Goal: Obtain resource: Download file/media

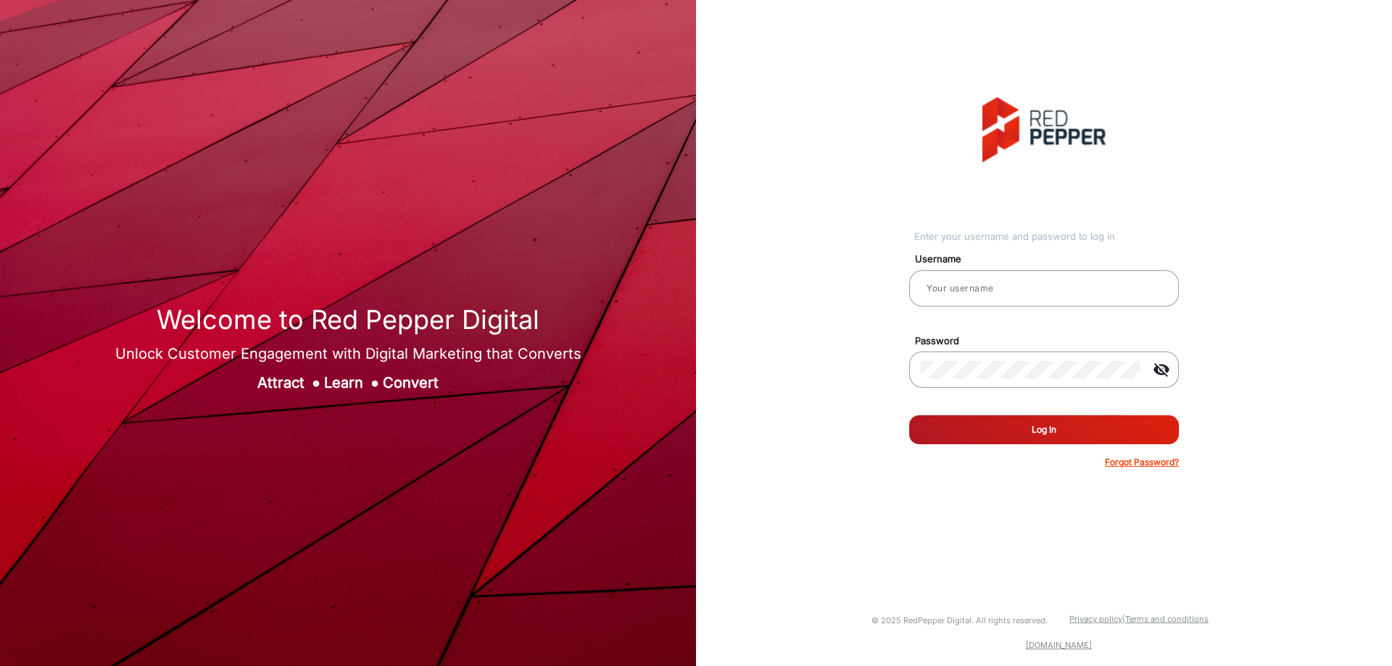
type input "CSTeam_Briefing Form"
click at [1015, 423] on button "Log In" at bounding box center [1044, 429] width 270 height 29
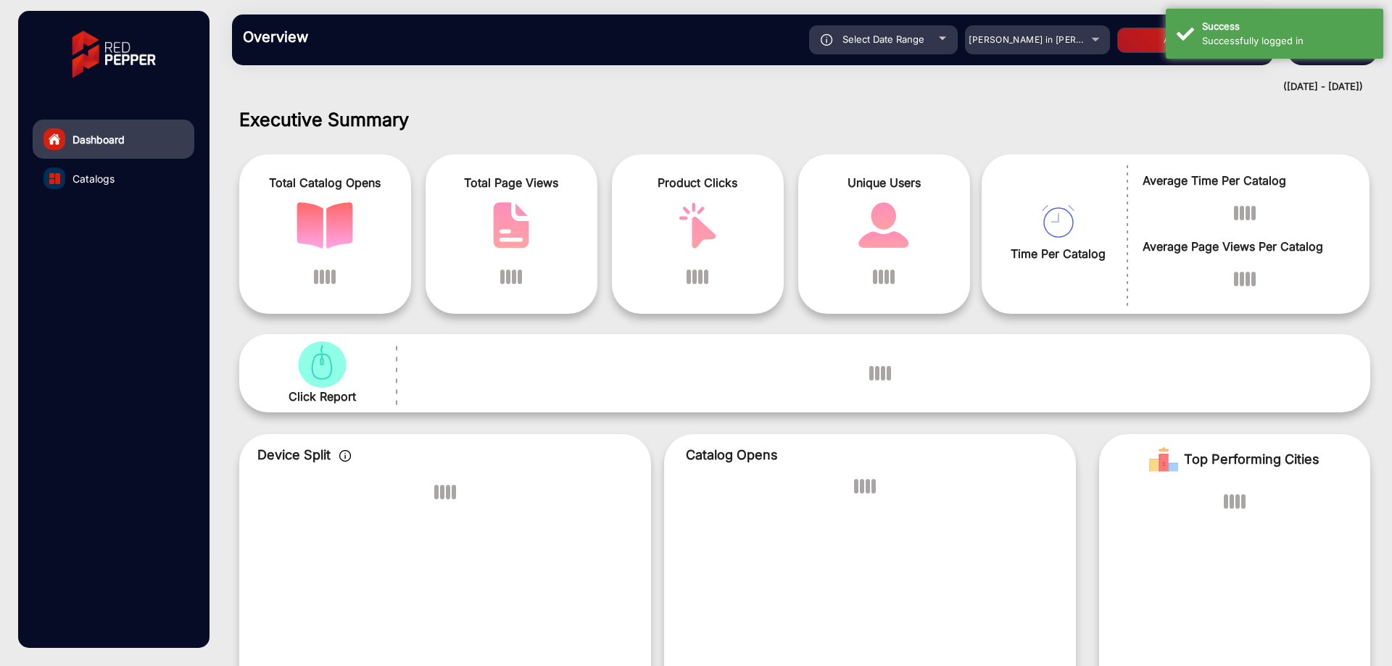
scroll to position [11, 0]
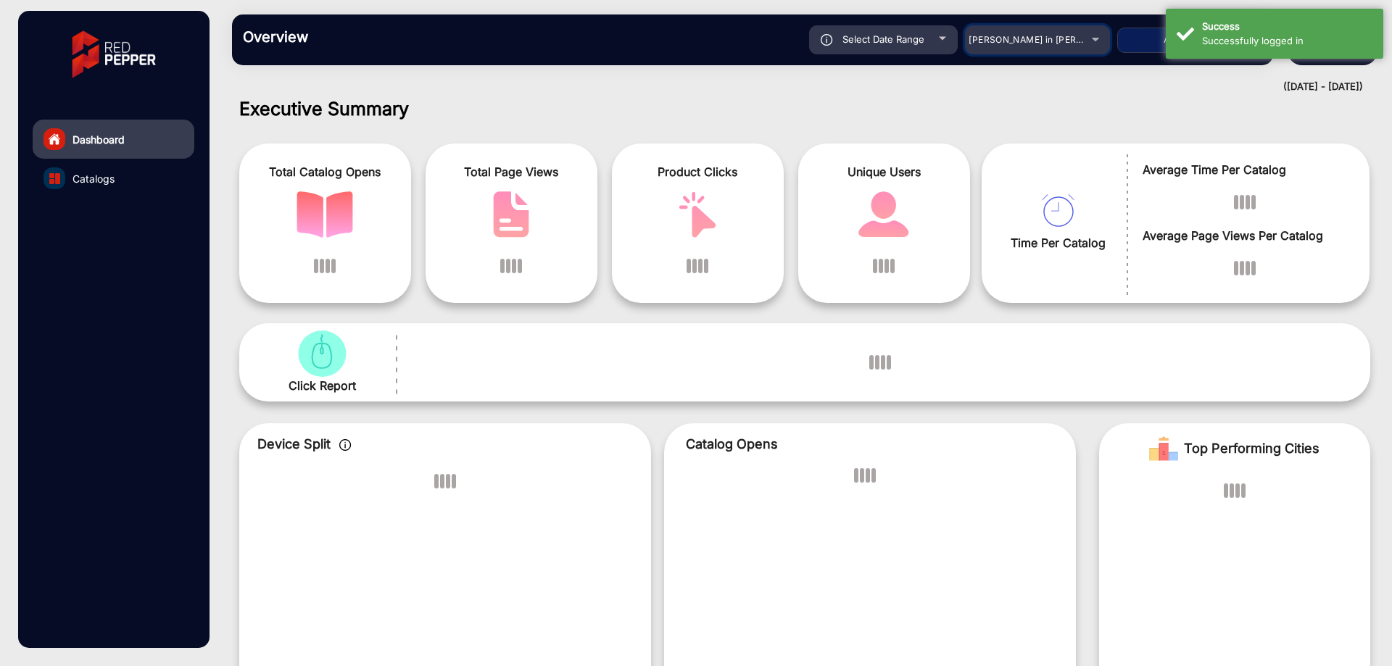
click at [1027, 44] on span "[PERSON_NAME] in [PERSON_NAME]" at bounding box center [1048, 39] width 160 height 11
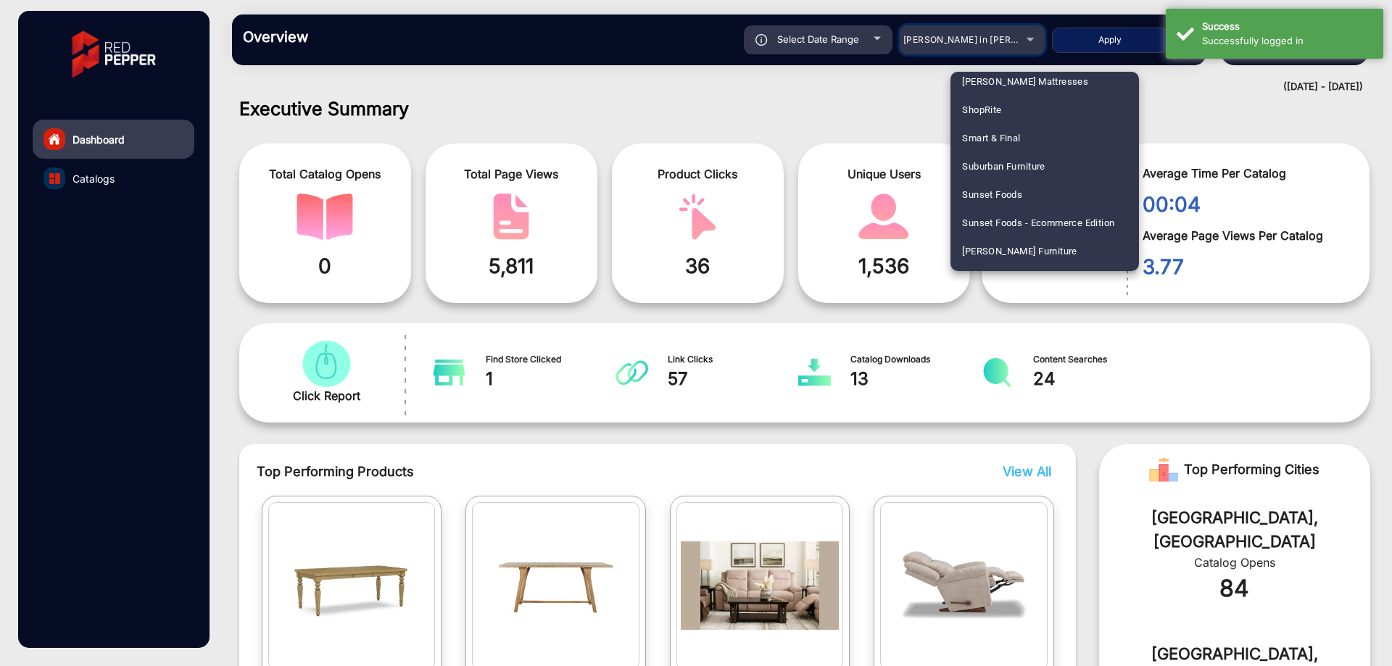
scroll to position [3296, 0]
click at [1017, 101] on mat-option "ShopRite" at bounding box center [1044, 103] width 188 height 28
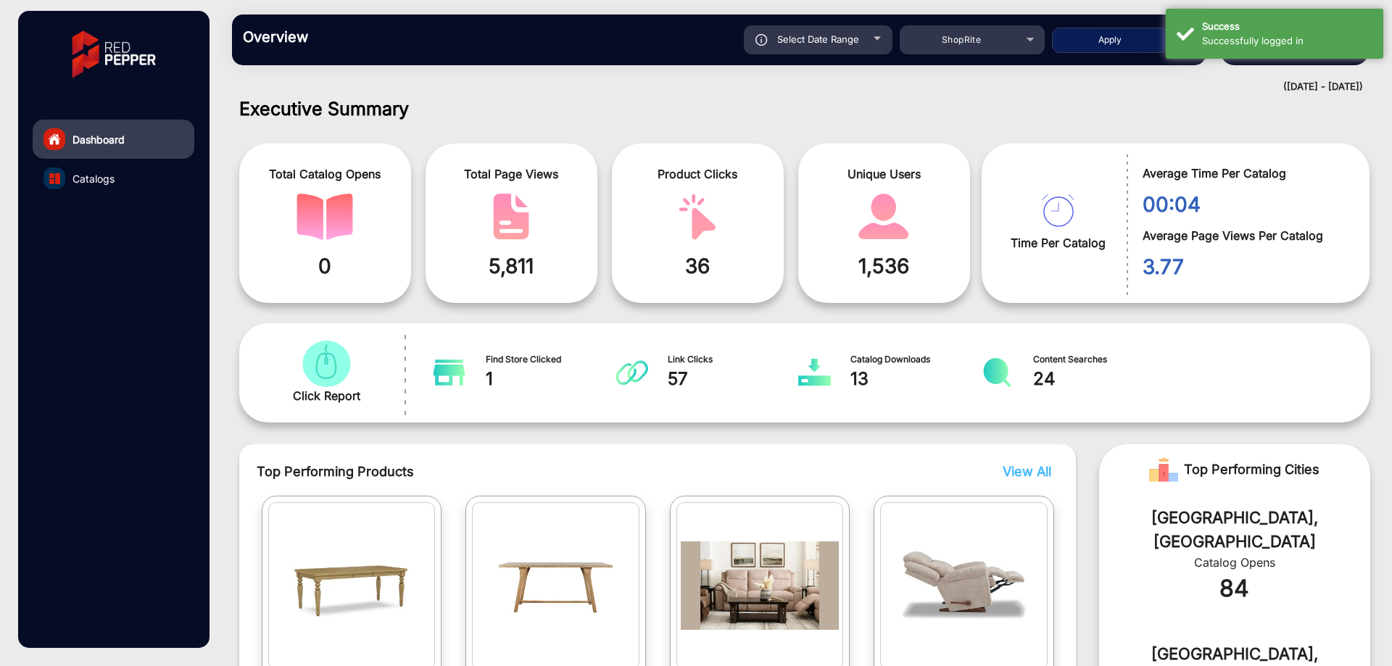
drag, startPoint x: 1097, startPoint y: 41, endPoint x: 1006, endPoint y: 120, distance: 120.8
click at [1006, 120] on mat-drawer-content "Overview Reports Understand what makes your customers tick and learn how they a…" at bounding box center [804, 333] width 1174 height 666
click at [841, 47] on div "Select Date Range" at bounding box center [818, 39] width 149 height 29
type input "[DATE]"
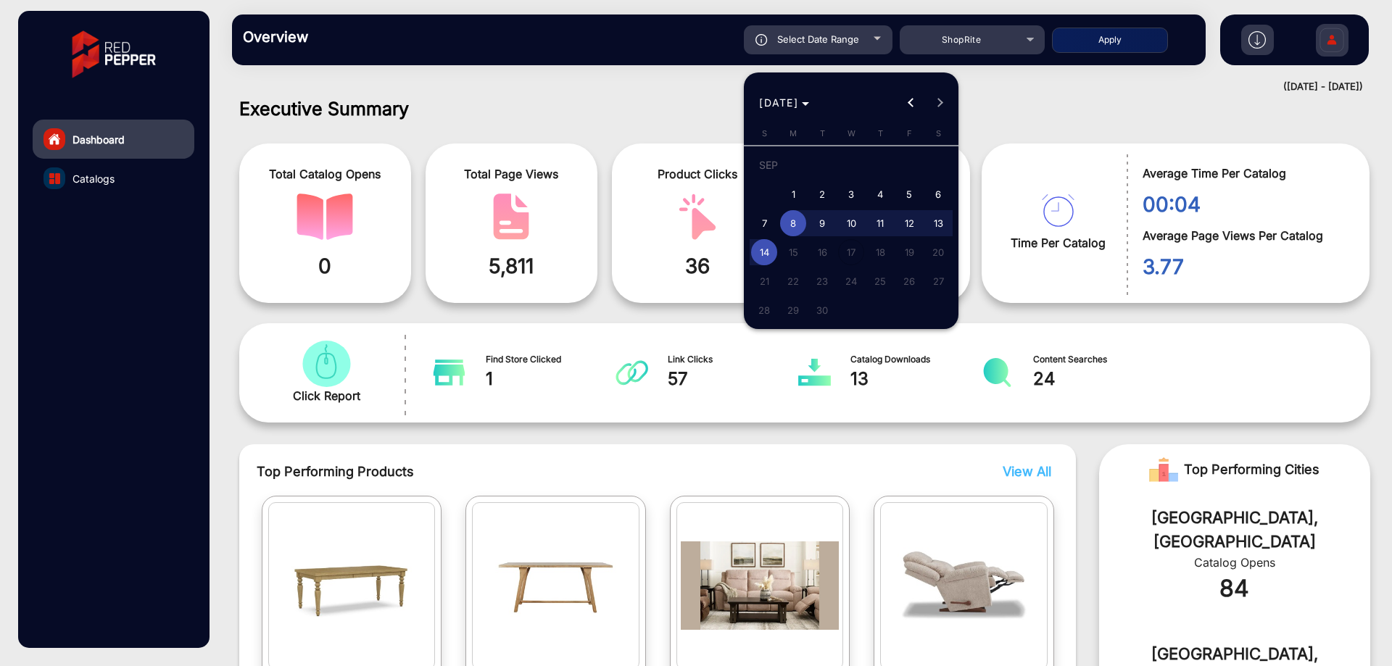
click at [1082, 39] on div at bounding box center [696, 333] width 1392 height 666
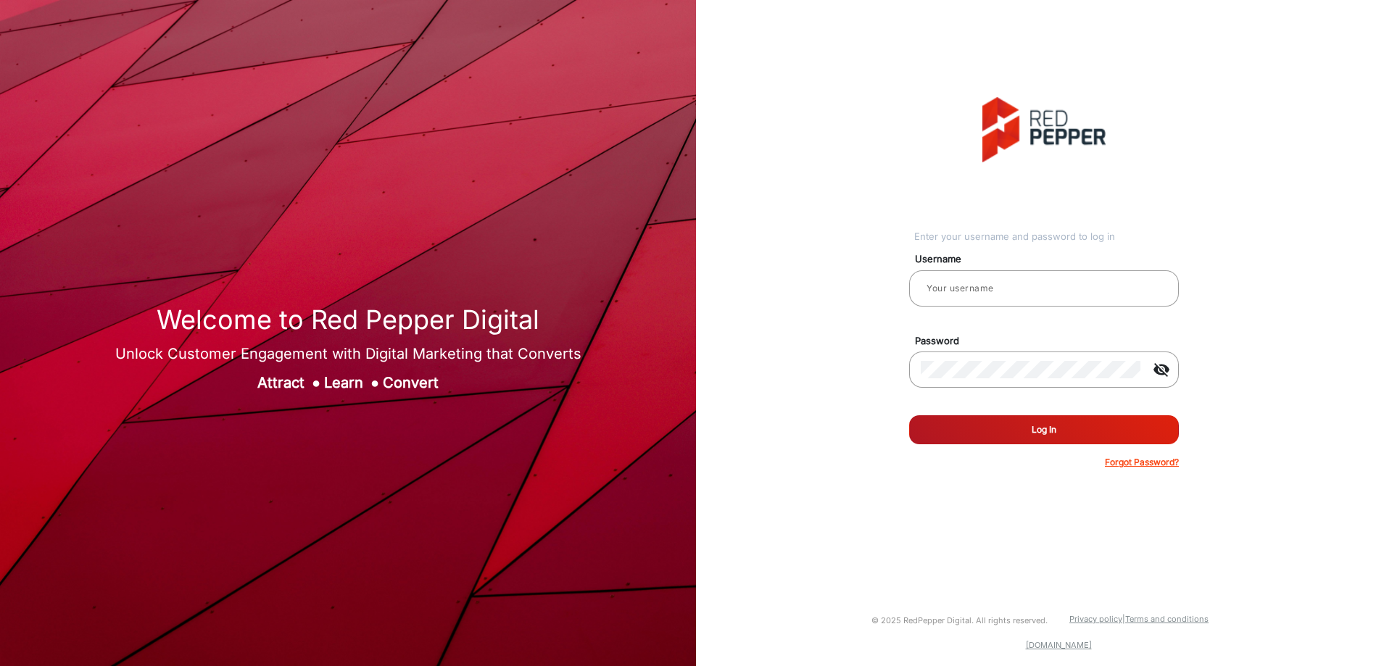
type input "CSTeam_Briefing Form"
click at [997, 418] on button "Log In" at bounding box center [1044, 429] width 270 height 29
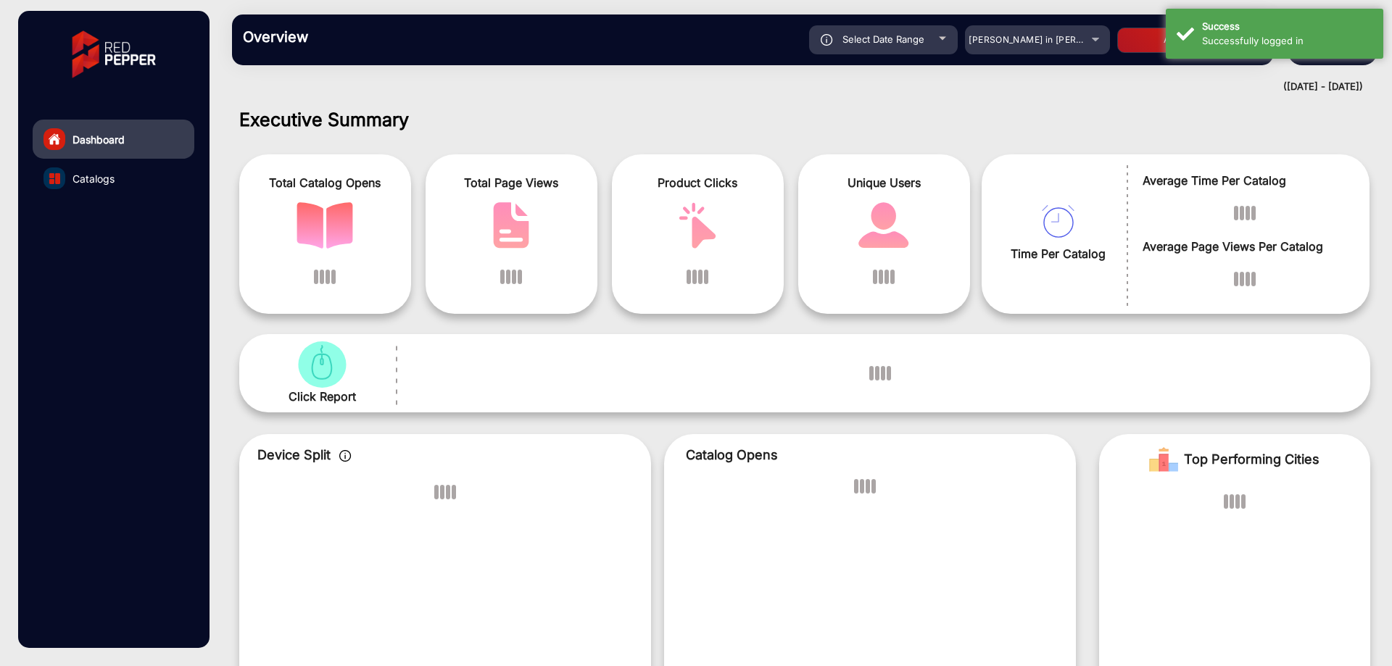
scroll to position [11, 0]
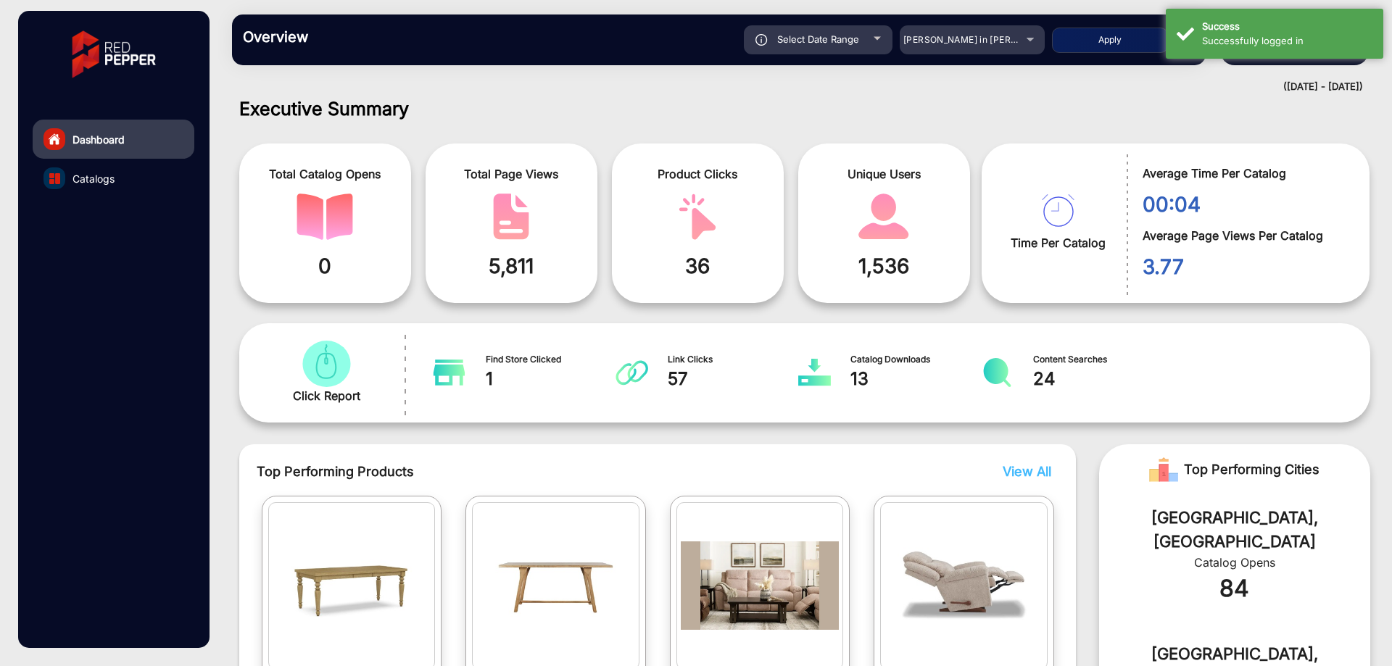
click at [1056, 38] on button "Apply" at bounding box center [1110, 40] width 116 height 25
type input "[DATE]"
click at [957, 38] on span "[PERSON_NAME] in [PERSON_NAME]" at bounding box center [983, 39] width 160 height 11
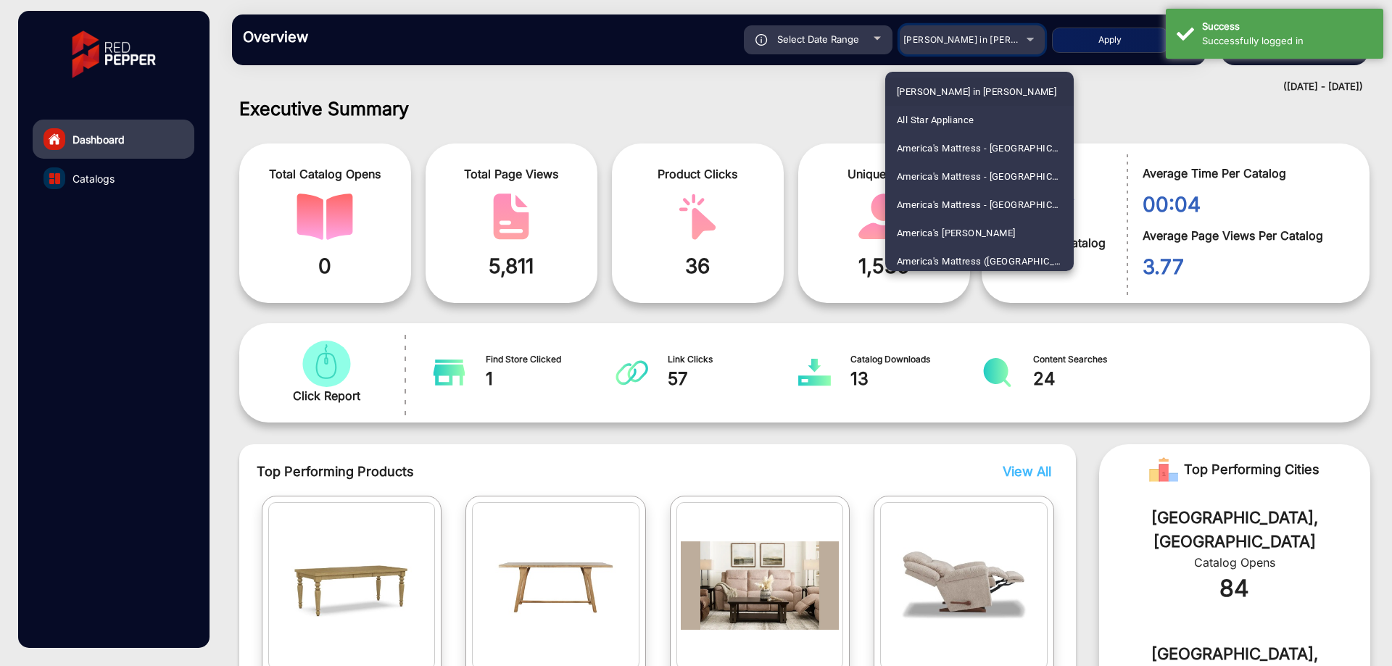
scroll to position [3142, 0]
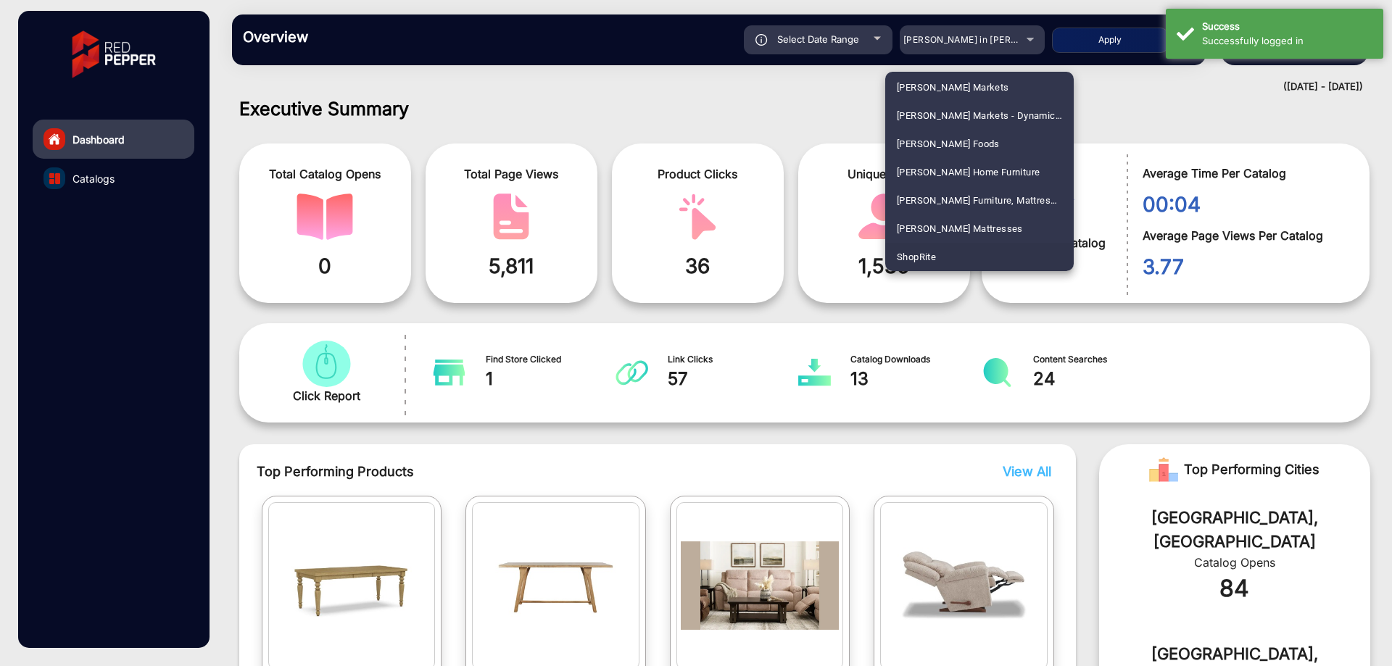
click at [961, 258] on mat-option "ShopRite" at bounding box center [979, 257] width 188 height 28
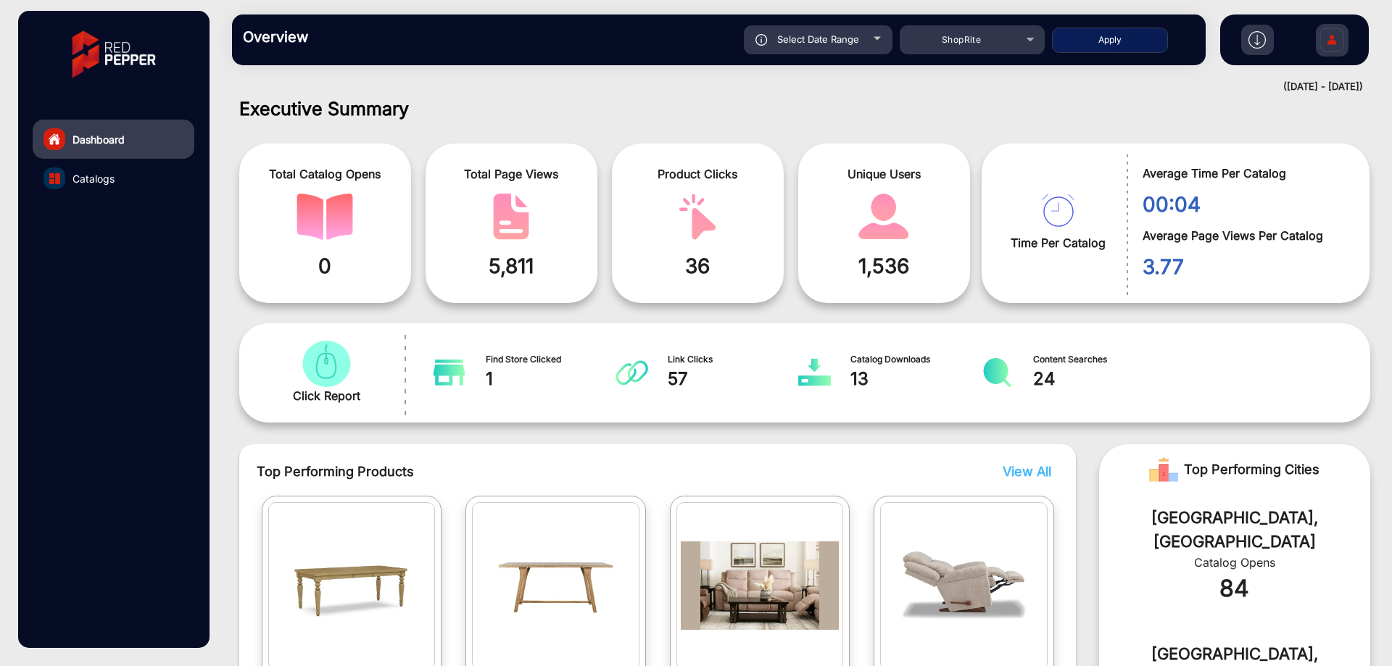
click at [1065, 29] on button "Apply" at bounding box center [1110, 40] width 116 height 25
type input "[DATE]"
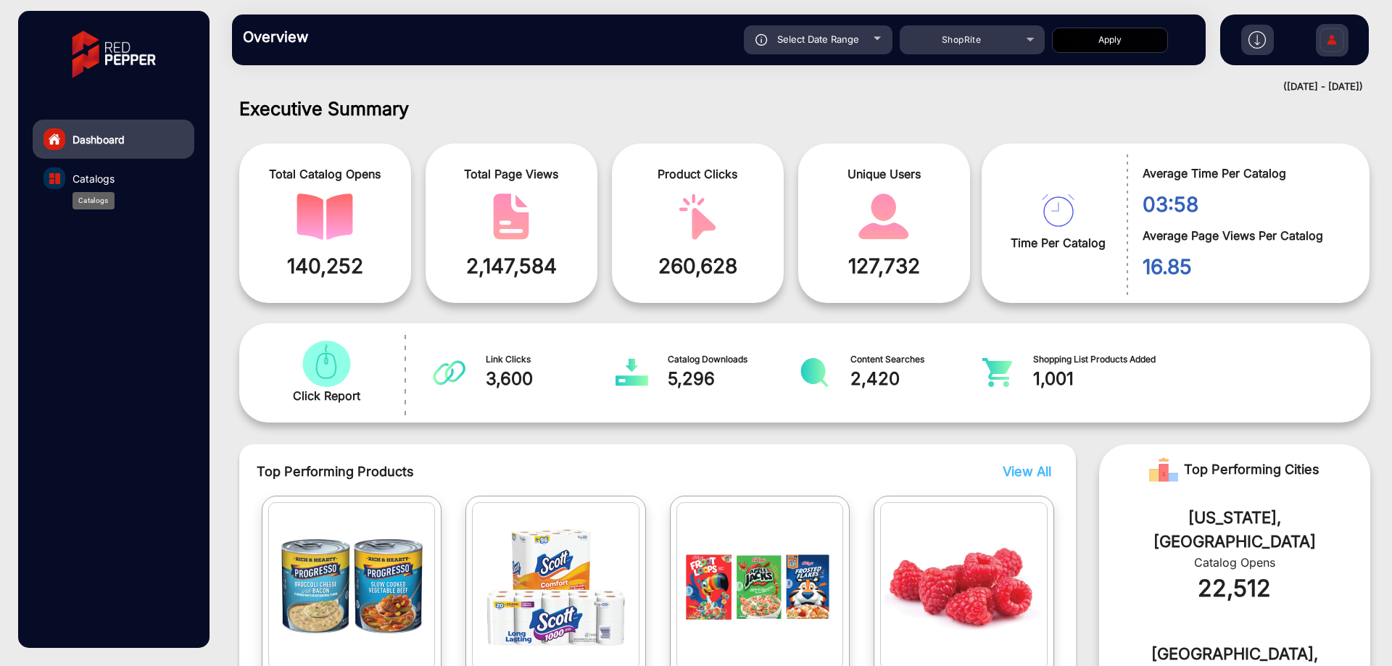
click at [97, 192] on div "Catalogs" at bounding box center [93, 200] width 42 height 17
click at [100, 183] on span "Catalogs" at bounding box center [93, 178] width 42 height 15
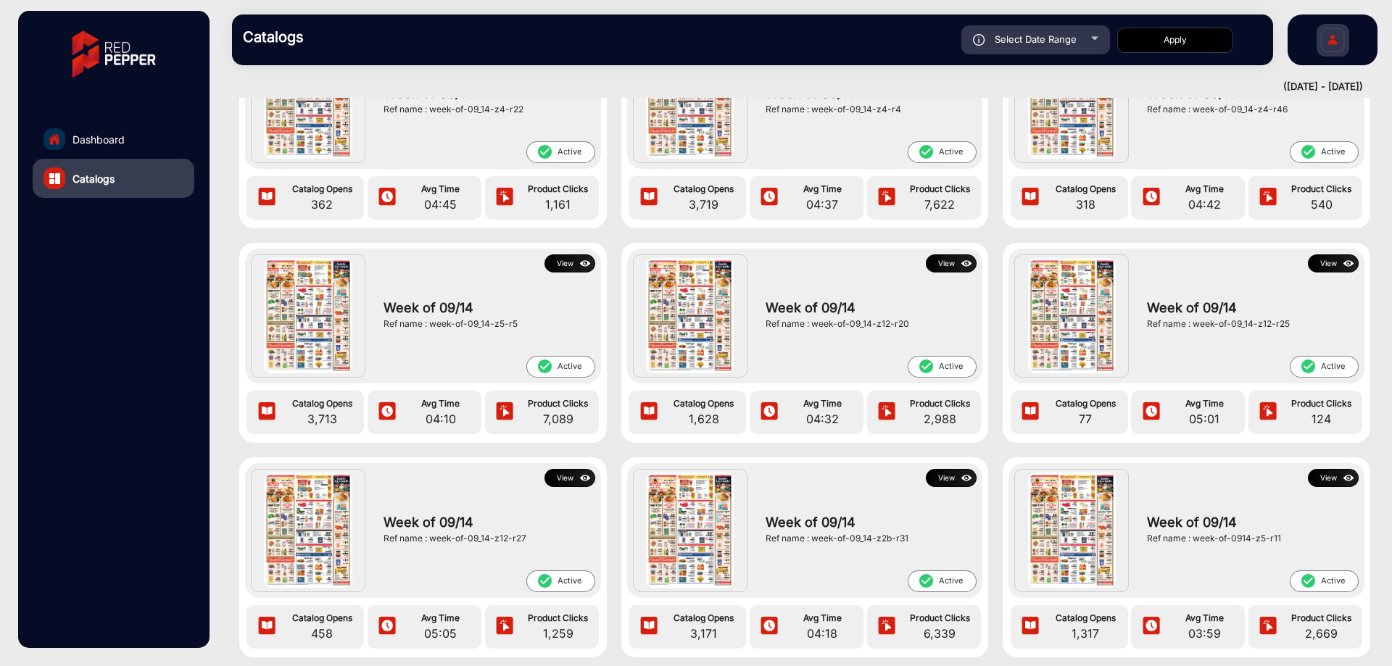
scroll to position [870, 0]
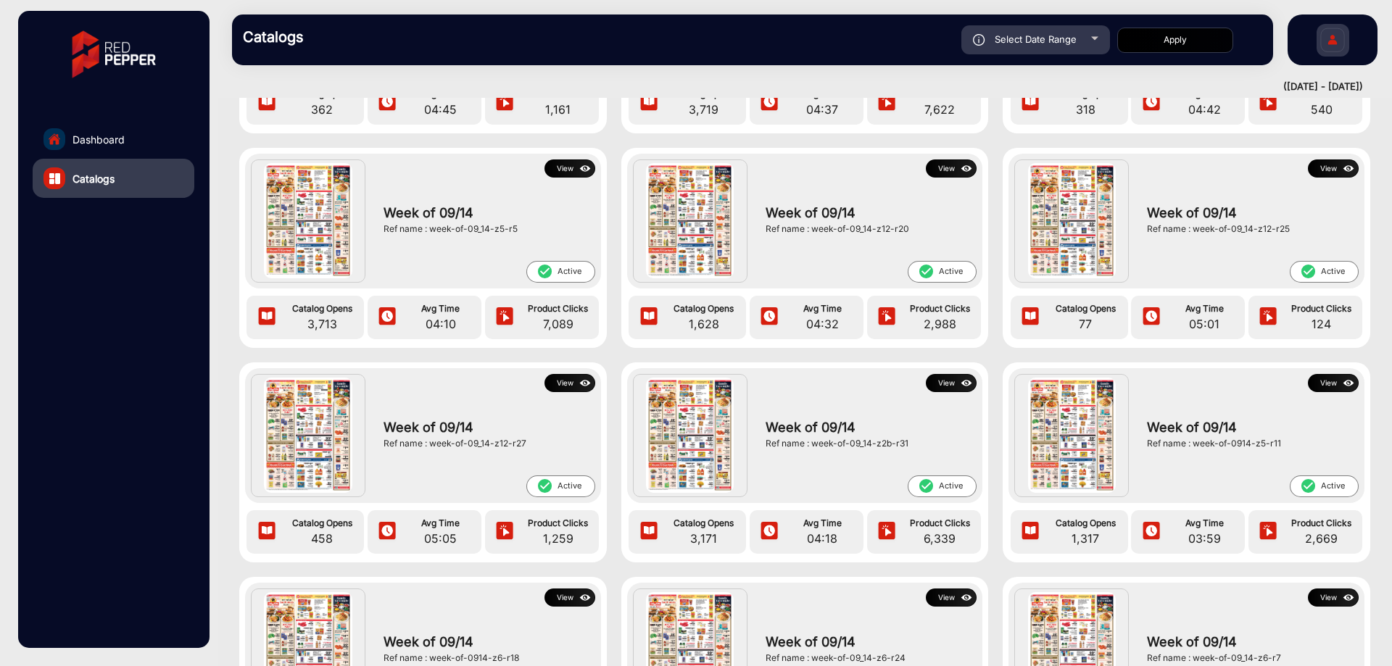
click at [1340, 378] on img at bounding box center [1348, 383] width 17 height 16
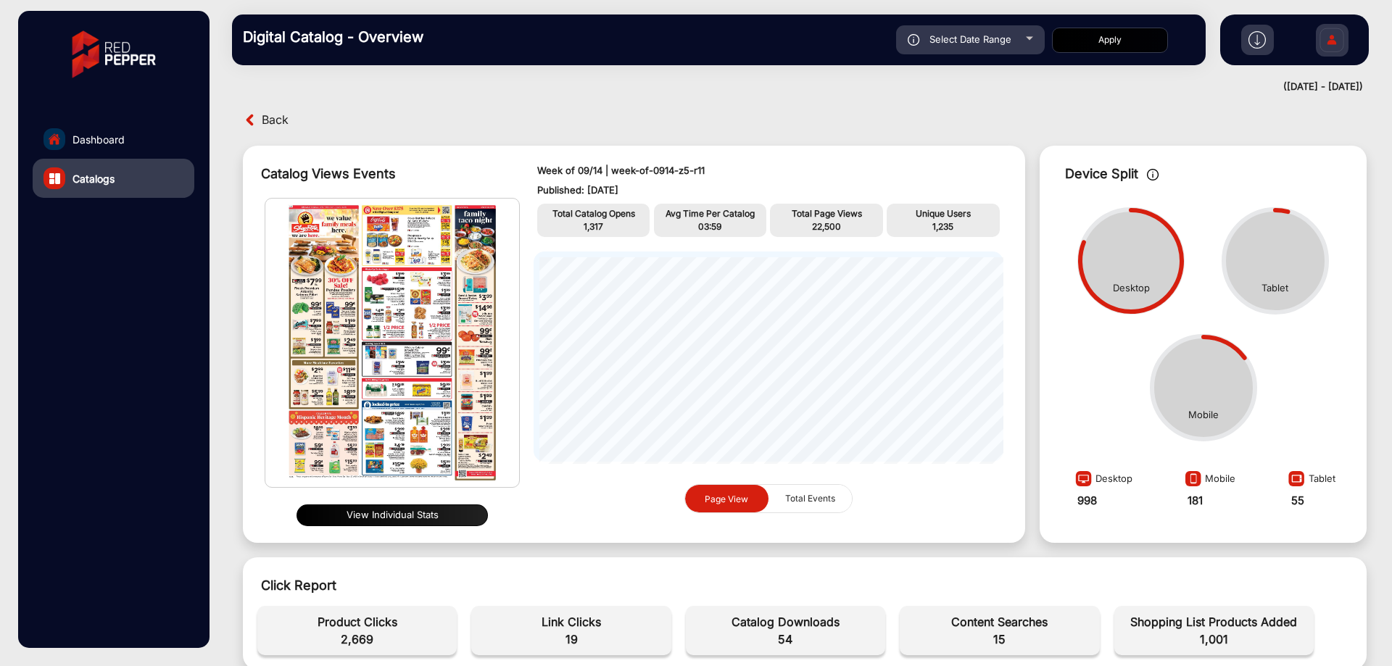
scroll to position [145, 0]
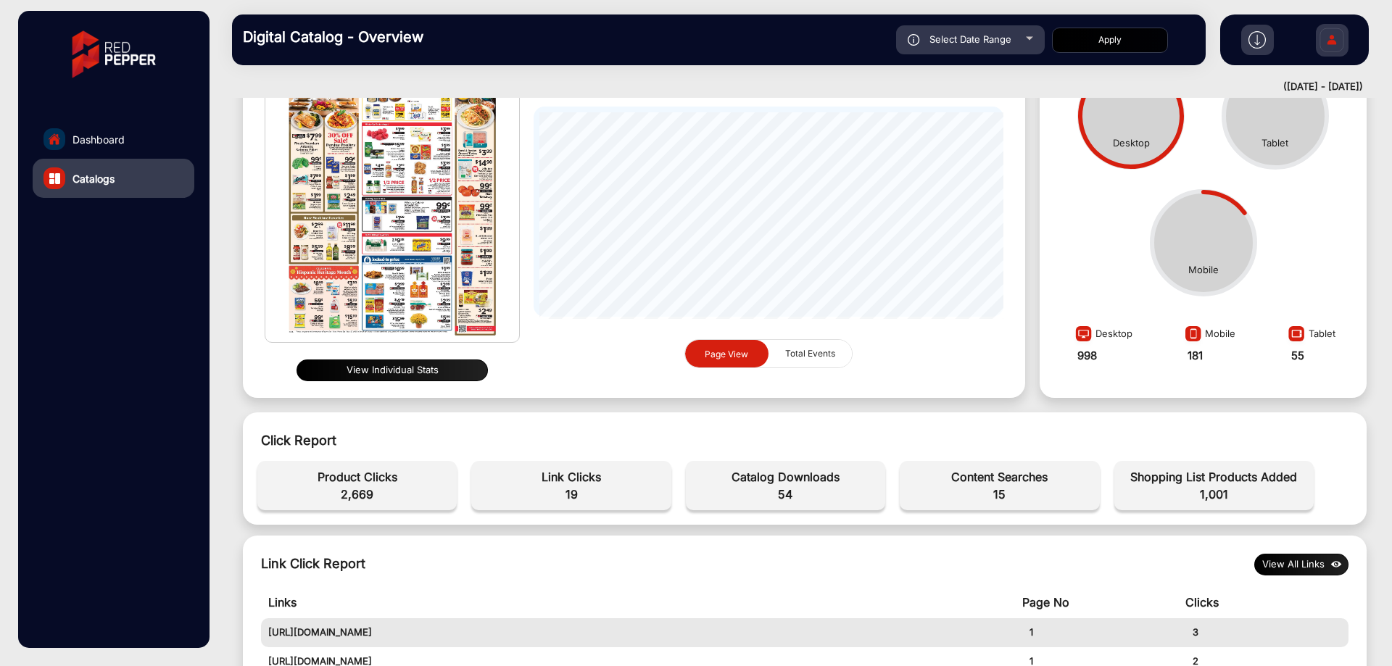
click at [405, 494] on span "2,669" at bounding box center [357, 494] width 185 height 17
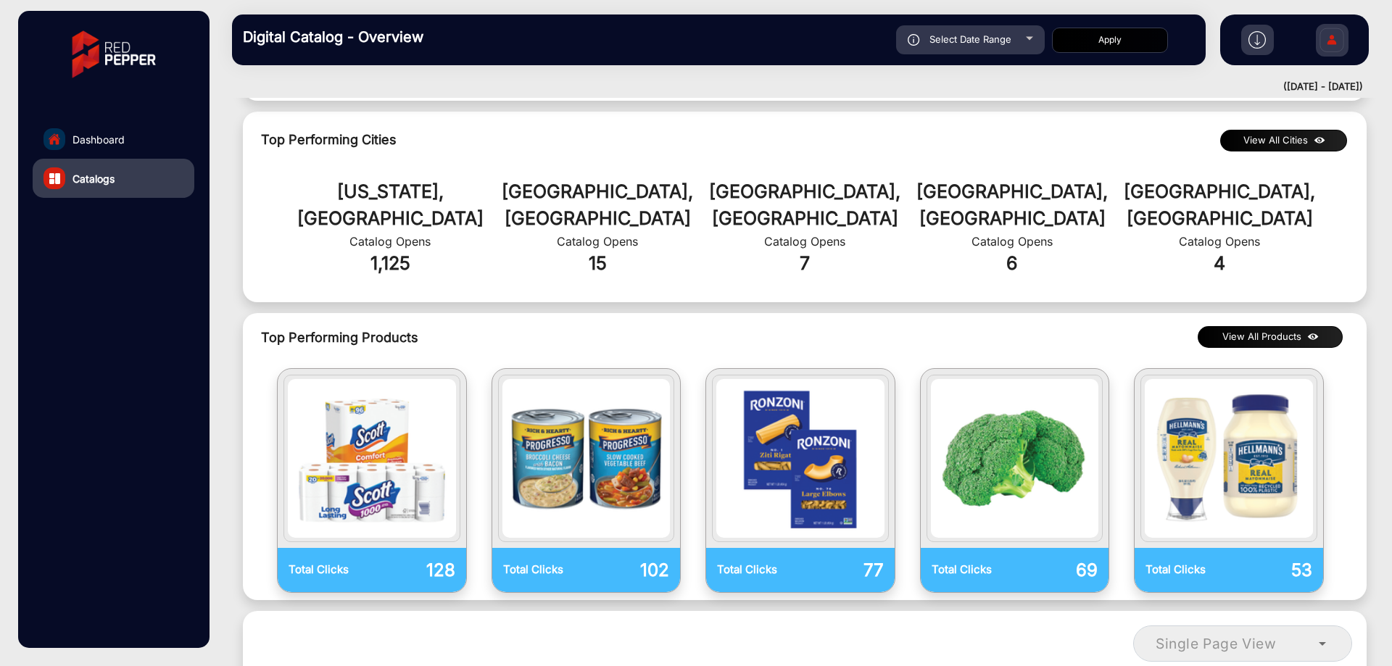
scroll to position [797, 0]
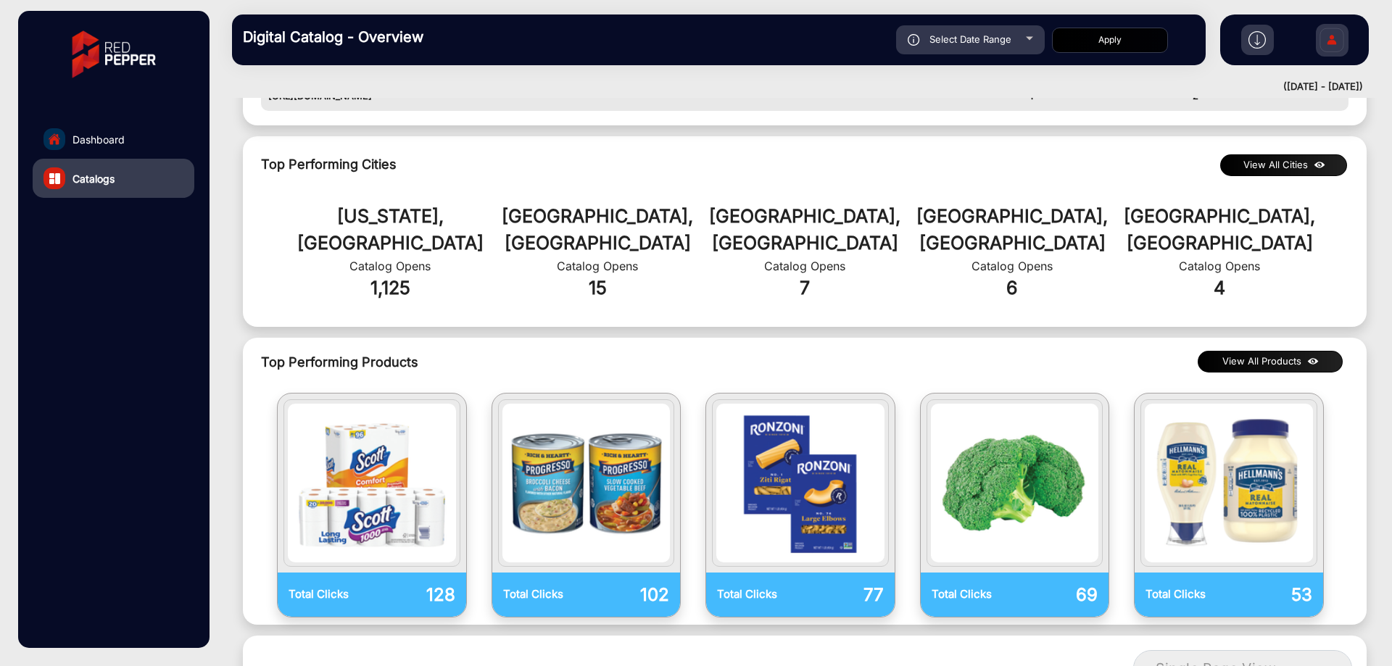
click at [1293, 351] on button "View All Products" at bounding box center [1269, 362] width 145 height 22
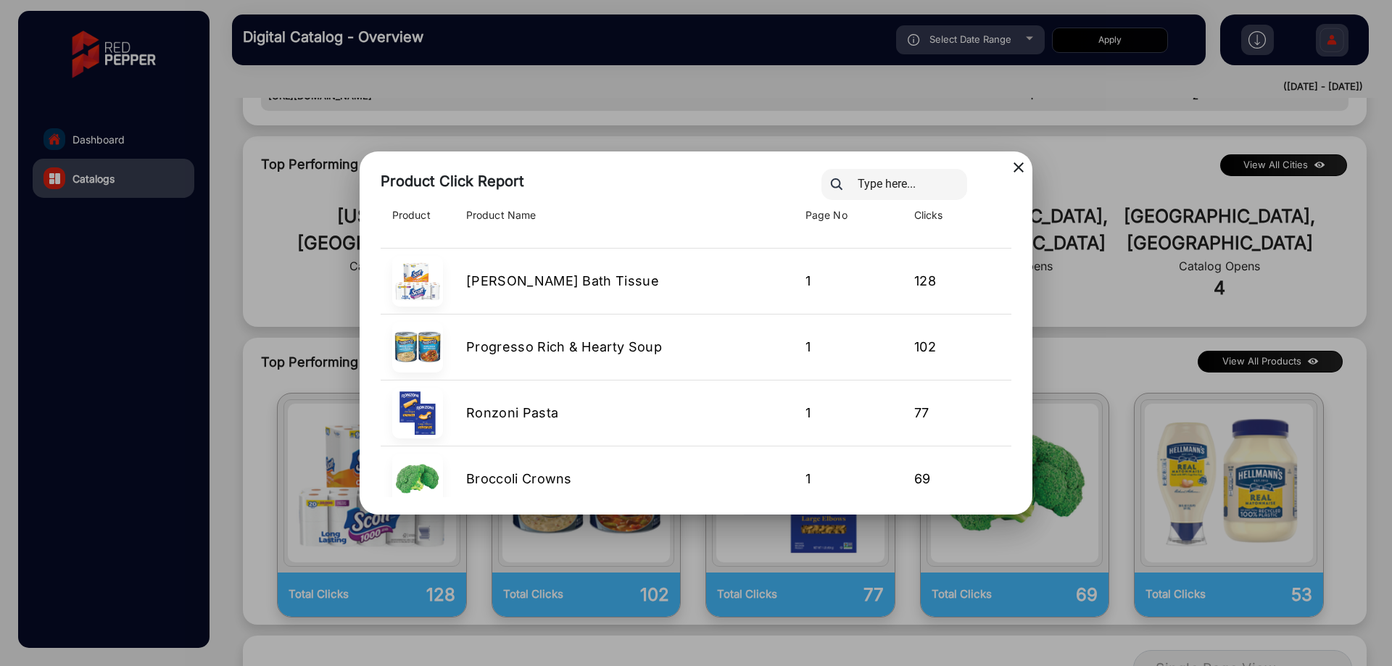
click at [1021, 164] on mat-icon "close" at bounding box center [1018, 167] width 17 height 17
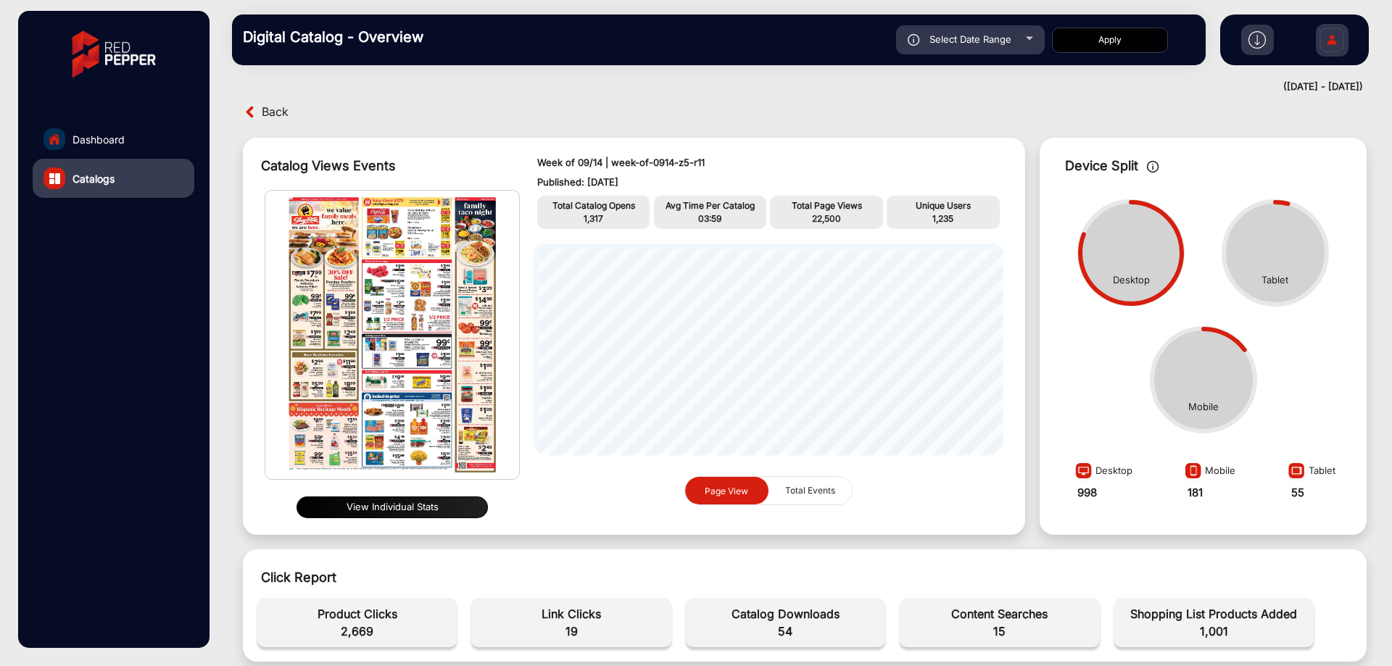
scroll to position [0, 0]
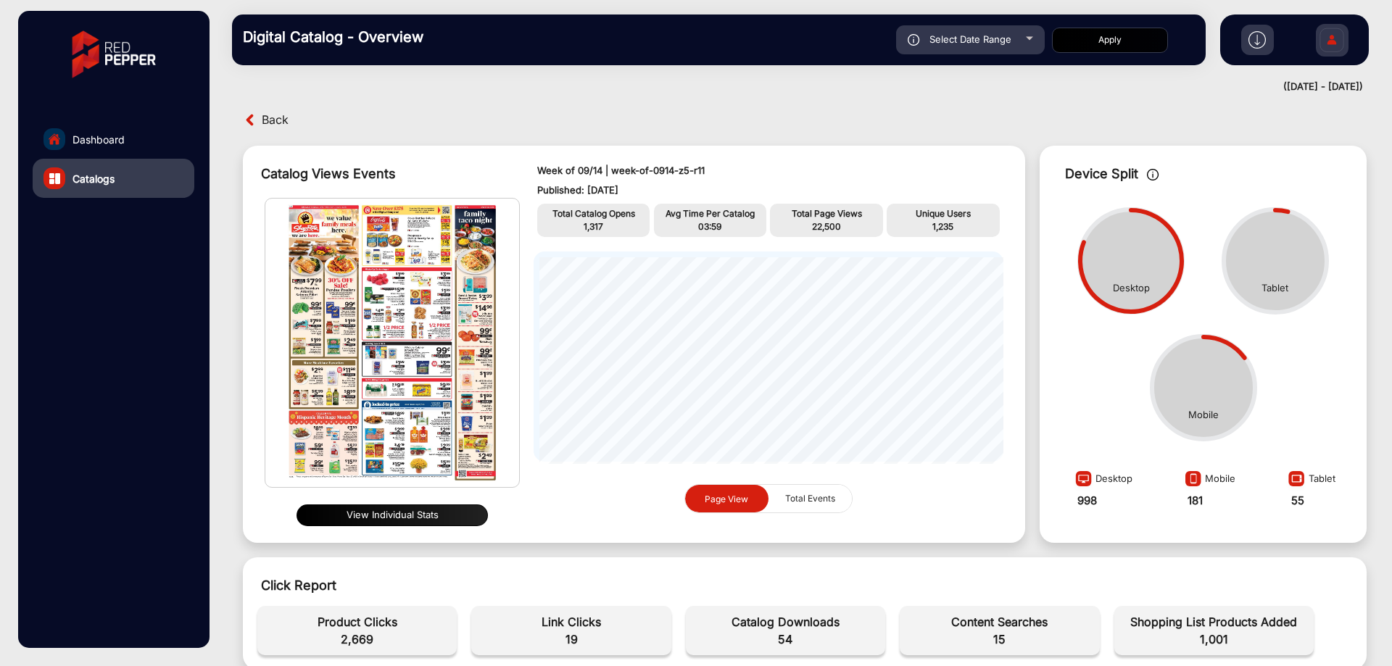
click at [269, 122] on span "Back" at bounding box center [275, 120] width 27 height 22
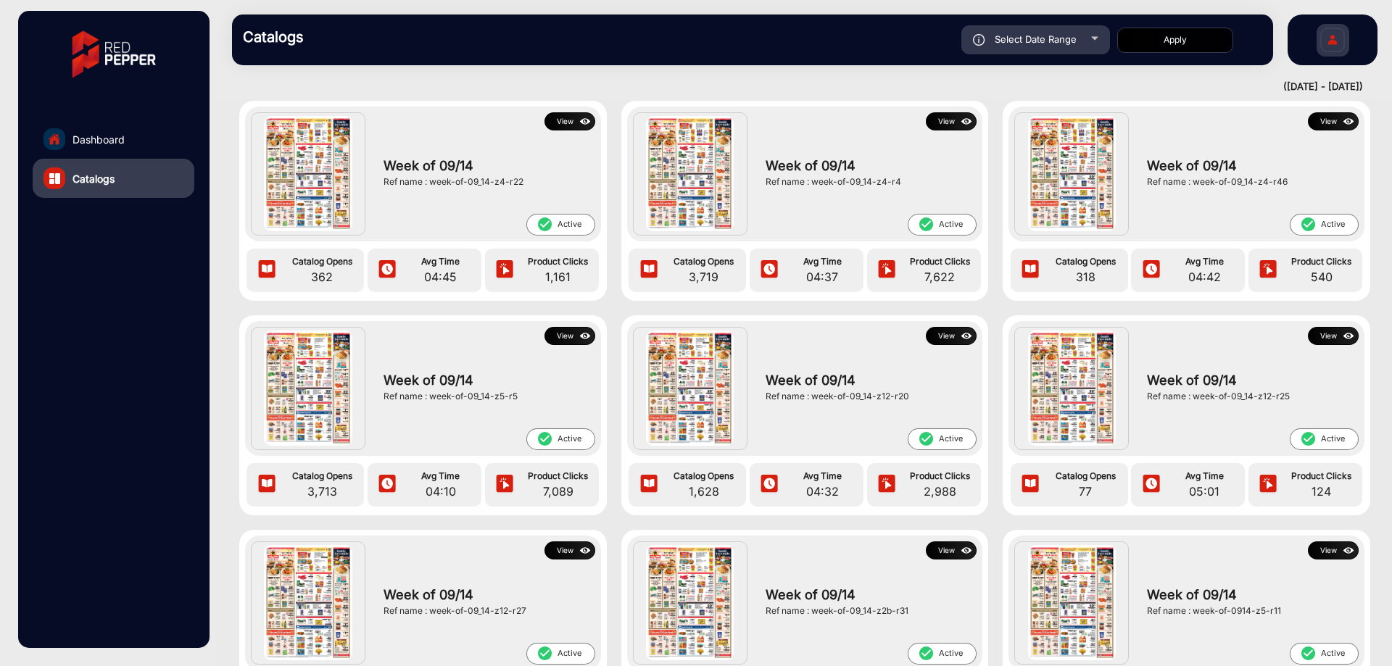
scroll to position [725, 0]
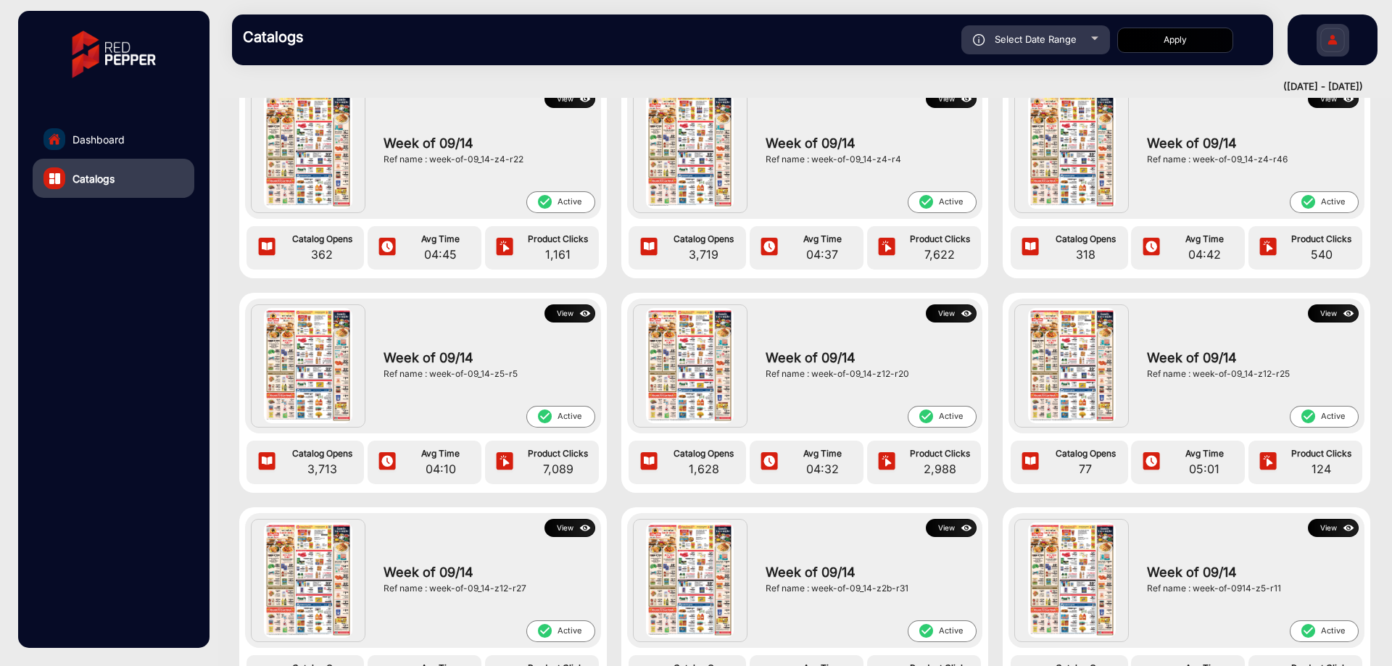
click at [568, 312] on button "View" at bounding box center [569, 313] width 51 height 18
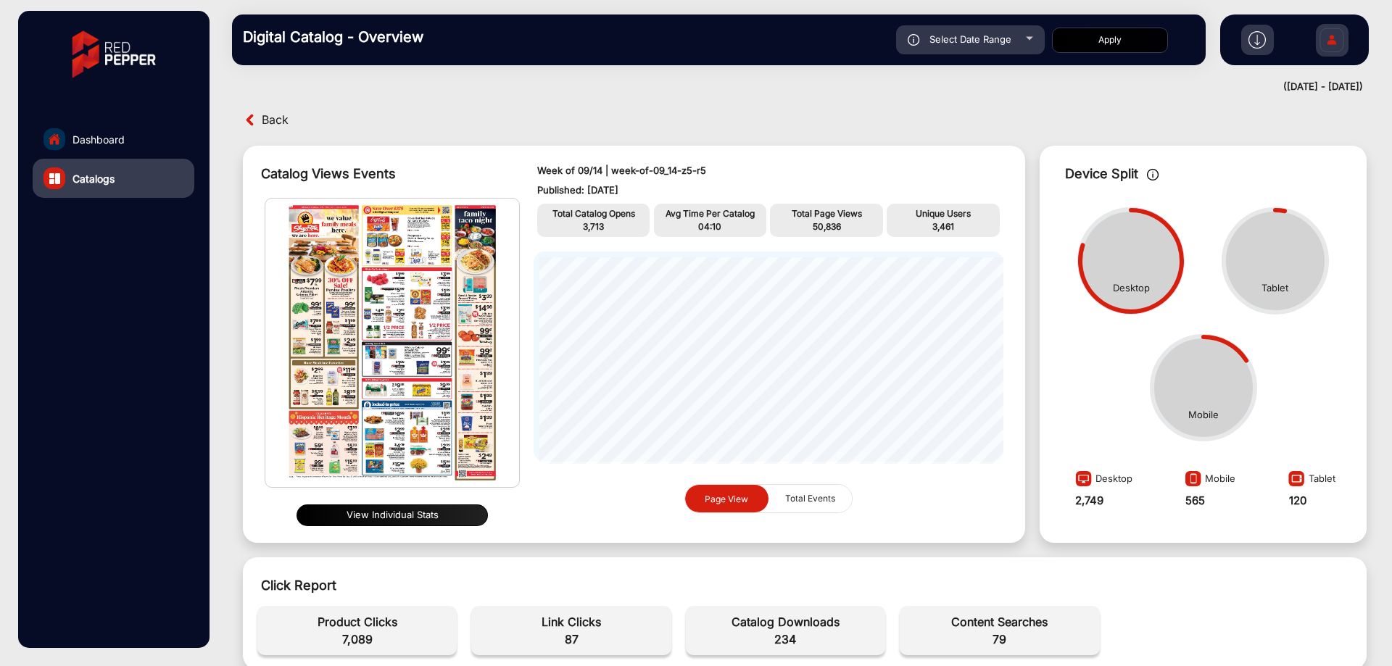
click at [276, 122] on span "Back" at bounding box center [275, 120] width 27 height 22
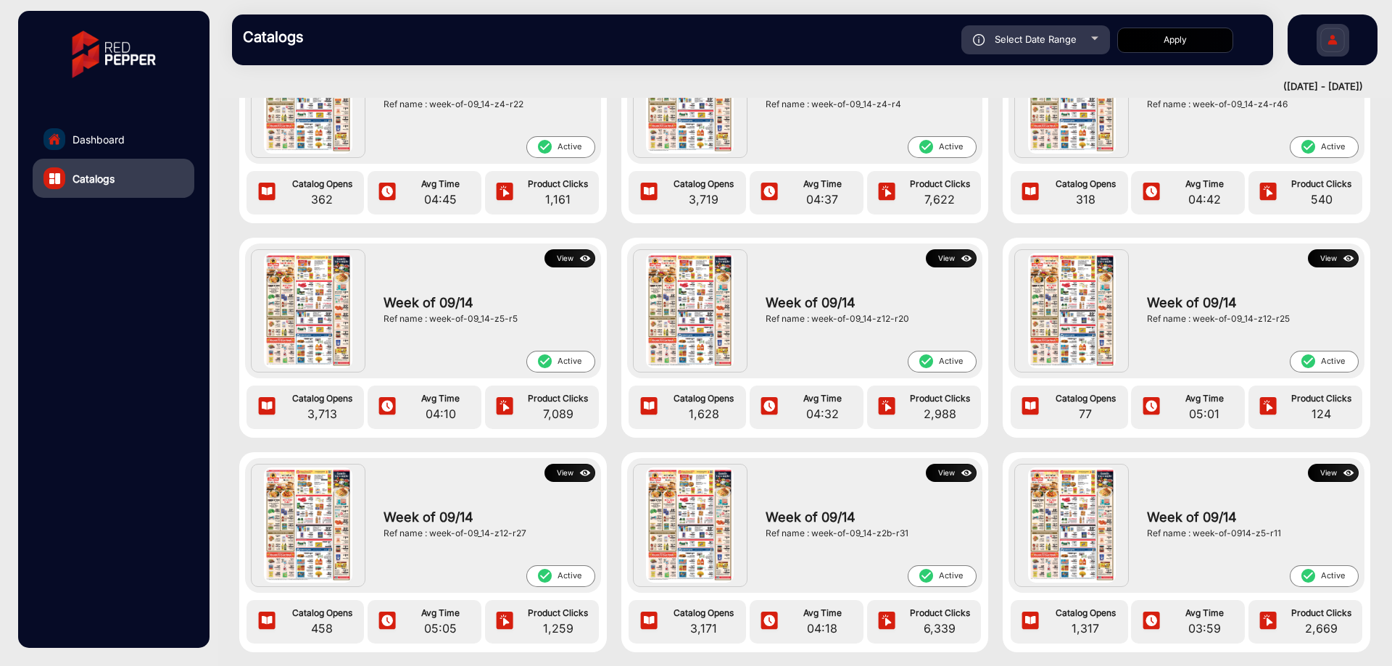
scroll to position [797, 0]
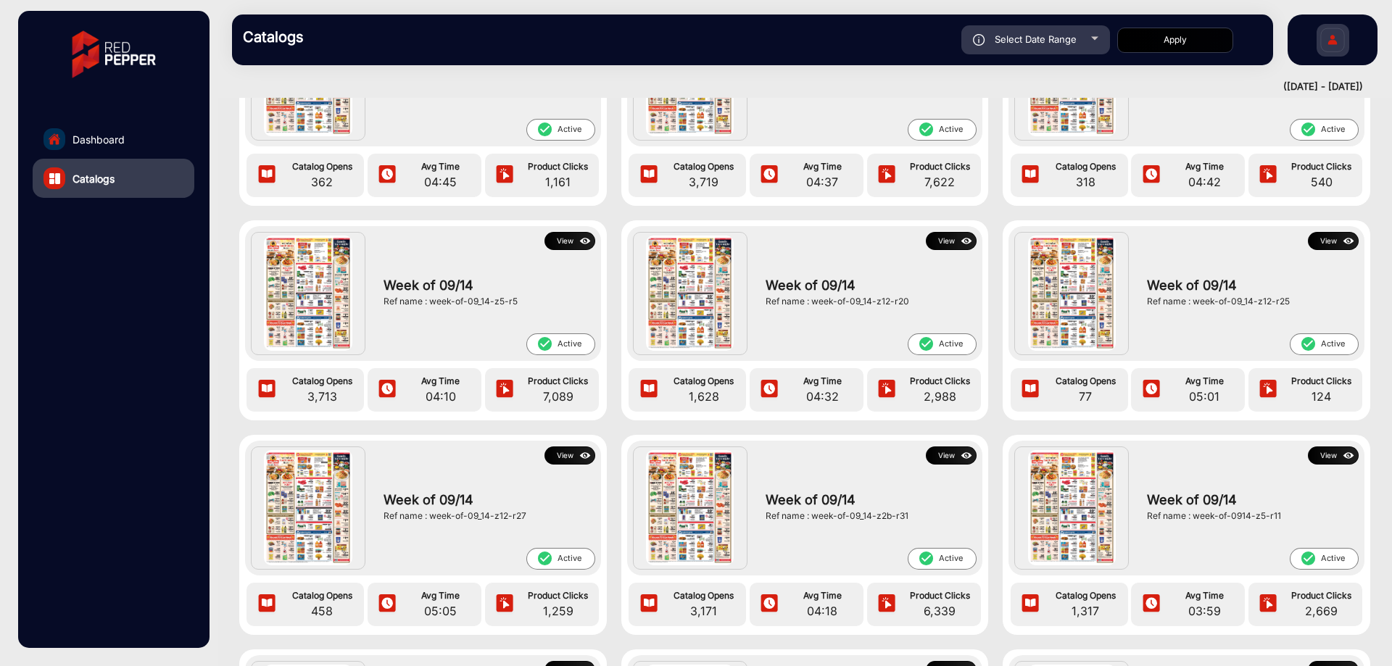
click at [1342, 454] on img at bounding box center [1348, 456] width 17 height 16
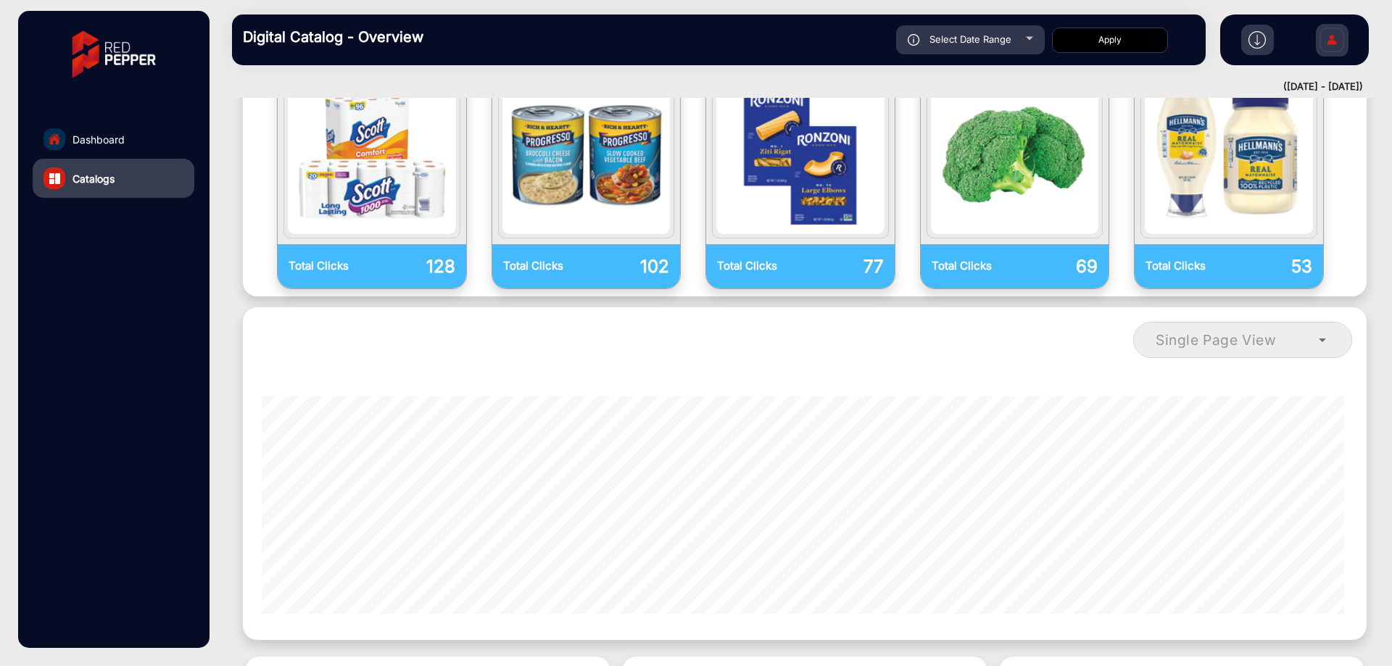
scroll to position [880, 0]
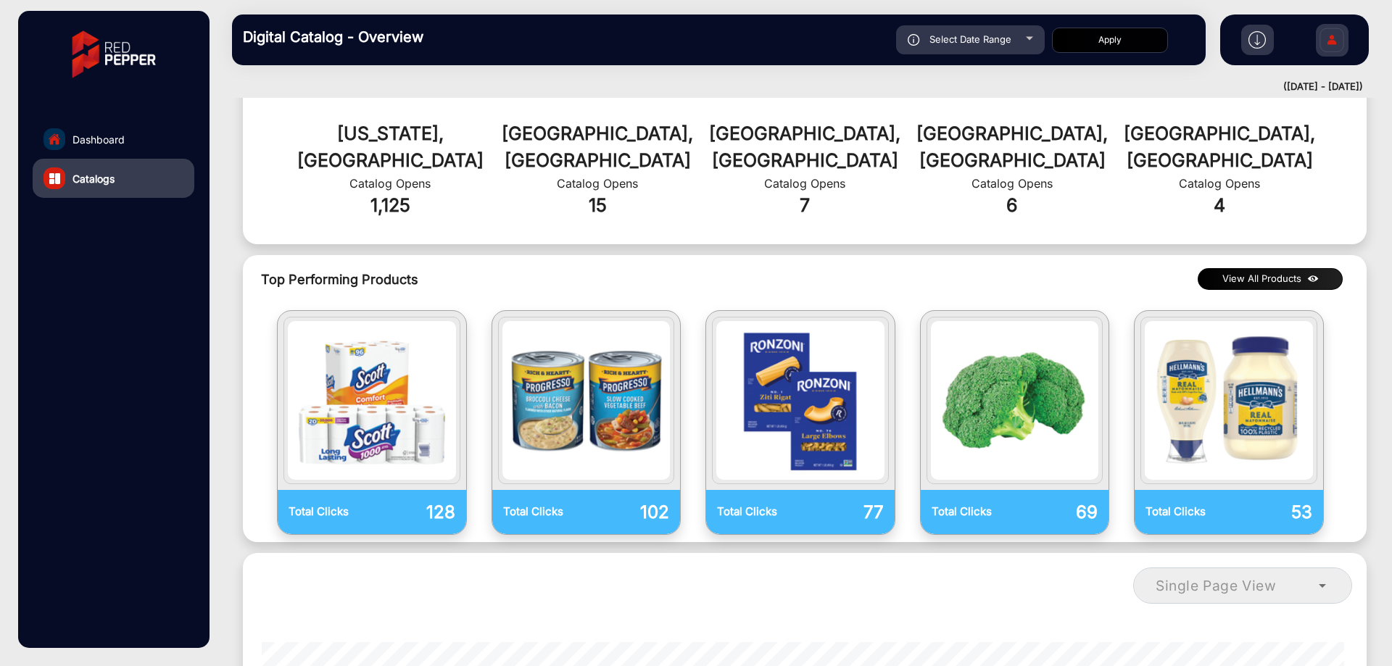
click at [1297, 268] on button "View All Products" at bounding box center [1269, 279] width 145 height 22
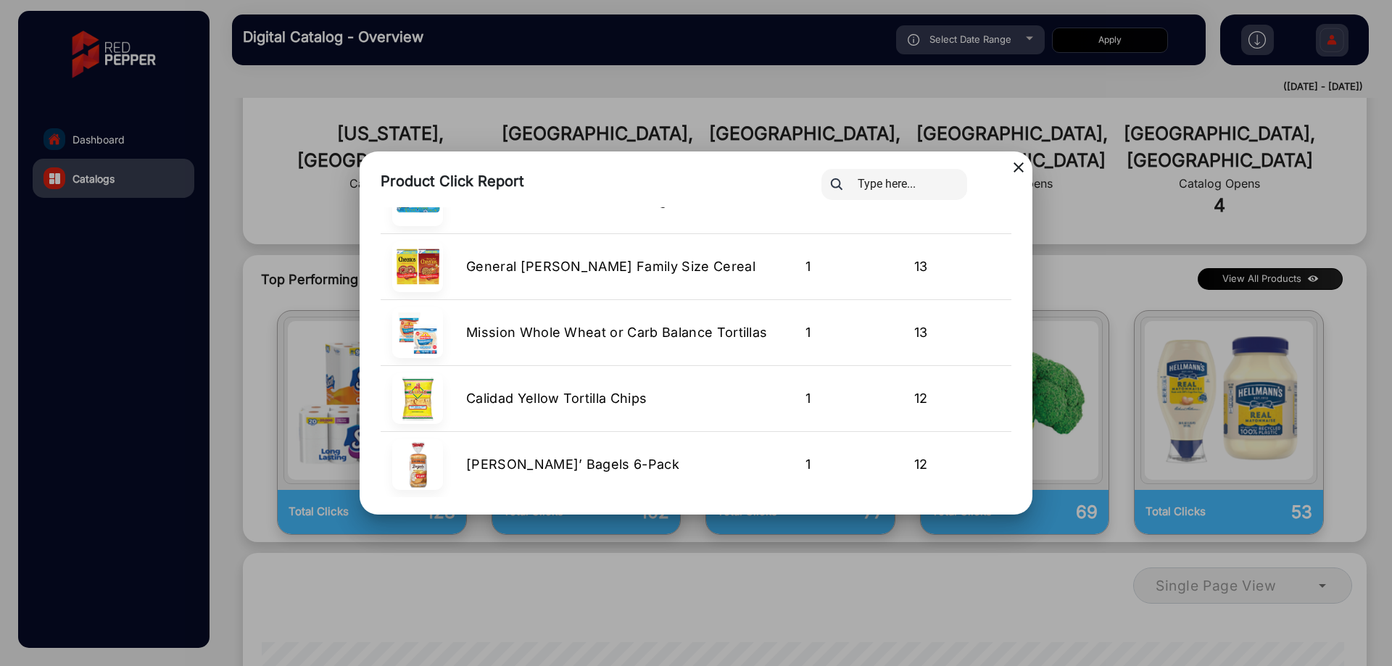
scroll to position [3007, 0]
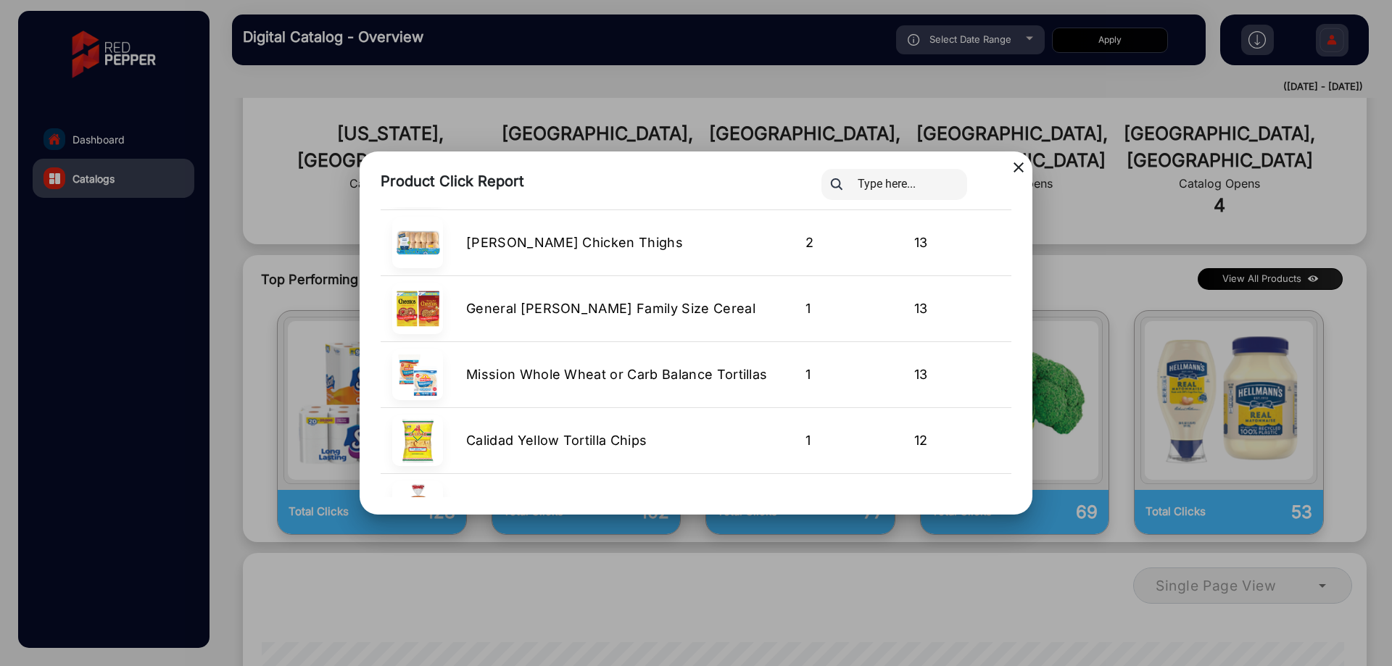
click at [1010, 167] on mat-icon "close" at bounding box center [1018, 167] width 17 height 17
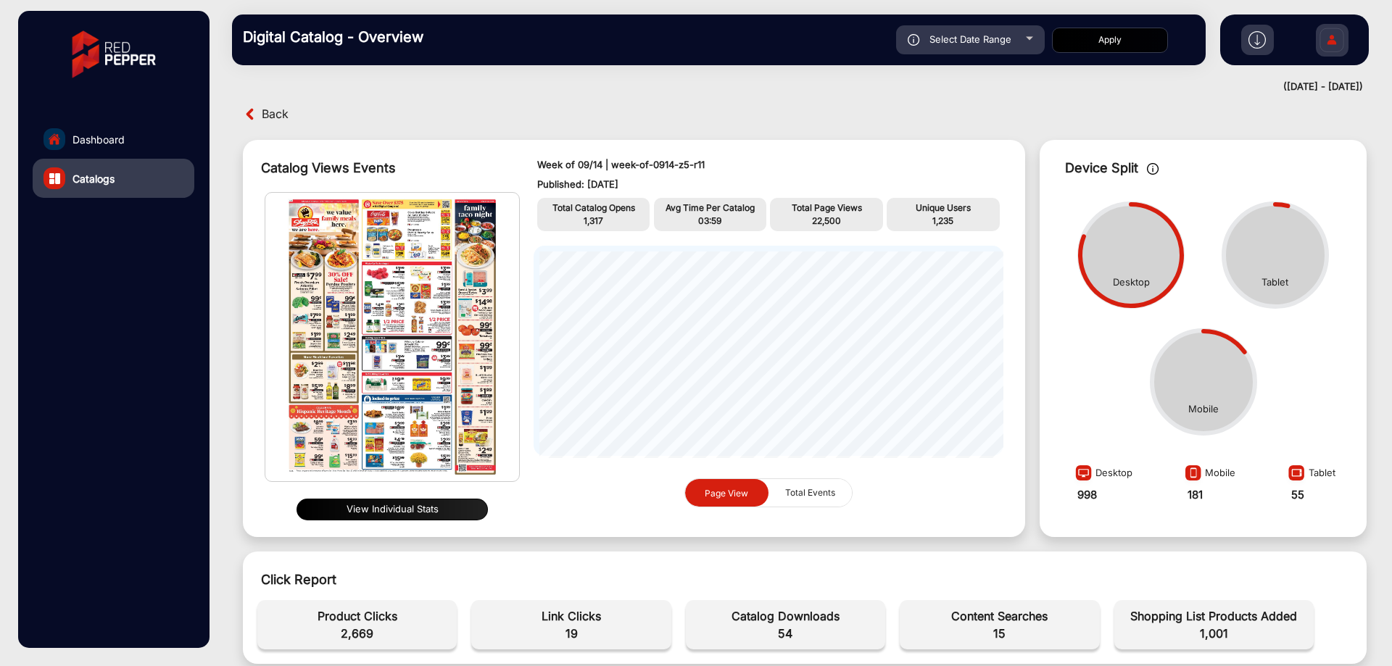
scroll to position [0, 0]
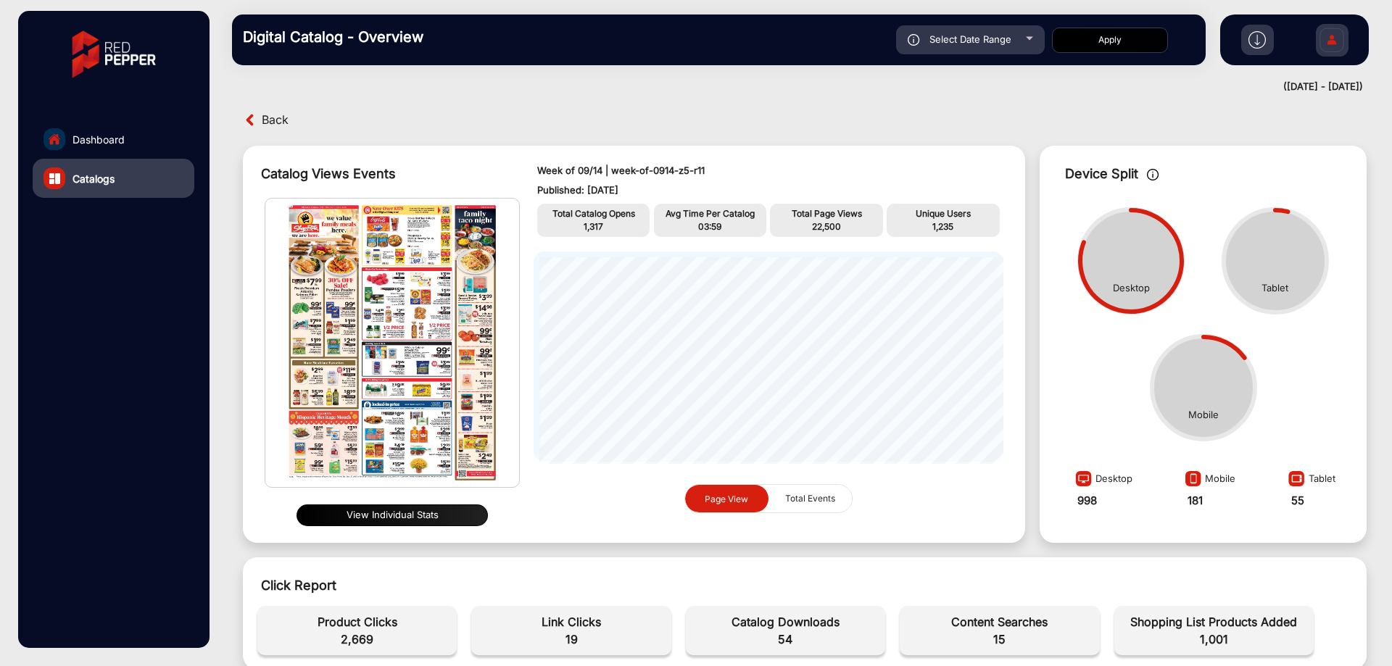
click at [274, 114] on span "Back" at bounding box center [275, 120] width 27 height 22
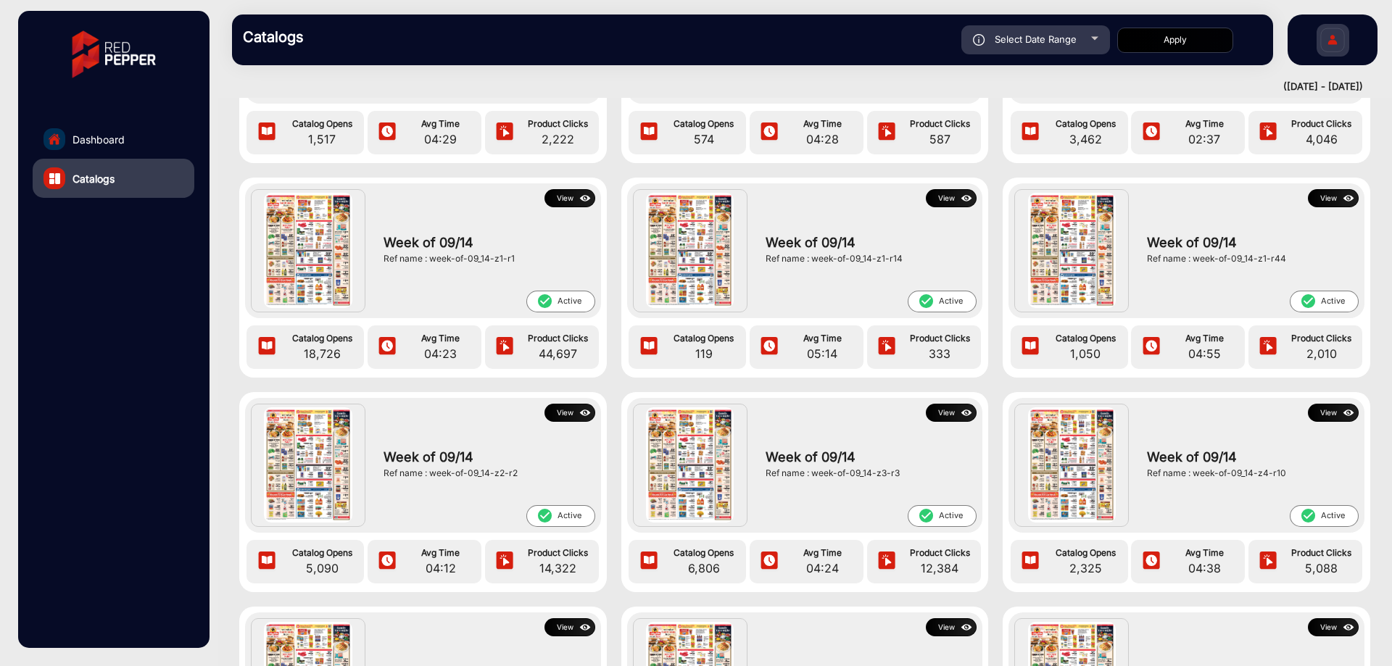
scroll to position [217, 0]
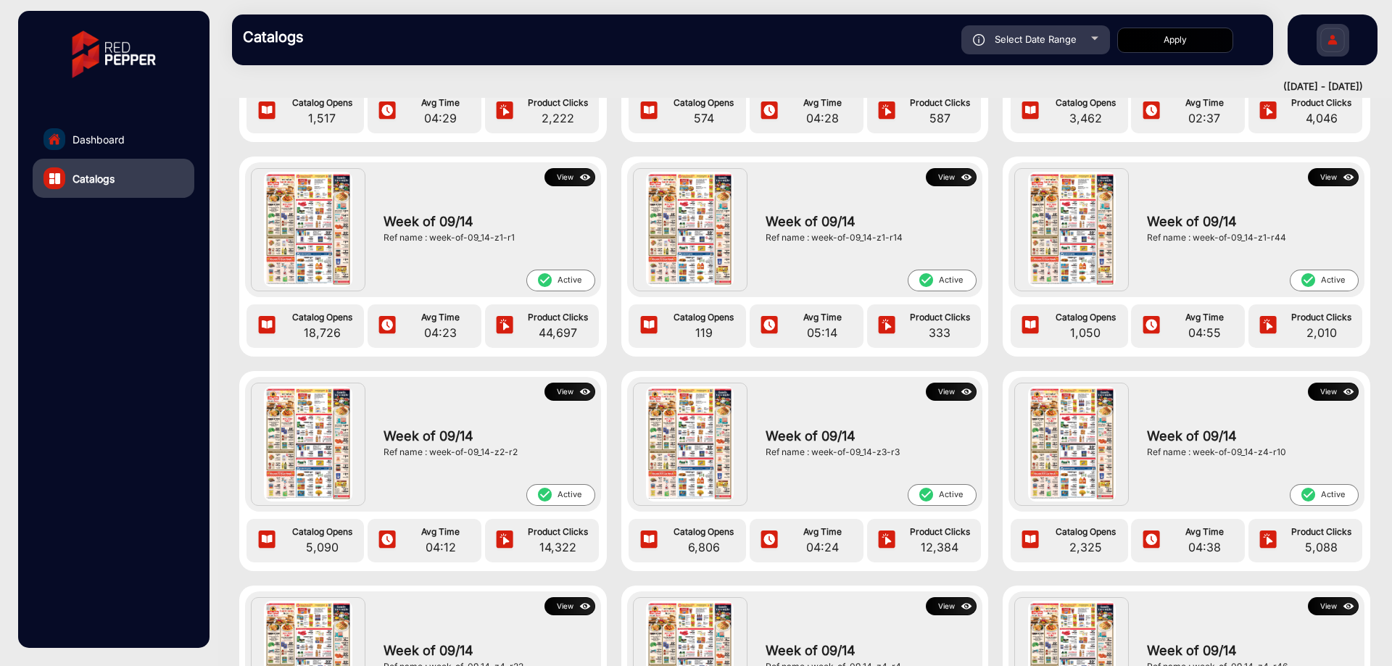
click at [1341, 178] on img at bounding box center [1348, 178] width 17 height 16
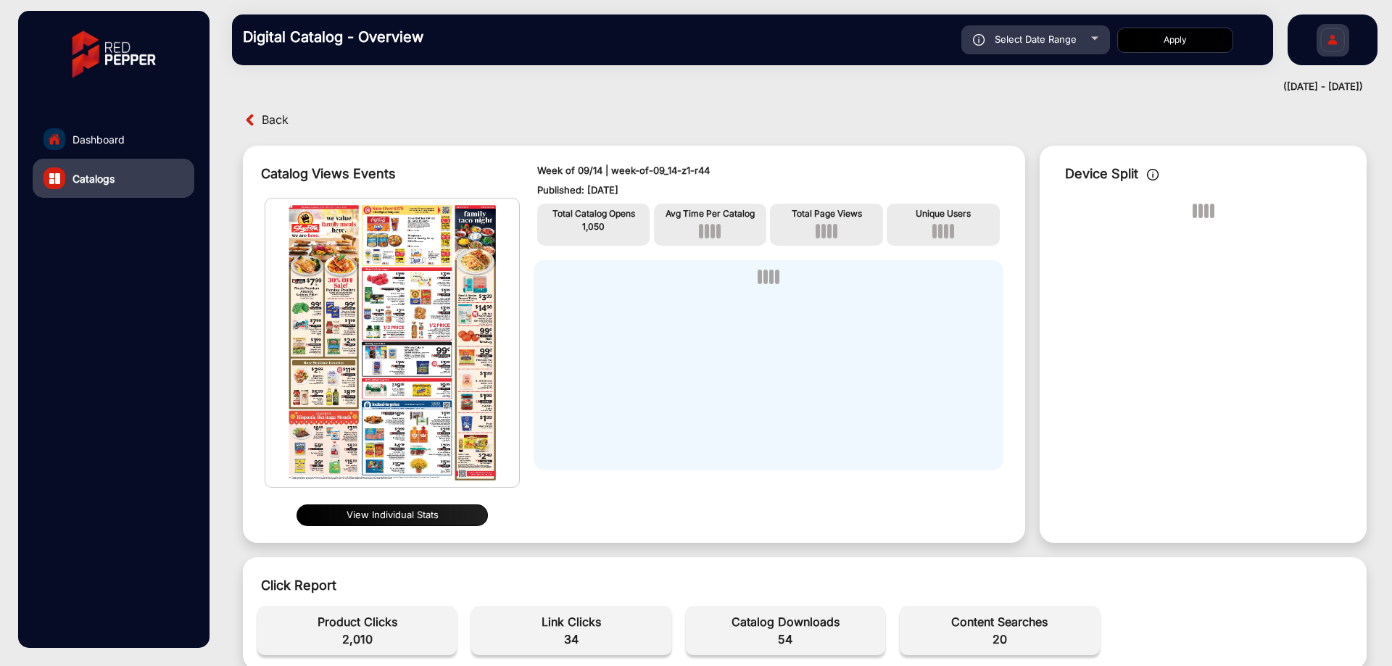
click at [281, 117] on span "Back" at bounding box center [275, 120] width 27 height 22
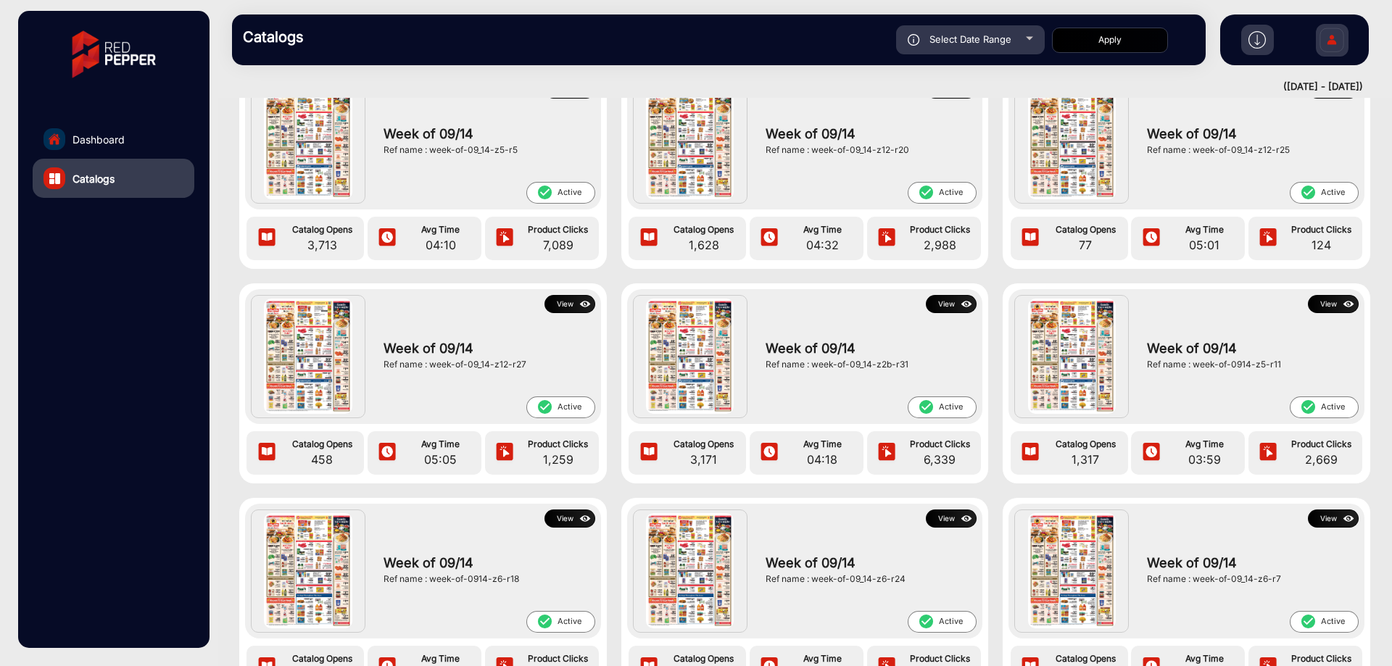
scroll to position [942, 0]
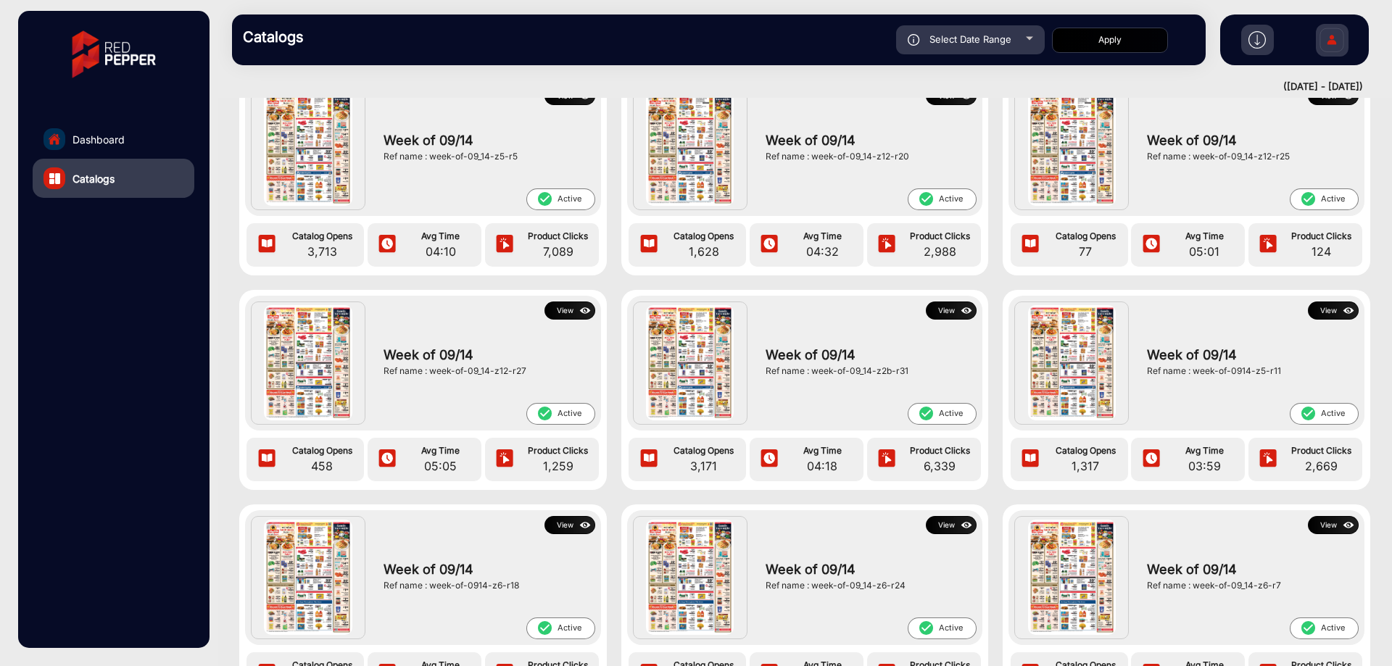
click at [939, 316] on button "View" at bounding box center [951, 311] width 51 height 18
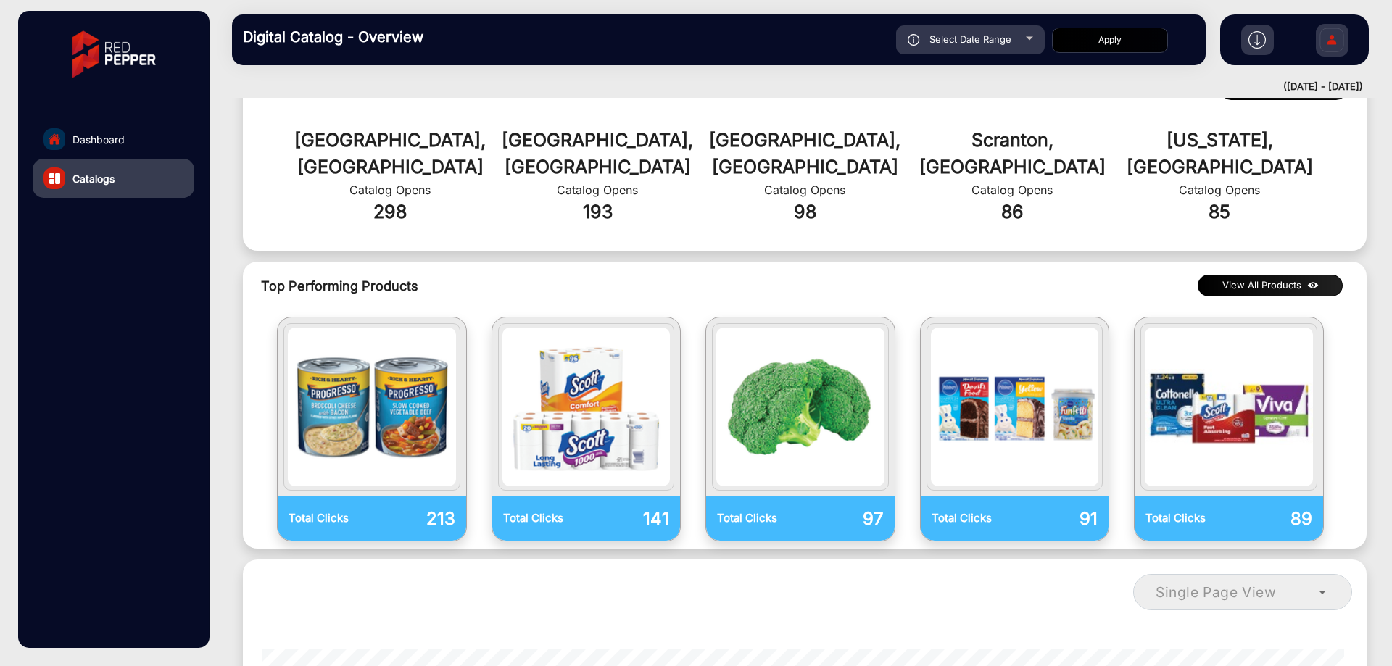
scroll to position [870, 0]
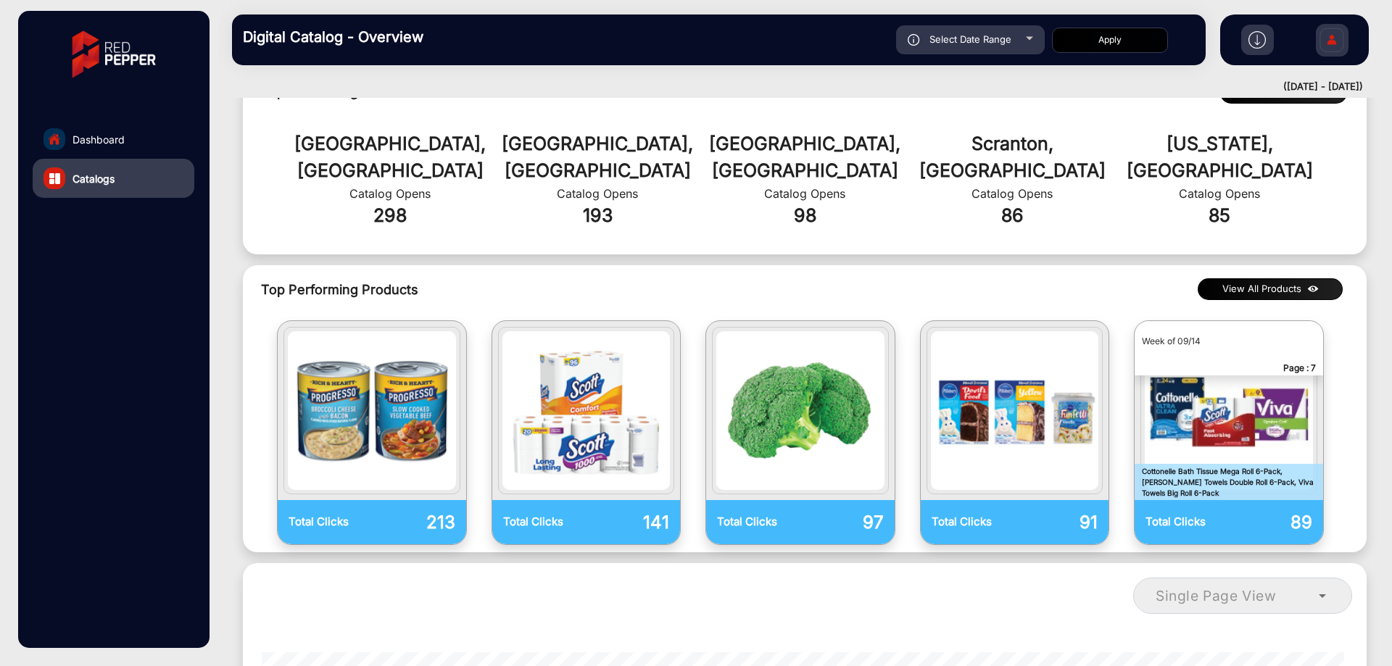
click at [1290, 278] on button "View All Products" at bounding box center [1269, 289] width 145 height 22
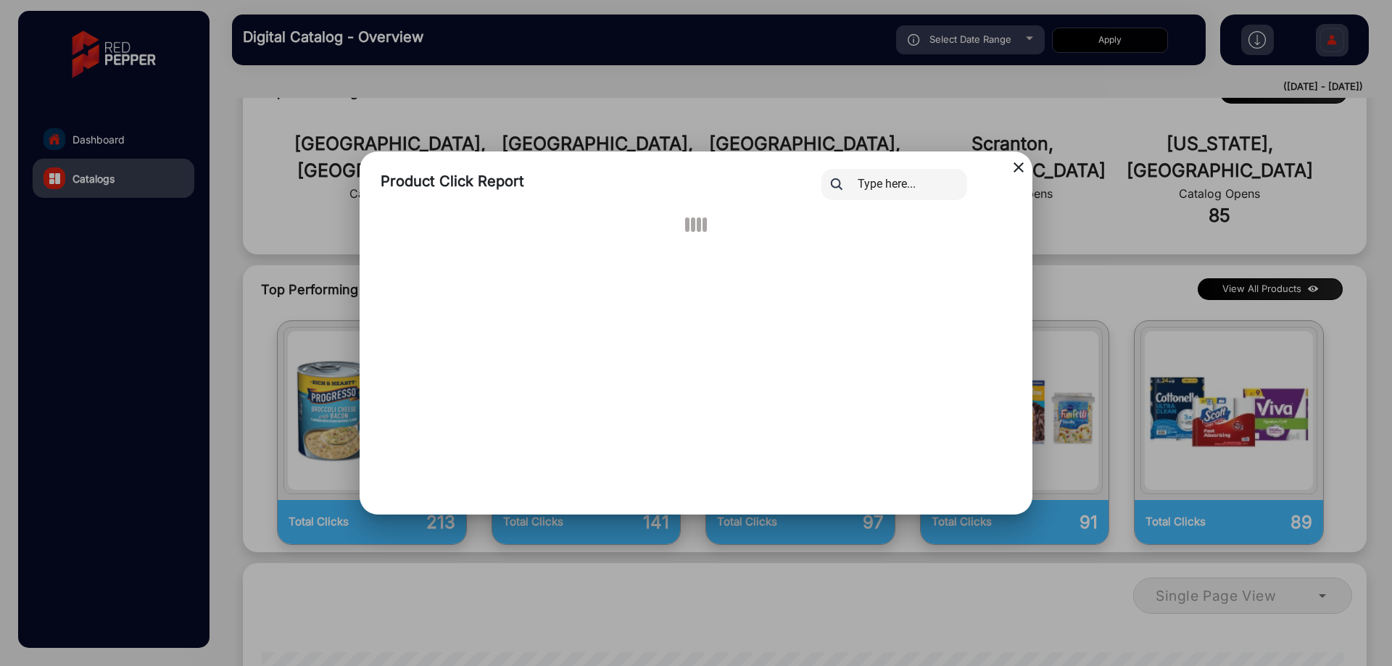
click at [1023, 162] on mat-icon "close" at bounding box center [1018, 167] width 17 height 17
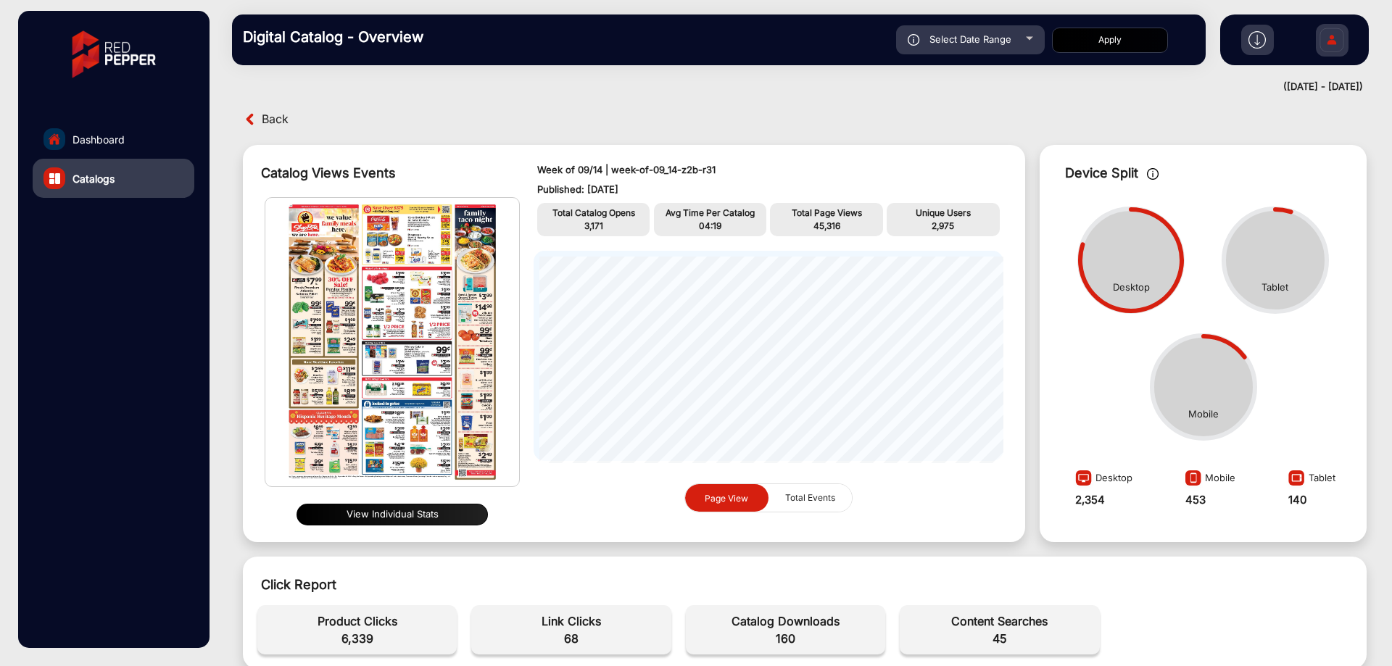
scroll to position [0, 0]
click at [283, 130] on span "Back" at bounding box center [275, 120] width 27 height 22
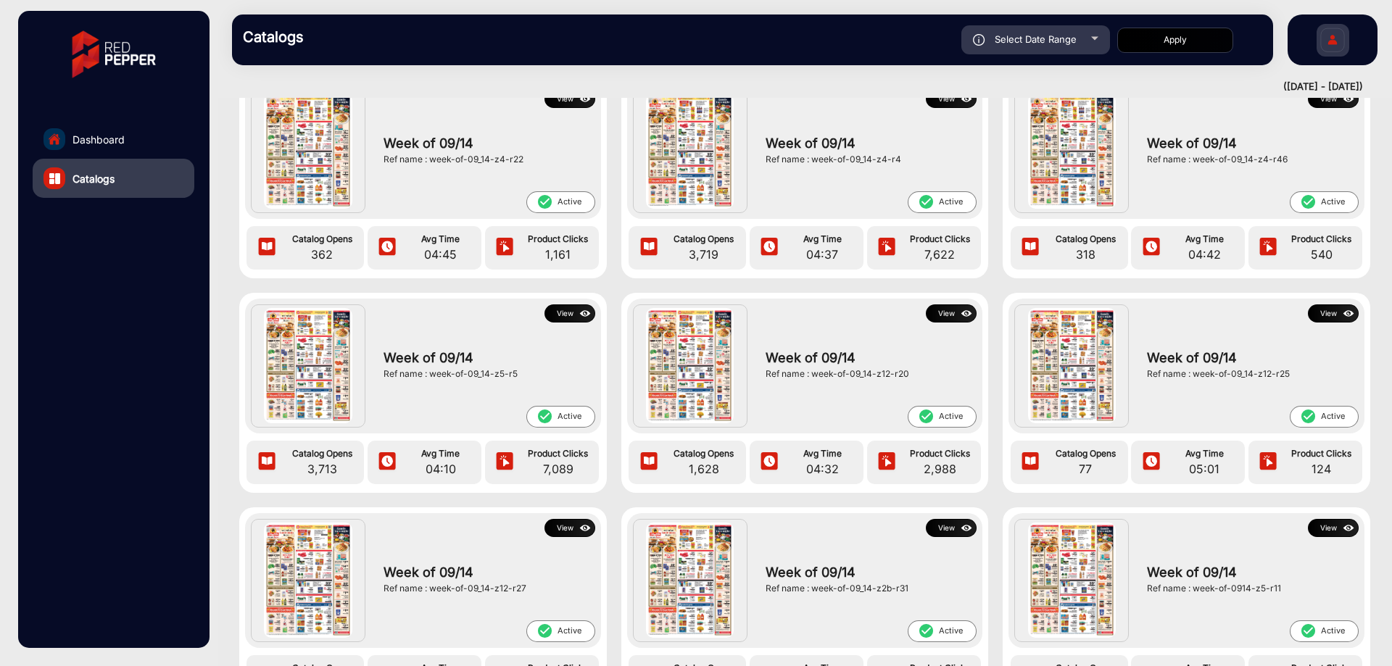
scroll to position [870, 0]
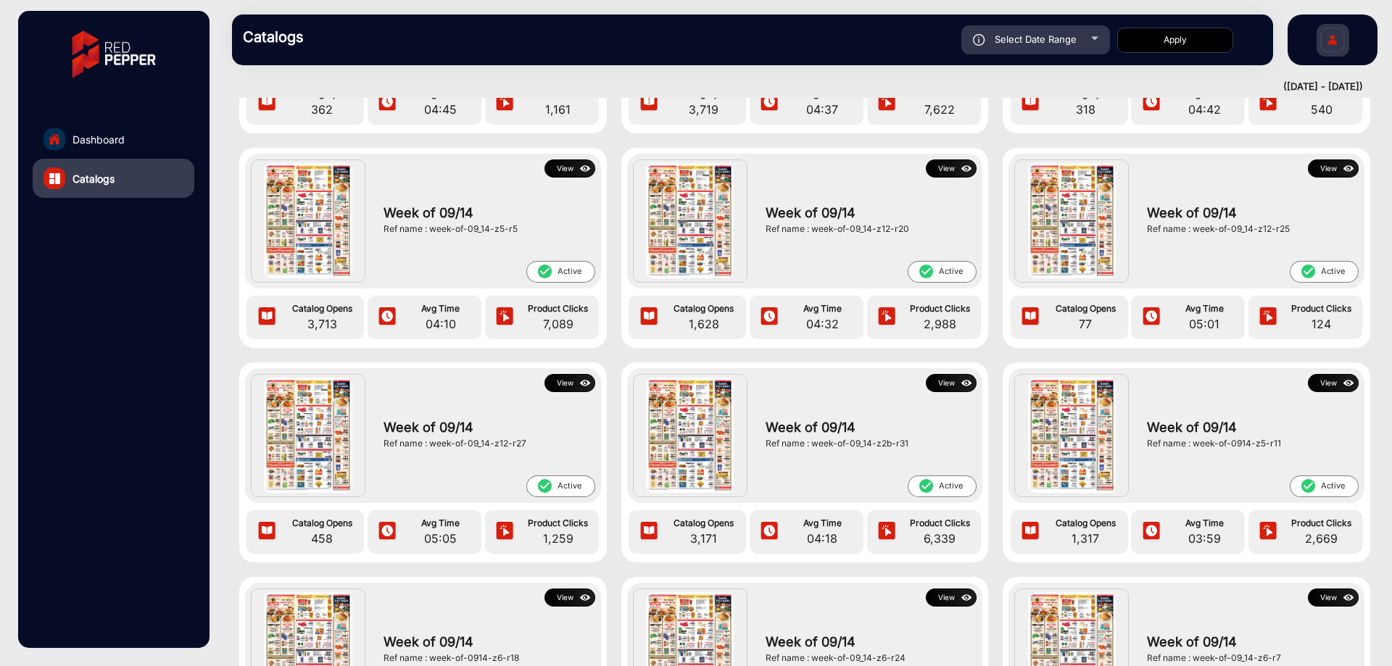
click at [1332, 391] on button "View" at bounding box center [1333, 383] width 51 height 18
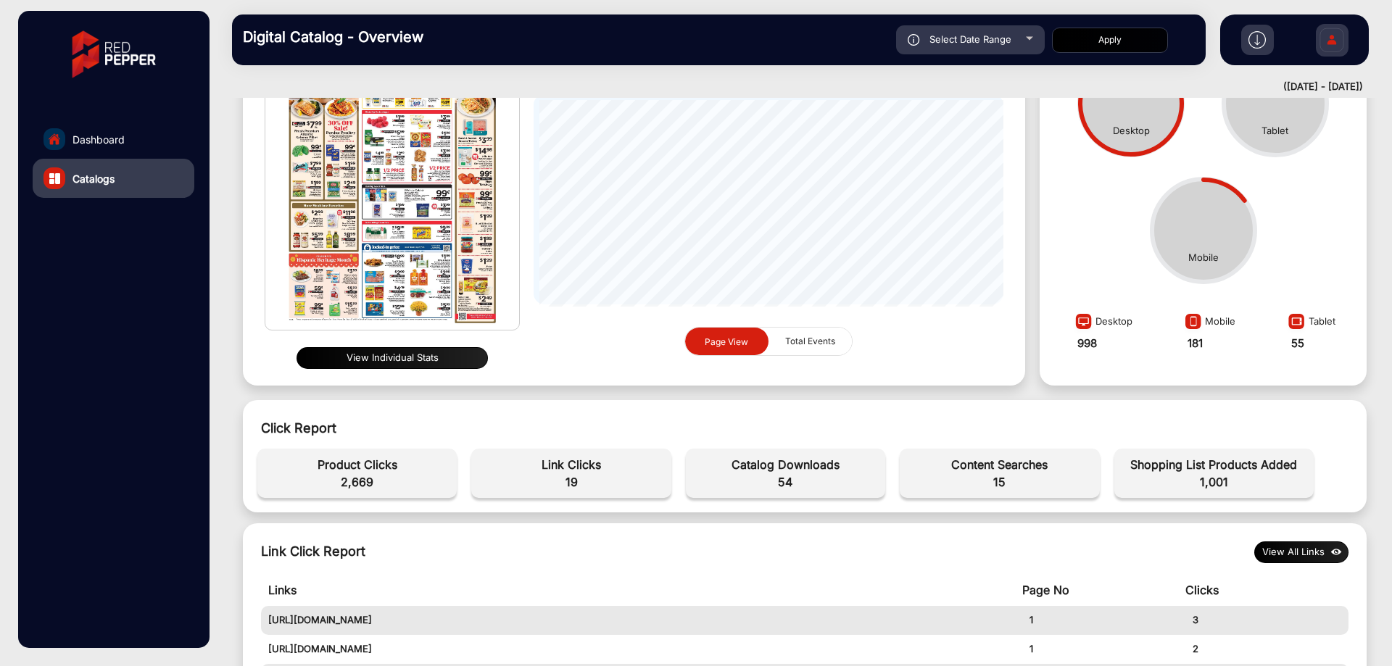
scroll to position [72, 0]
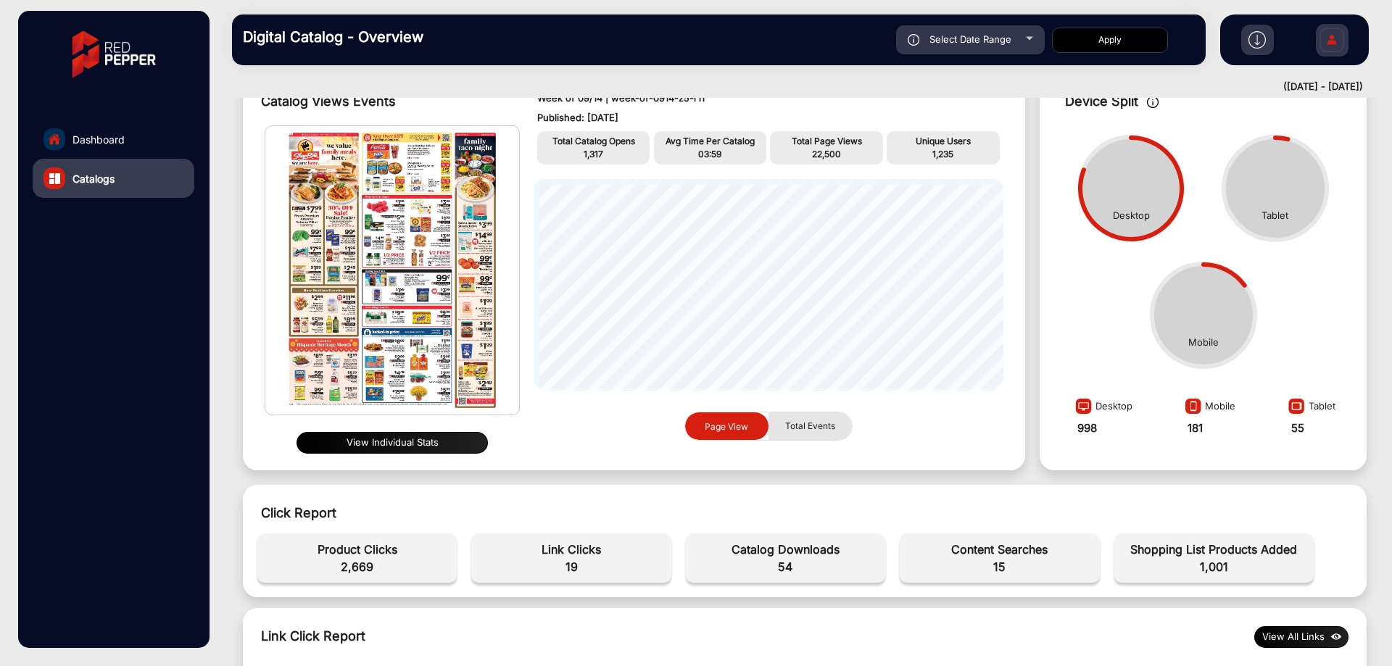
click at [843, 429] on button "Total Events" at bounding box center [809, 426] width 83 height 28
click at [743, 417] on span "Page View" at bounding box center [726, 426] width 61 height 28
click at [802, 424] on span "Total Events" at bounding box center [809, 426] width 67 height 28
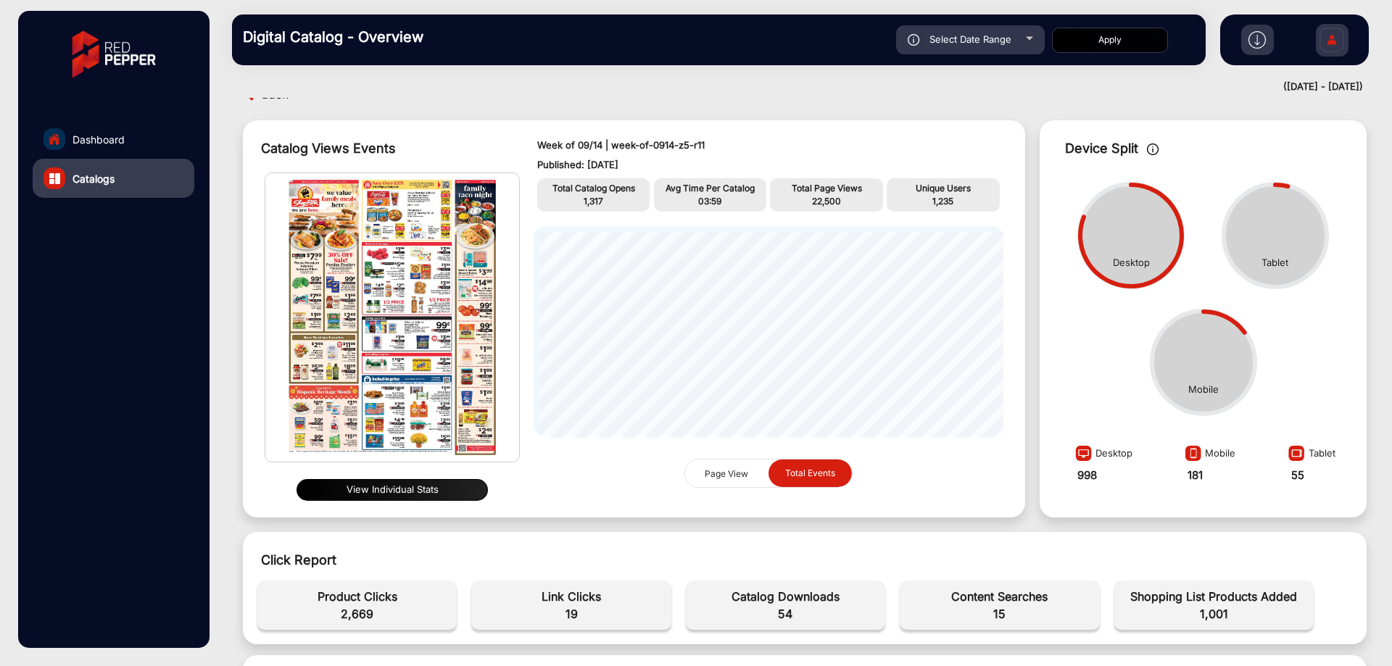
scroll to position [0, 0]
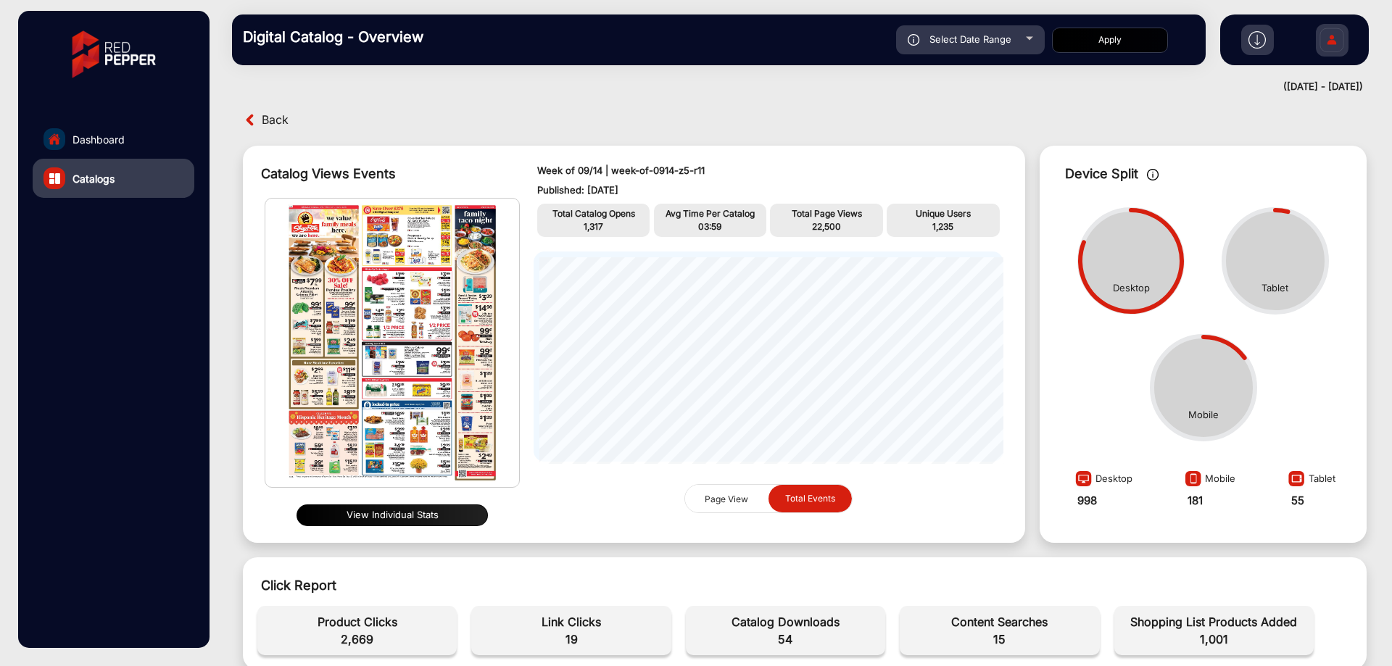
click at [266, 116] on span "Back" at bounding box center [275, 120] width 27 height 22
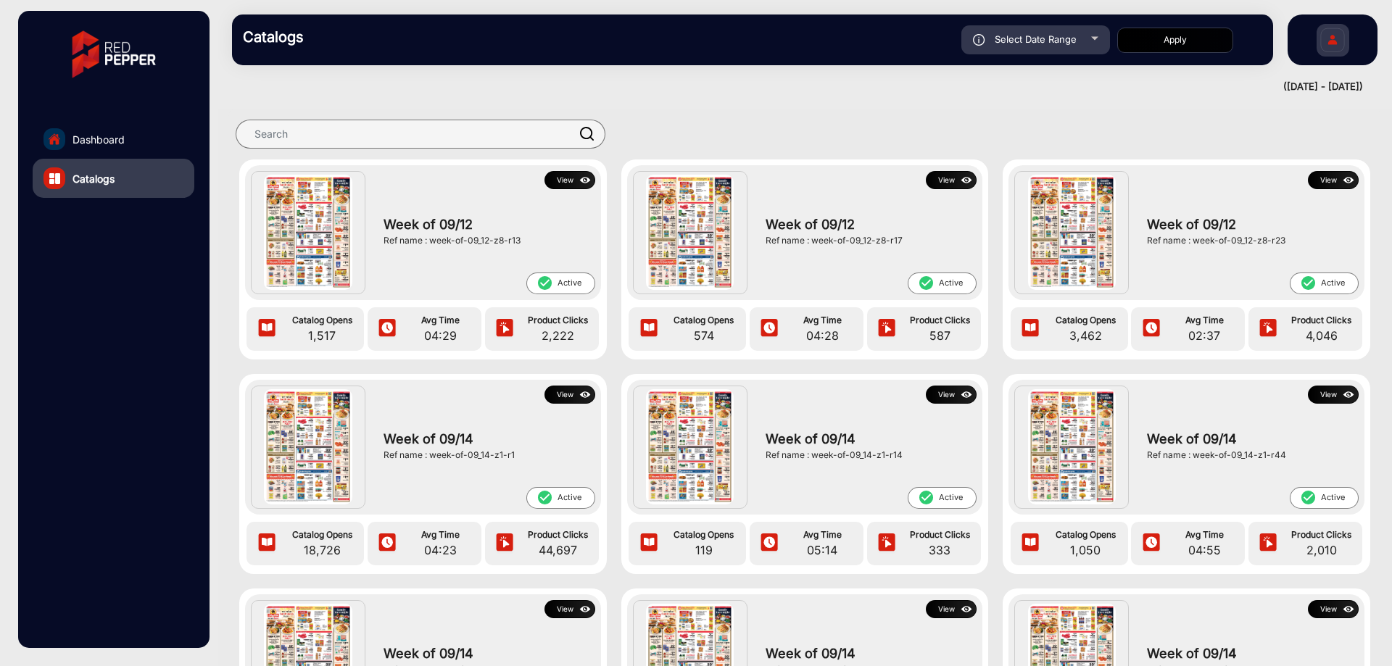
click at [1039, 40] on span "Select Date Range" at bounding box center [1035, 39] width 82 height 12
type input "[DATE]"
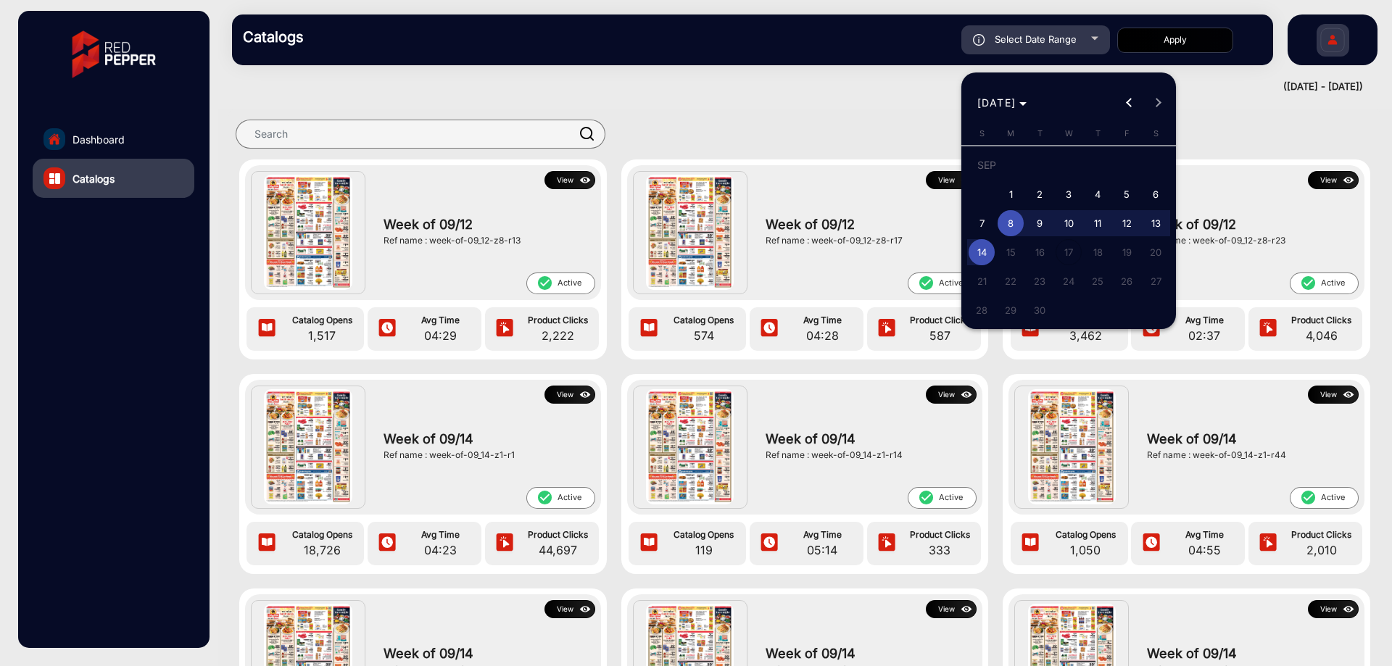
click at [1013, 189] on span "1" at bounding box center [1010, 194] width 26 height 26
type input "9/1/2025"
click at [1131, 108] on span "Previous month" at bounding box center [1128, 102] width 29 height 29
click at [1105, 228] on span "14" at bounding box center [1097, 227] width 26 height 26
type input "8/14/2025"
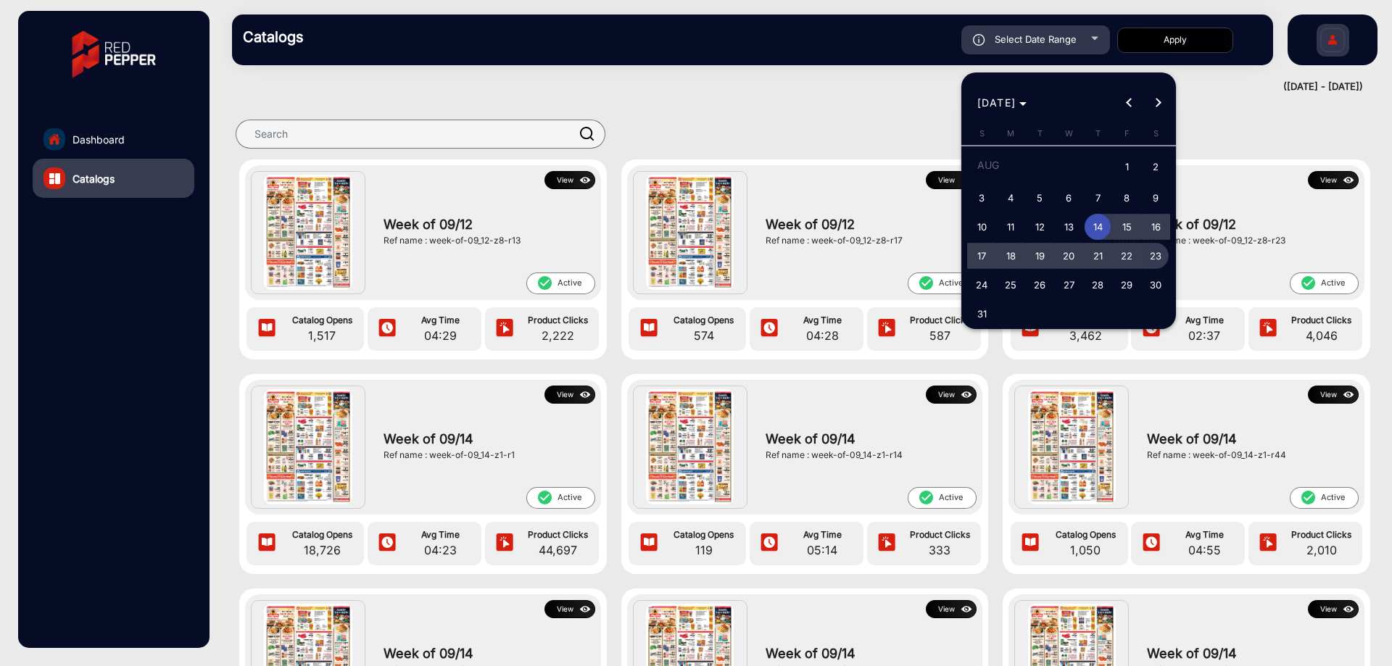
click at [1152, 251] on span "23" at bounding box center [1155, 256] width 26 height 26
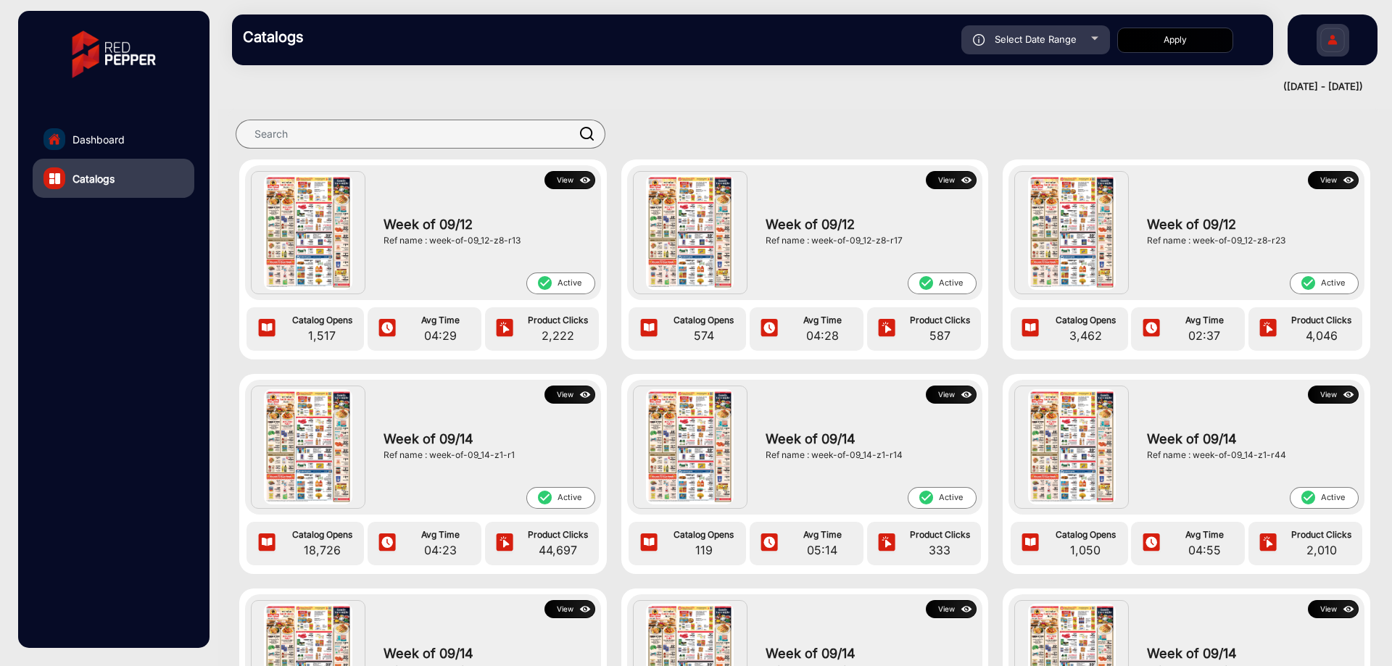
type input "8/23/2025"
click at [1196, 46] on button "Apply" at bounding box center [1175, 40] width 116 height 25
type input "8/14/2025"
type input "8/23/2025"
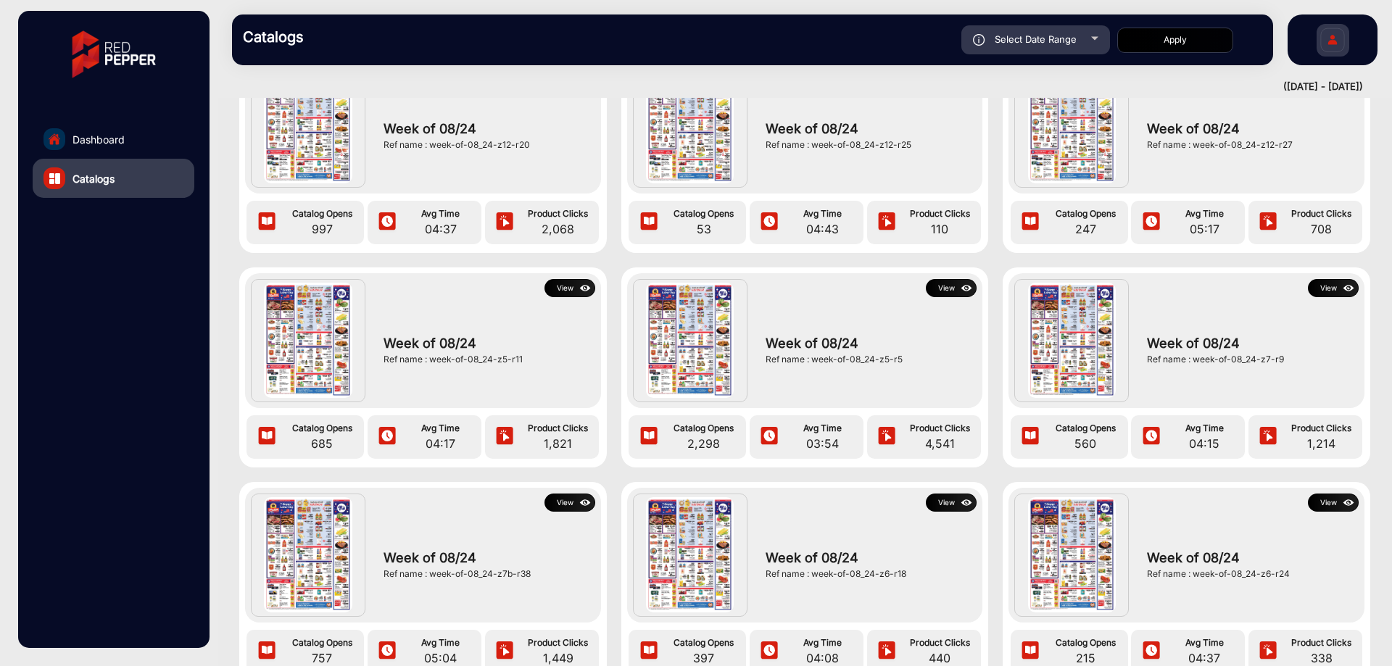
scroll to position [1015, 0]
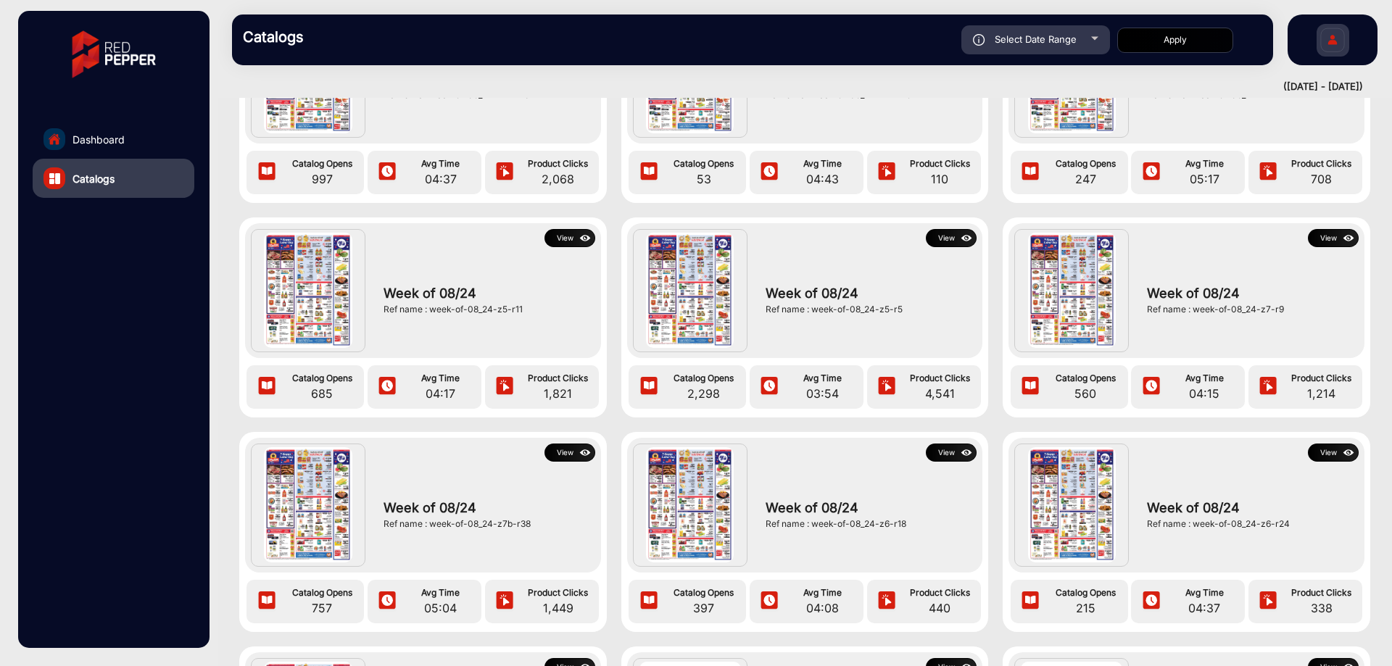
click at [559, 238] on button "View" at bounding box center [569, 238] width 51 height 18
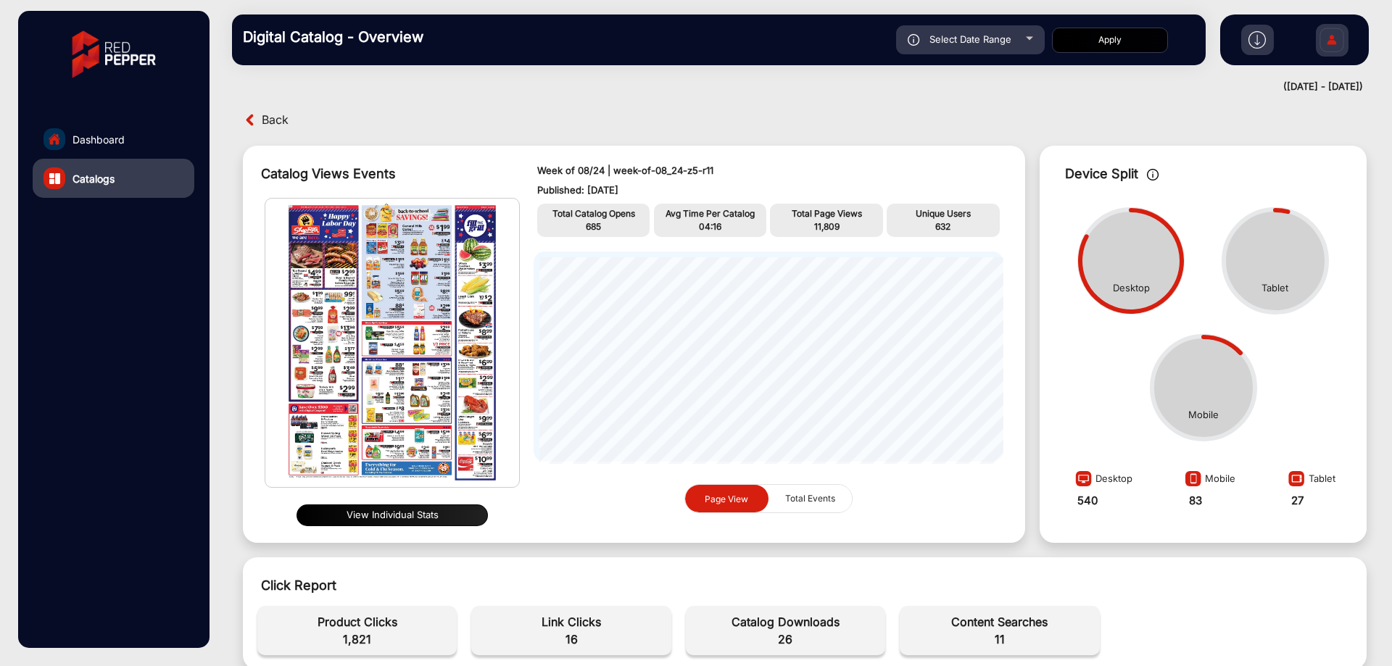
click at [992, 32] on div "Select Date Range" at bounding box center [970, 39] width 149 height 29
type input "8/23/2025"
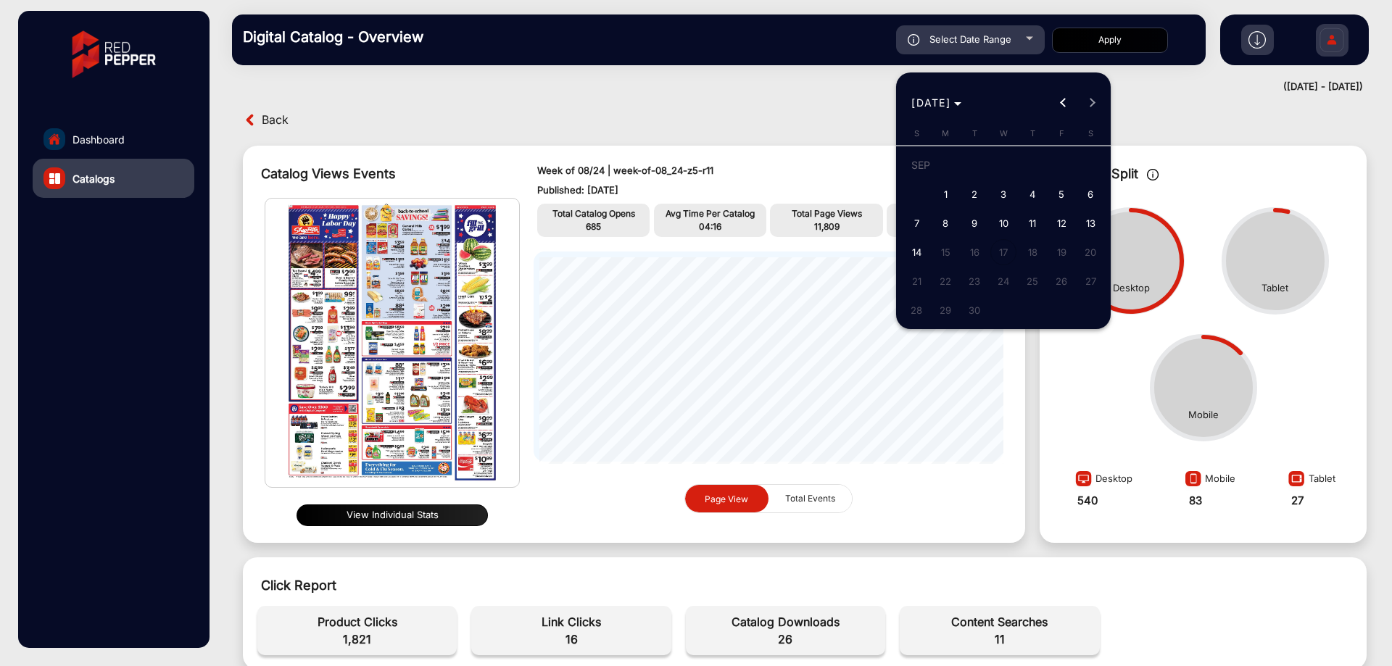
click at [264, 126] on div at bounding box center [696, 333] width 1392 height 666
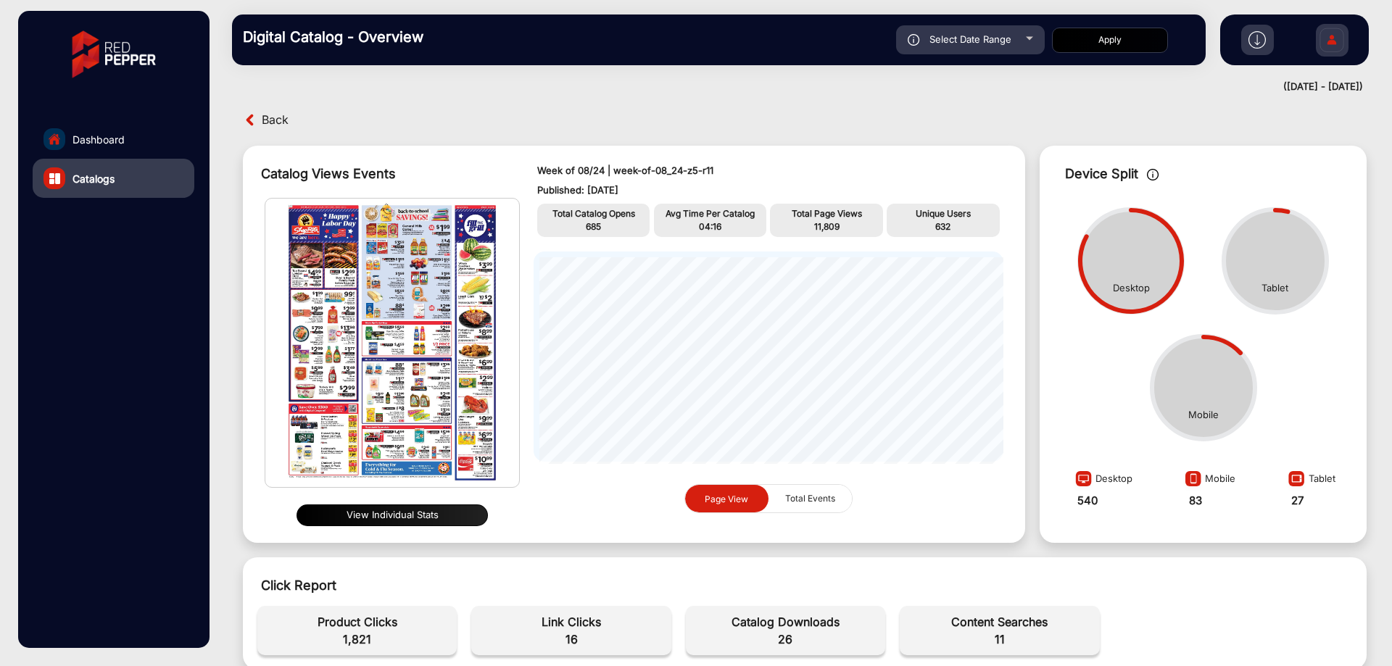
click at [273, 122] on span "Back" at bounding box center [275, 120] width 27 height 22
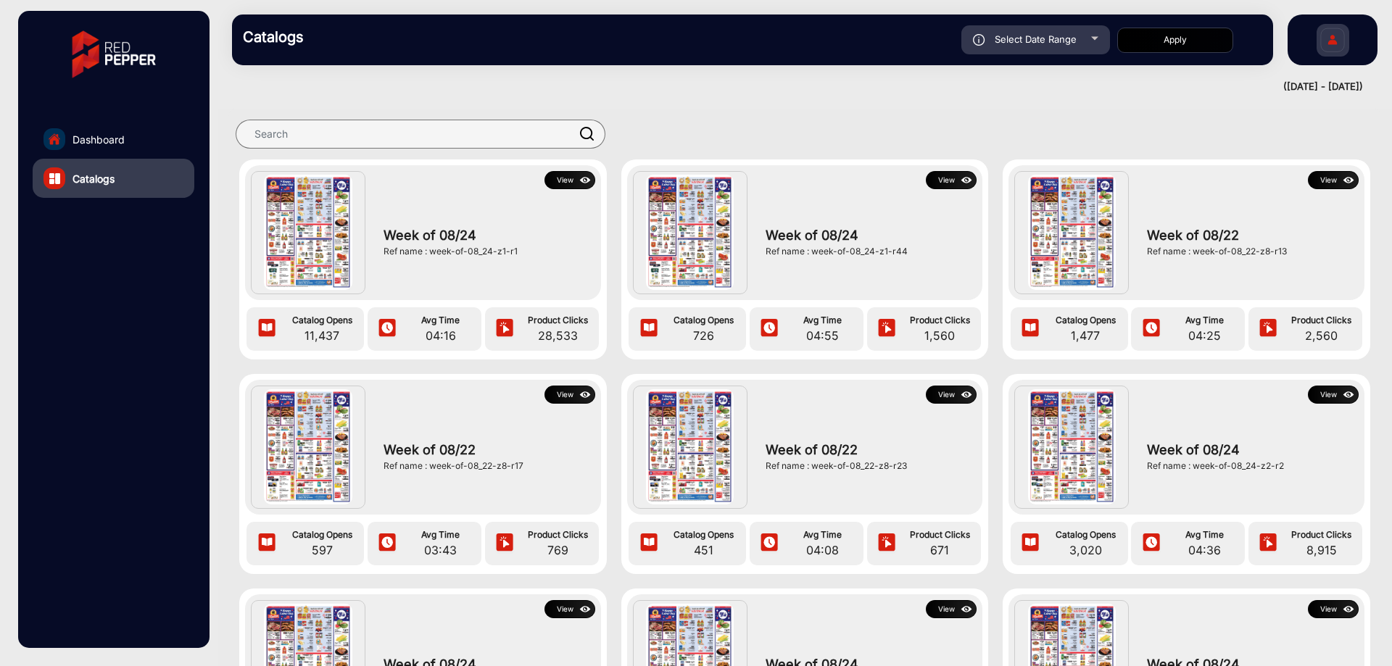
click at [1062, 40] on span "Select Date Range" at bounding box center [1035, 39] width 82 height 12
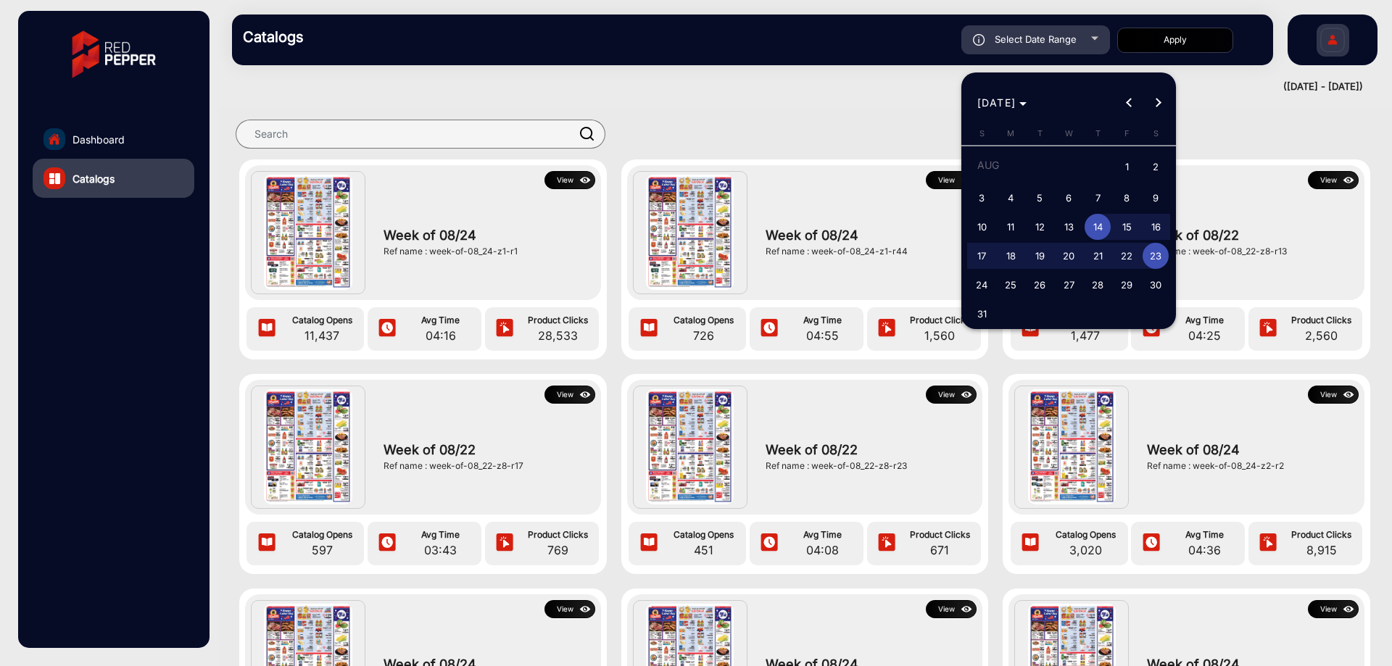
type input "8/14/2025"
type input "8/23/2025"
click at [1156, 97] on button "Next month" at bounding box center [1157, 102] width 29 height 29
click at [1097, 220] on span "11" at bounding box center [1097, 223] width 26 height 26
type input "[DATE]"
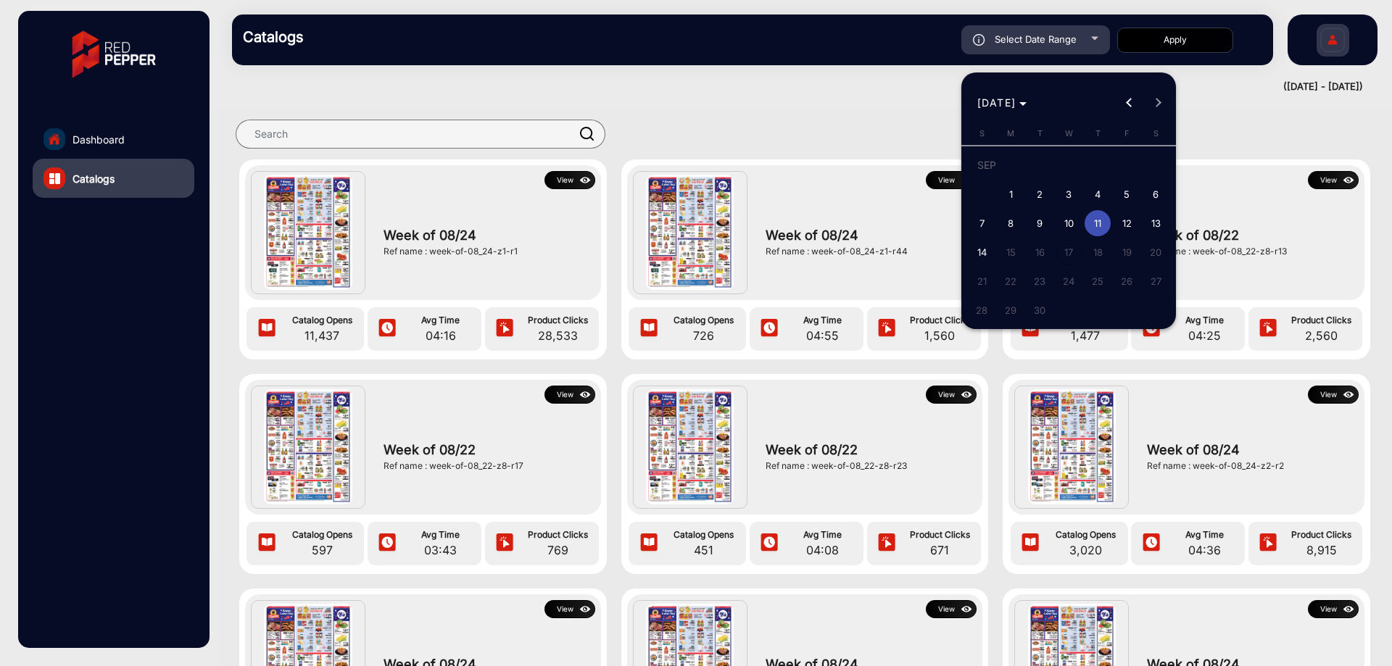
click at [1097, 220] on span "11" at bounding box center [1097, 223] width 26 height 26
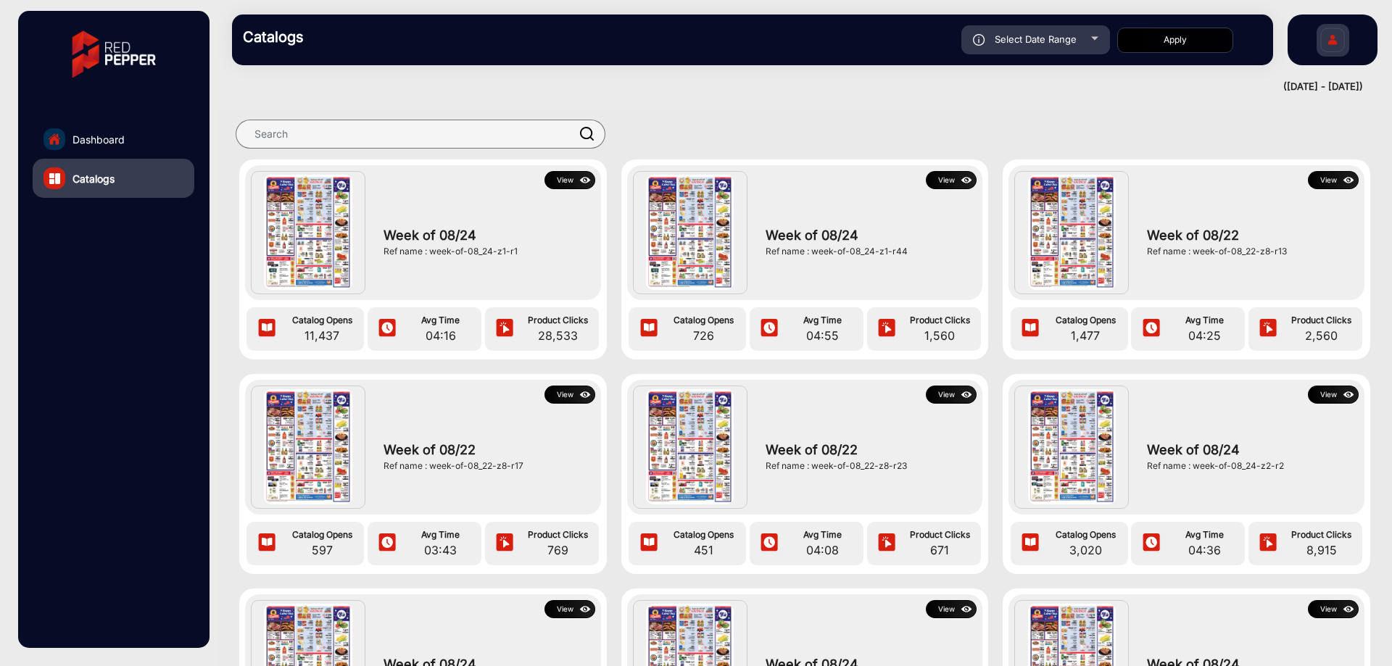
type input "[DATE]"
click at [1192, 31] on button "Apply" at bounding box center [1175, 40] width 116 height 25
type input "[DATE]"
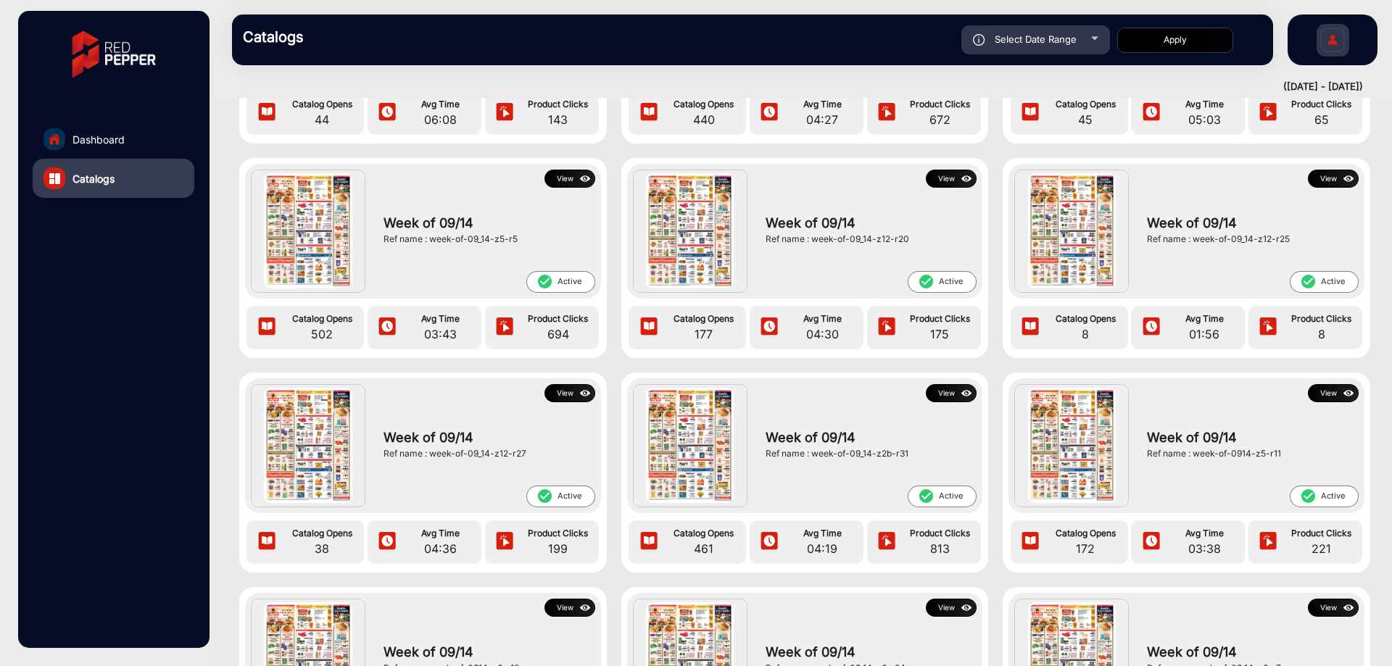
scroll to position [652, 0]
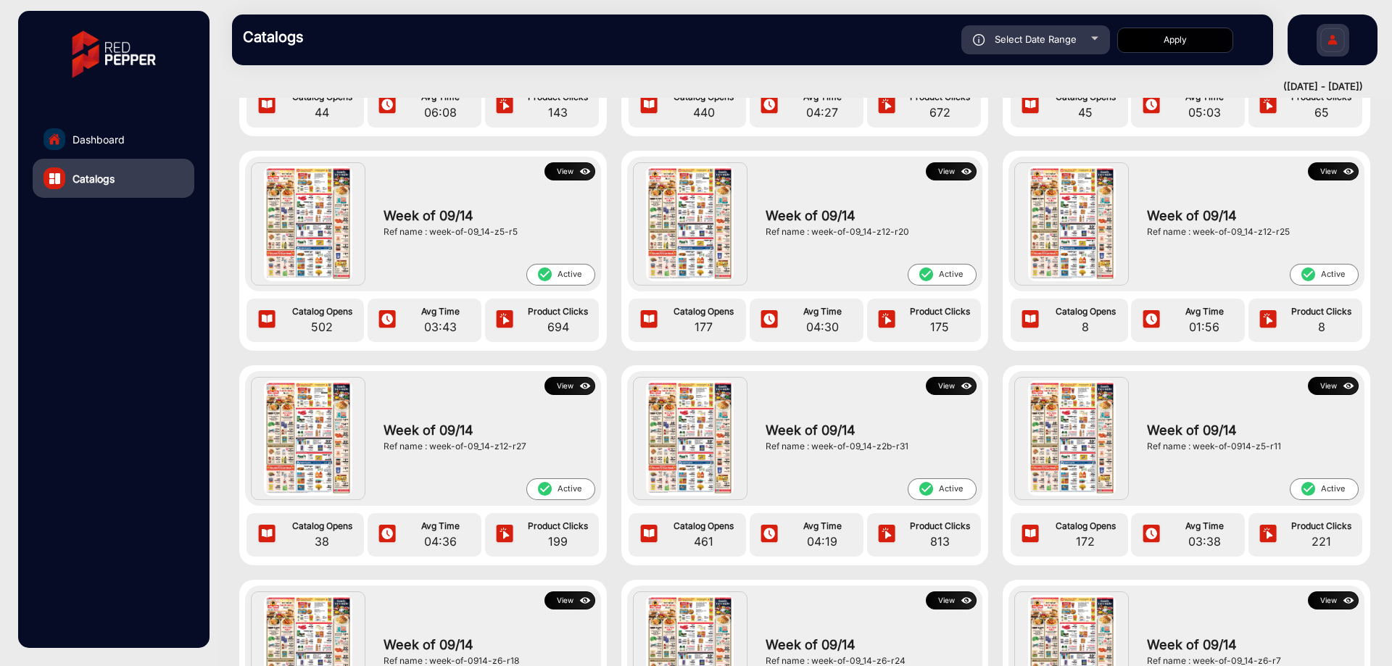
click at [1340, 387] on img at bounding box center [1348, 386] width 17 height 16
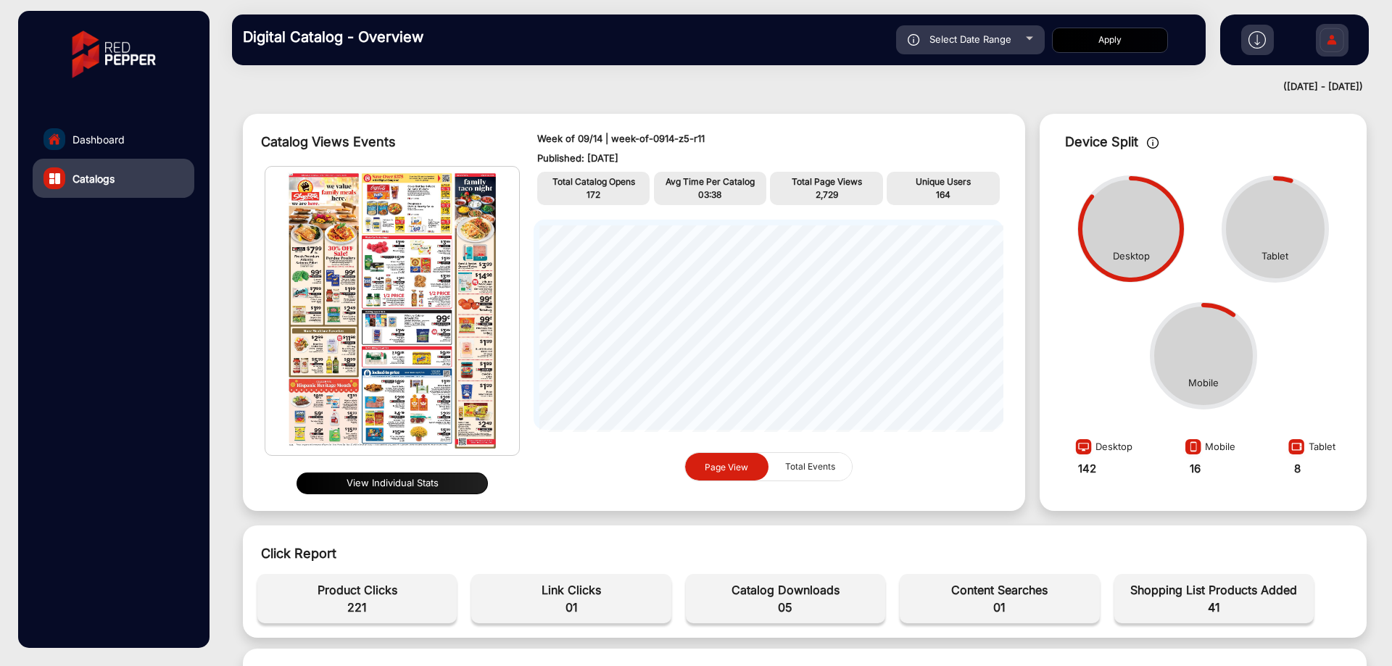
scroll to position [2, 0]
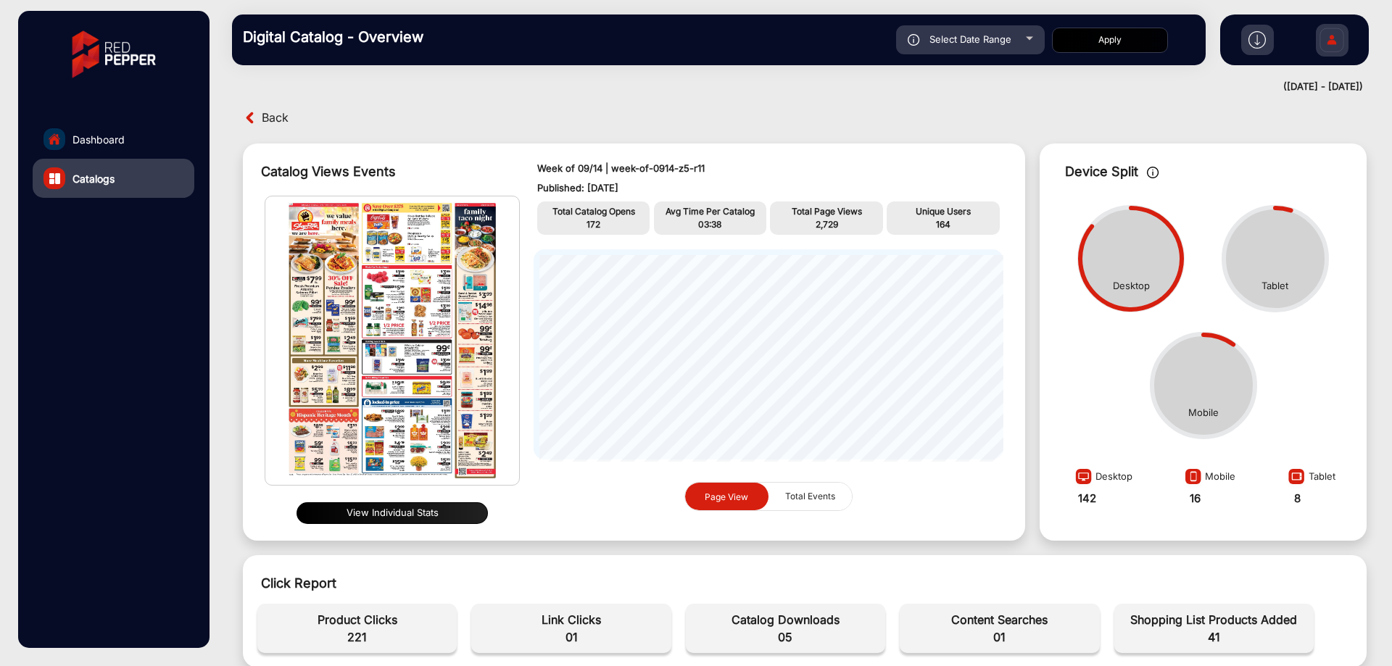
click at [1002, 35] on span "Select Date Range" at bounding box center [970, 39] width 82 height 12
type input "[DATE]"
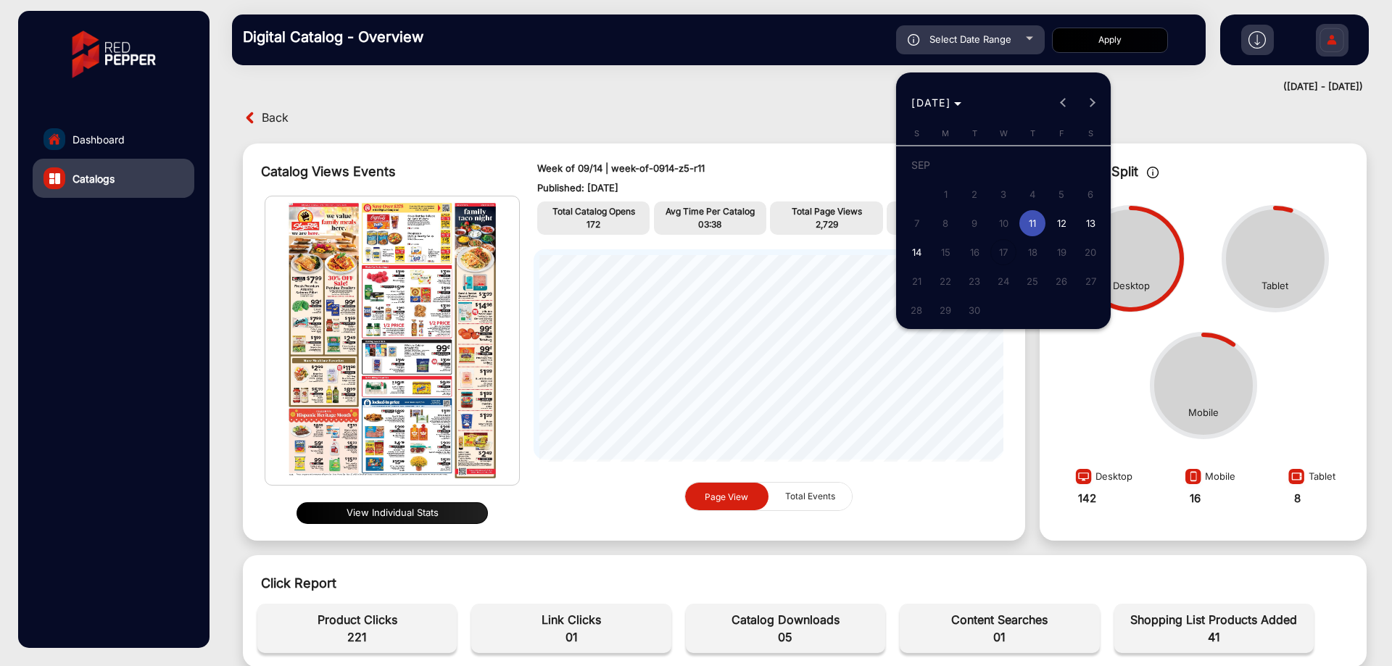
click at [1060, 223] on span "12" at bounding box center [1061, 223] width 26 height 26
type input "9/12/2025"
click at [1060, 223] on span "12" at bounding box center [1061, 223] width 26 height 26
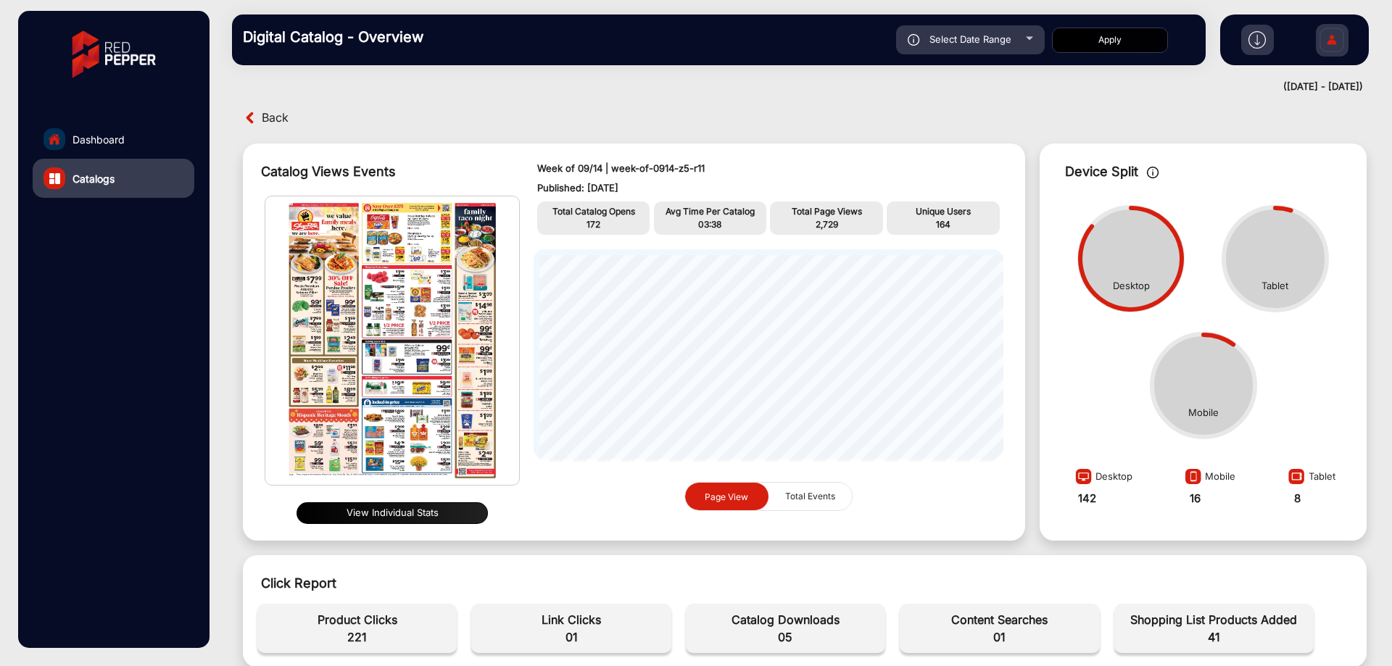
type input "9/12/2025"
click at [1096, 36] on button "Apply" at bounding box center [1110, 40] width 116 height 25
type input "[DATE]"
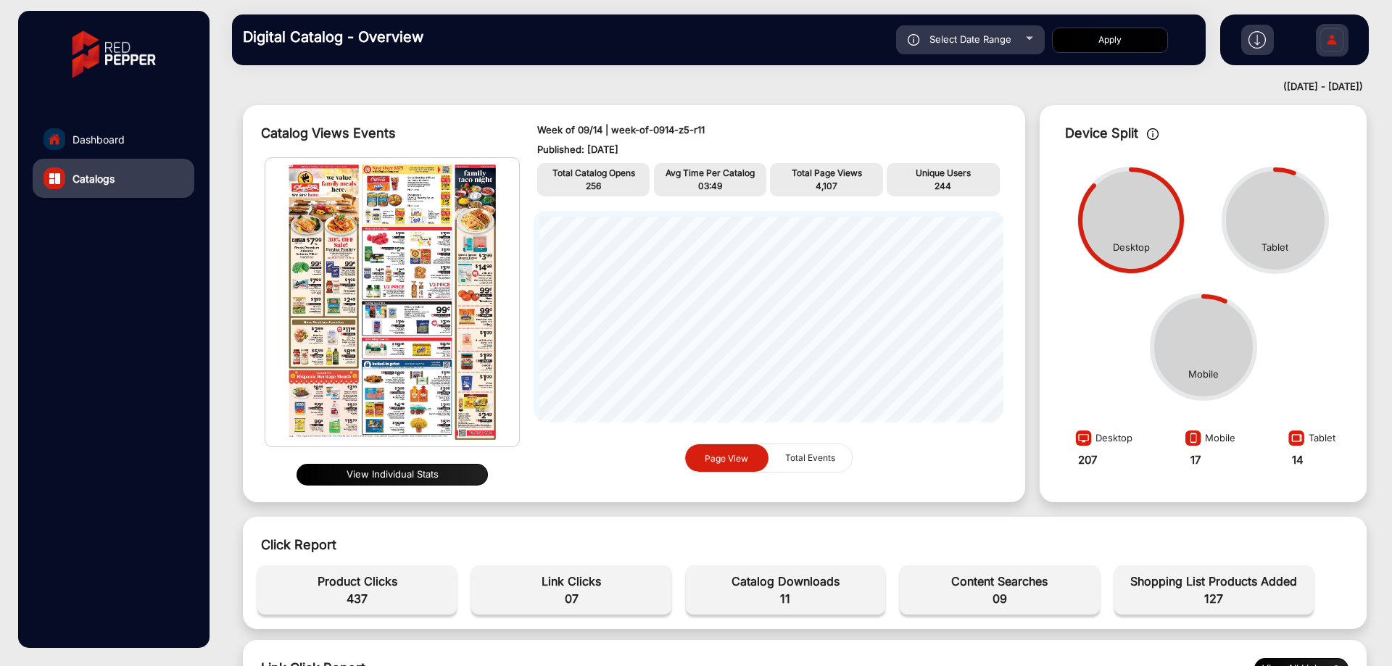
scroll to position [0, 0]
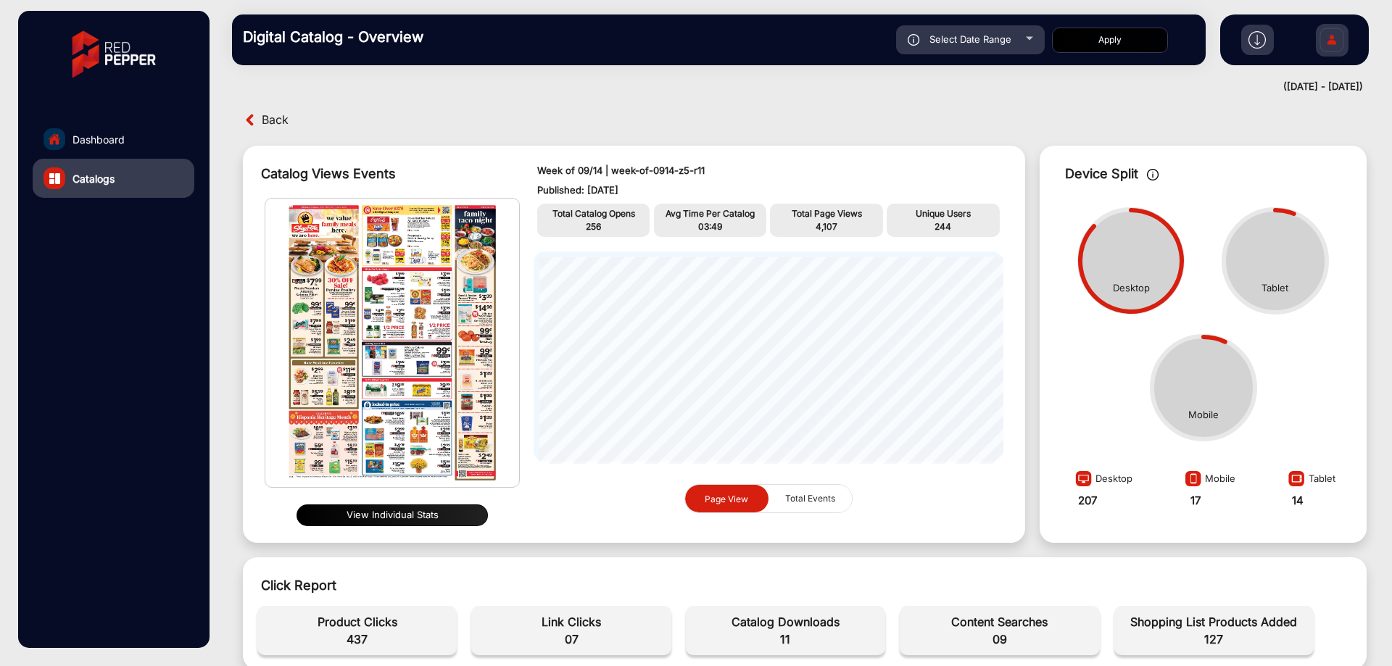
click at [986, 33] on span "Select Date Range" at bounding box center [970, 39] width 82 height 12
type input "9/12/2025"
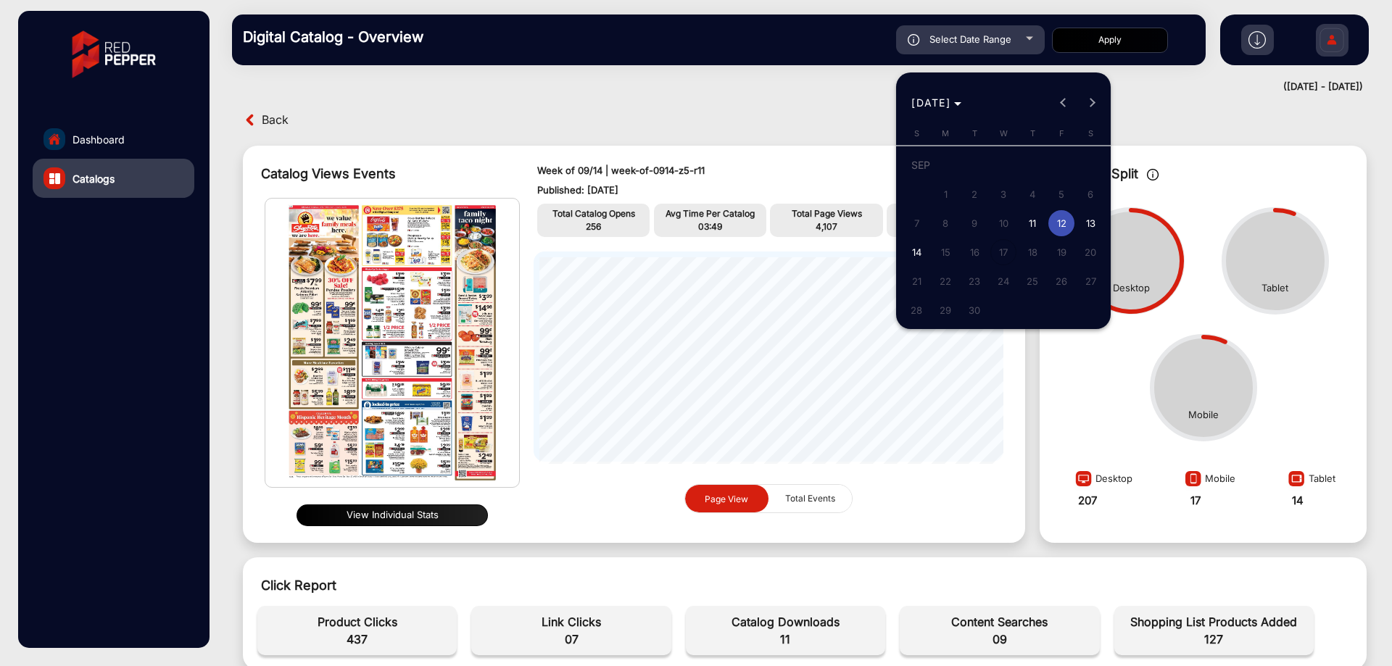
click at [1078, 218] on span "13" at bounding box center [1090, 223] width 26 height 26
type input "9/13/2025"
click at [1078, 218] on span "13" at bounding box center [1090, 223] width 26 height 26
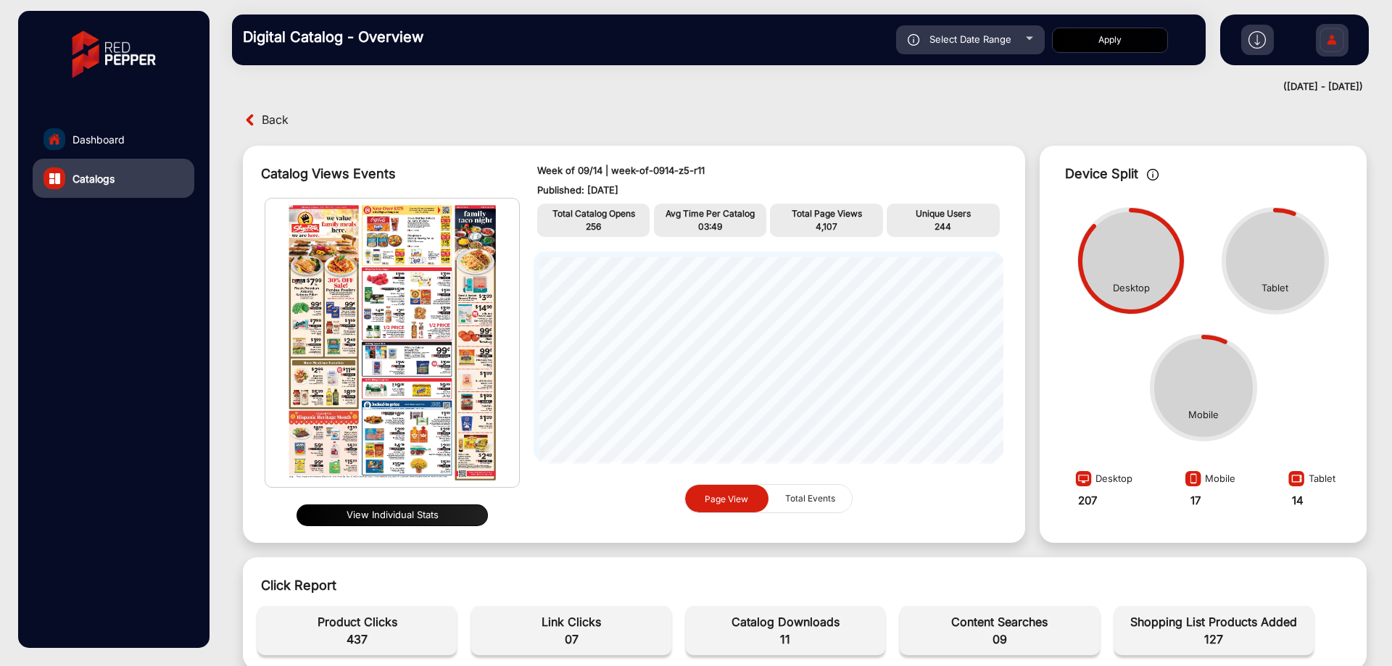
type input "9/13/2025"
click at [1087, 43] on button "Apply" at bounding box center [1110, 40] width 116 height 25
type input "9/12/2025"
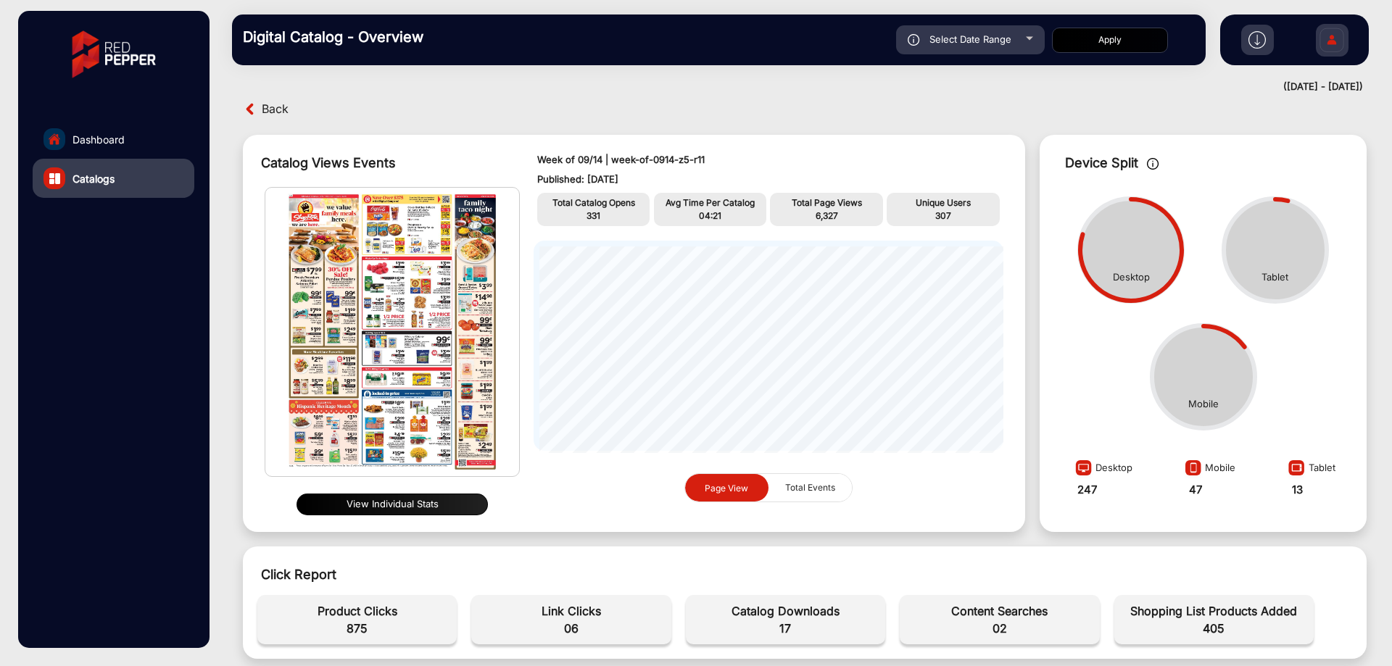
click at [1022, 35] on div "Select Date Range" at bounding box center [970, 39] width 149 height 29
type input "9/13/2025"
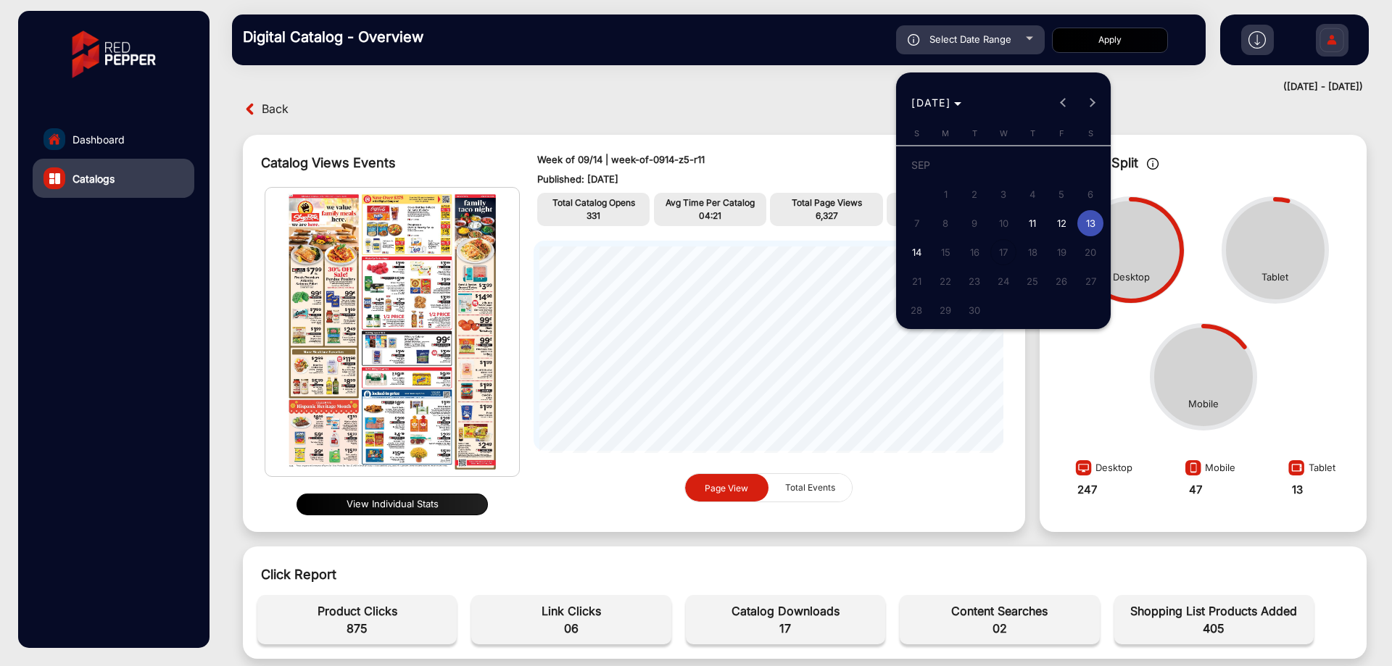
click at [919, 245] on span "14" at bounding box center [916, 252] width 26 height 26
type input "[DATE]"
click at [919, 245] on span "14" at bounding box center [916, 252] width 26 height 26
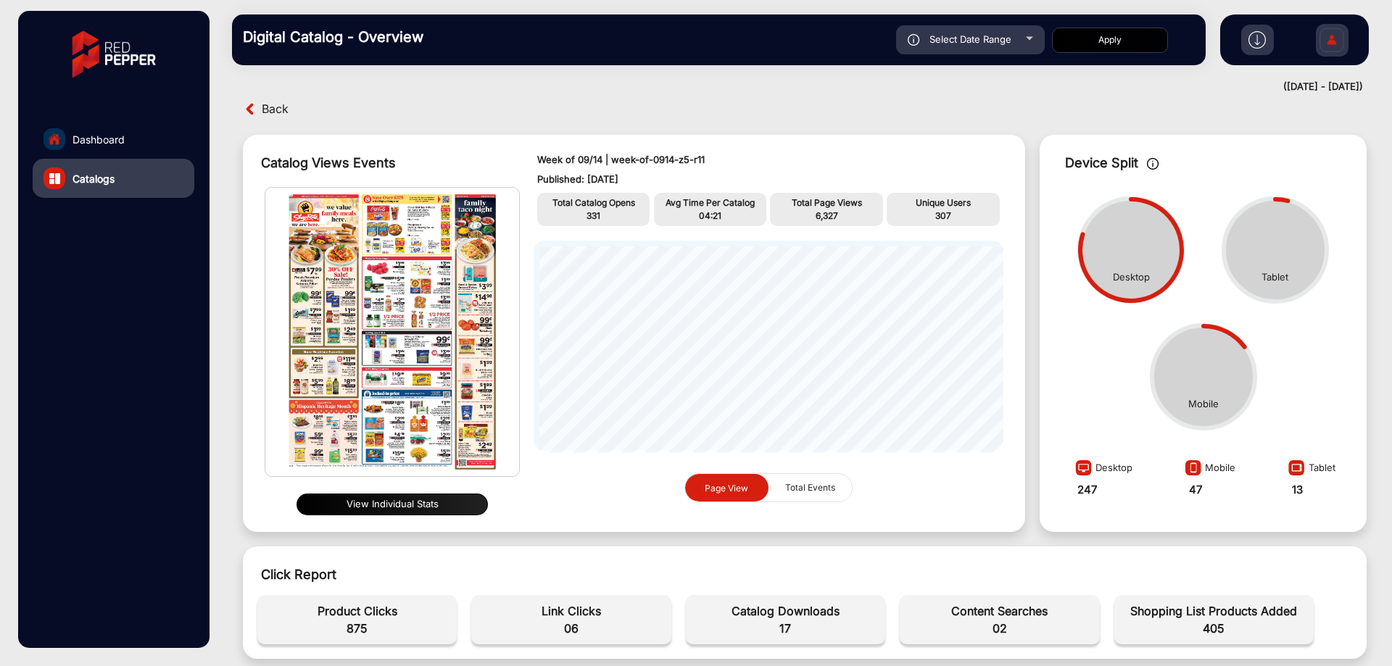
type input "[DATE]"
click at [1091, 41] on button "Apply" at bounding box center [1110, 40] width 116 height 25
type input "9/13/2025"
click at [986, 28] on div "Select Date Range" at bounding box center [970, 39] width 149 height 29
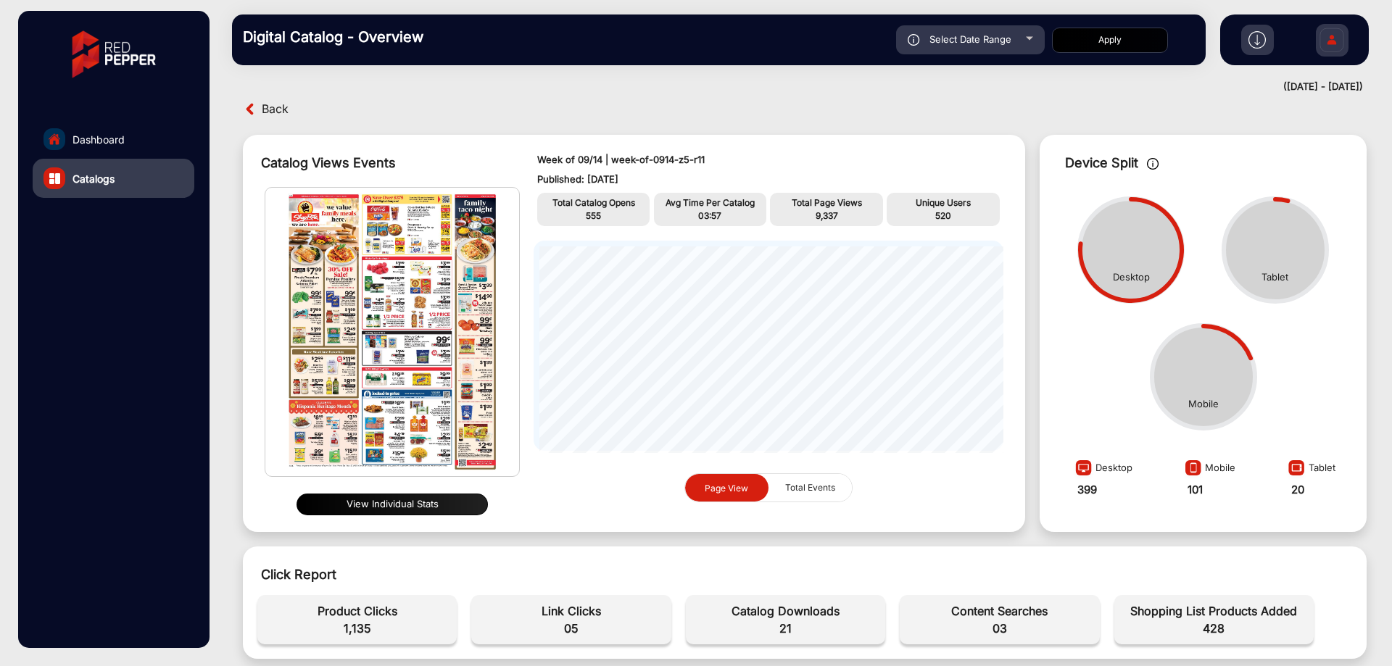
type input "[DATE]"
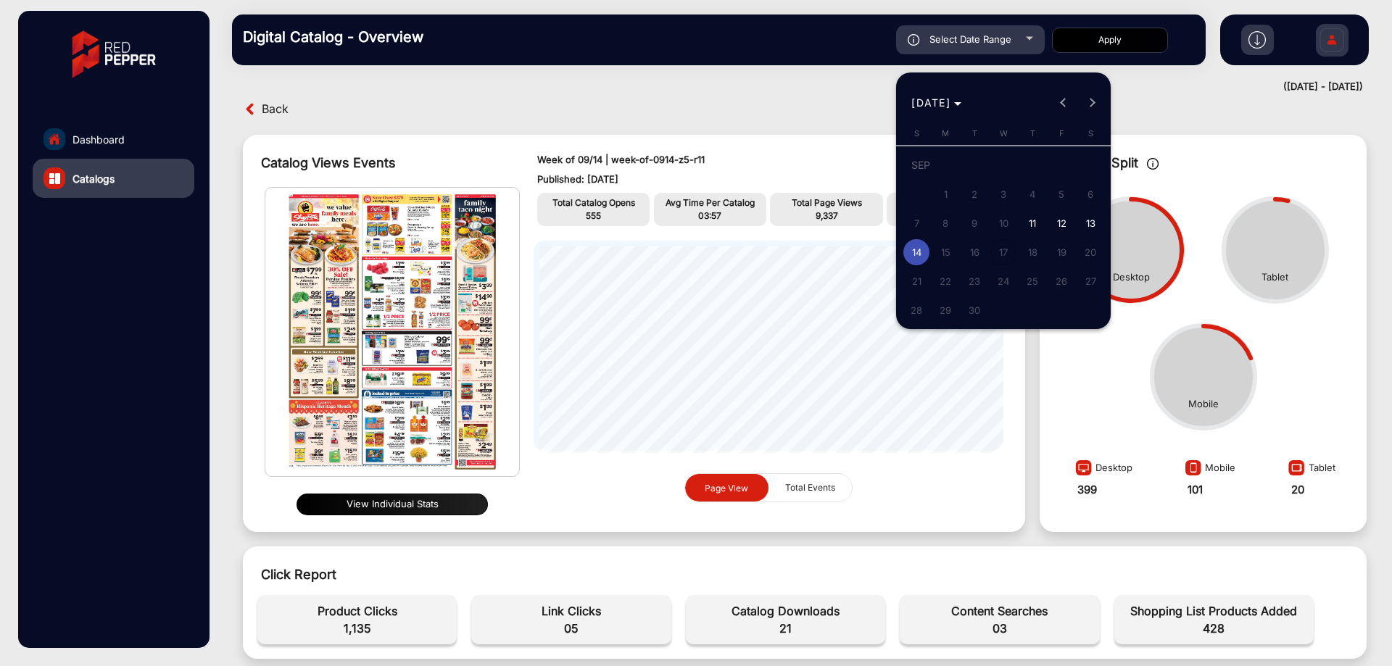
click at [1029, 225] on span "11" at bounding box center [1032, 223] width 26 height 26
type input "[DATE]"
click at [1029, 225] on span "11" at bounding box center [1032, 223] width 26 height 26
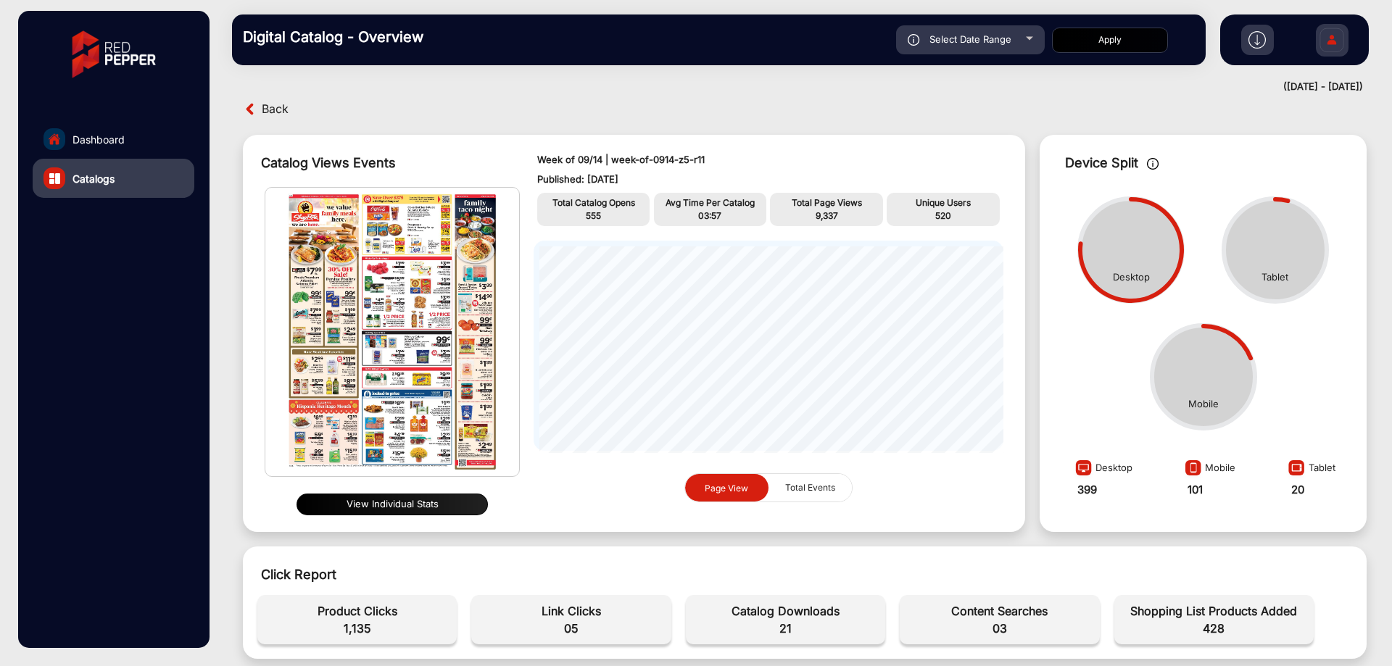
type input "[DATE]"
click at [1032, 225] on div "Device Split Desktop Mobile Tablet Desktop 399 Mobile 101 Tablet 20" at bounding box center [1202, 334] width 341 height 412
click at [1098, 47] on button "Apply" at bounding box center [1110, 40] width 116 height 25
type input "[DATE]"
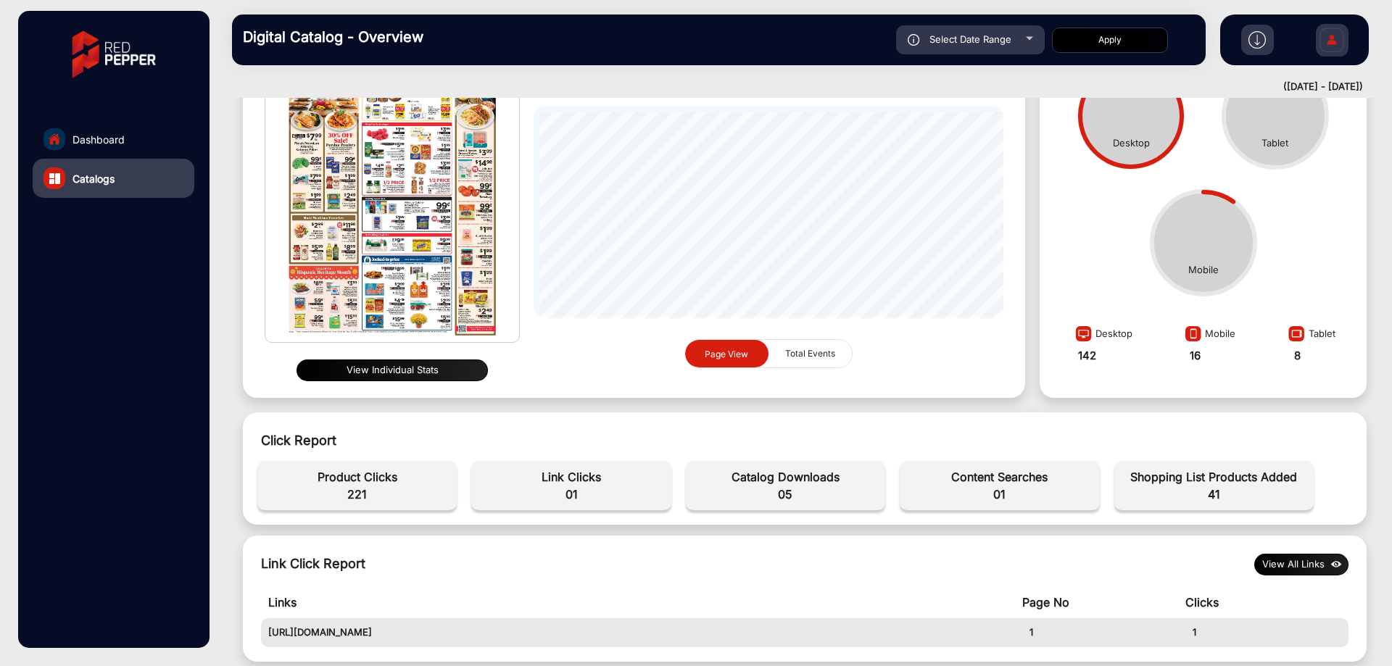
scroll to position [0, 0]
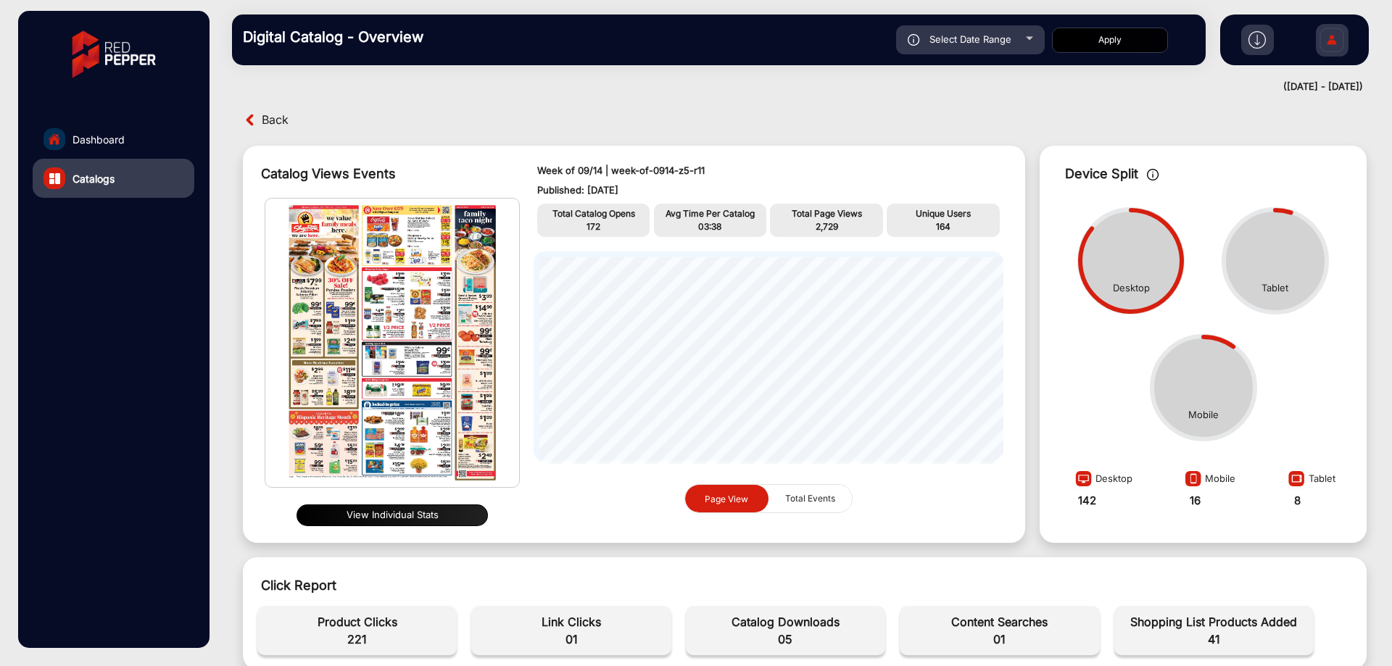
click at [1016, 45] on div "Select Date Range" at bounding box center [970, 39] width 149 height 29
type input "[DATE]"
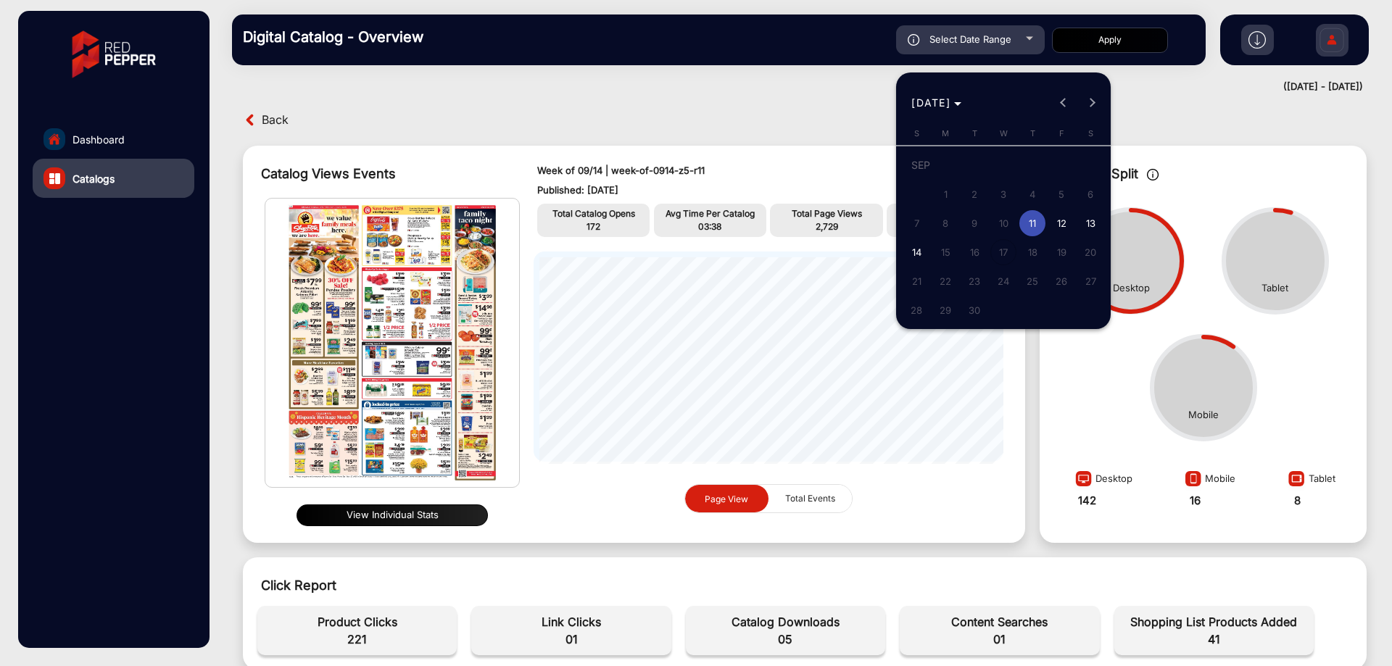
click at [1066, 103] on div "SEP 2025 SEP 2025" at bounding box center [1003, 102] width 207 height 29
click at [1063, 103] on div "SEP 2025 SEP 2025" at bounding box center [1003, 102] width 207 height 29
drag, startPoint x: 1056, startPoint y: 104, endPoint x: 1065, endPoint y: 103, distance: 8.7
click at [1057, 104] on div "SEP 2025 SEP 2025" at bounding box center [1003, 102] width 207 height 29
click at [1066, 103] on div "SEP 2025 SEP 2025" at bounding box center [1003, 102] width 207 height 29
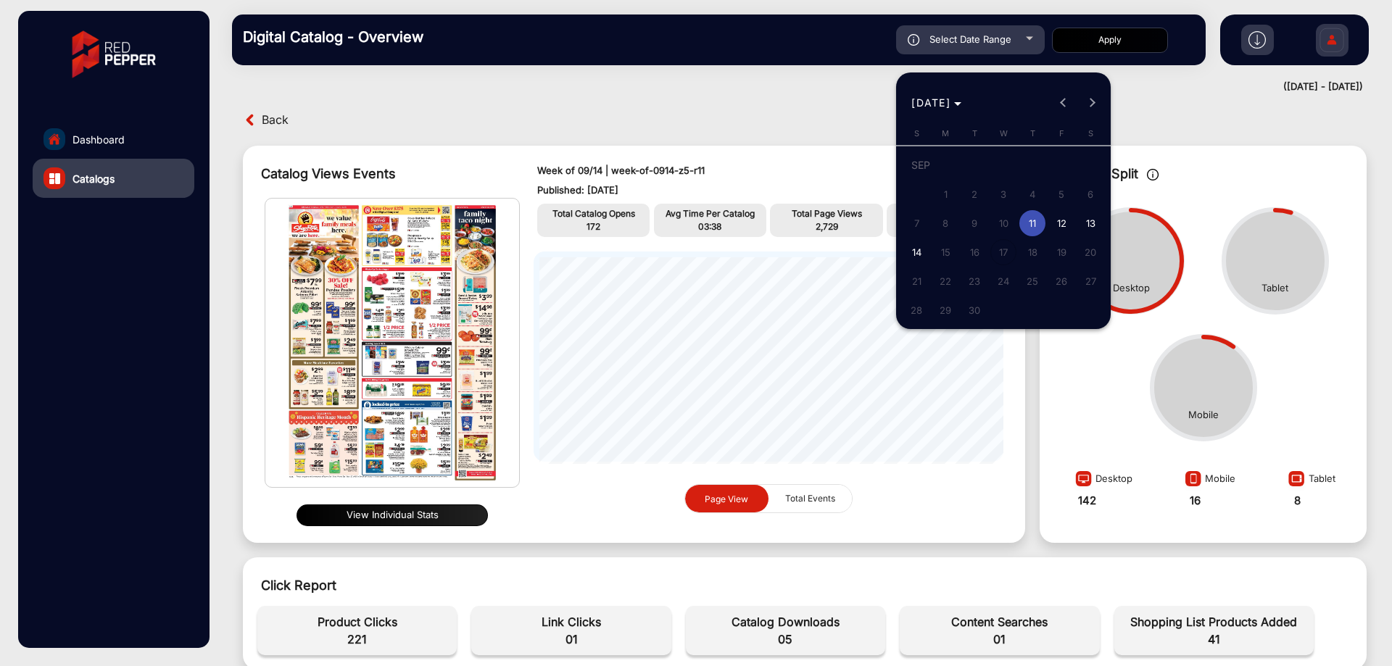
click at [1063, 104] on div "SEP 2025 SEP 2025" at bounding box center [1003, 102] width 207 height 29
drag, startPoint x: 602, startPoint y: 47, endPoint x: 395, endPoint y: 92, distance: 212.1
click at [599, 47] on div at bounding box center [696, 333] width 1392 height 666
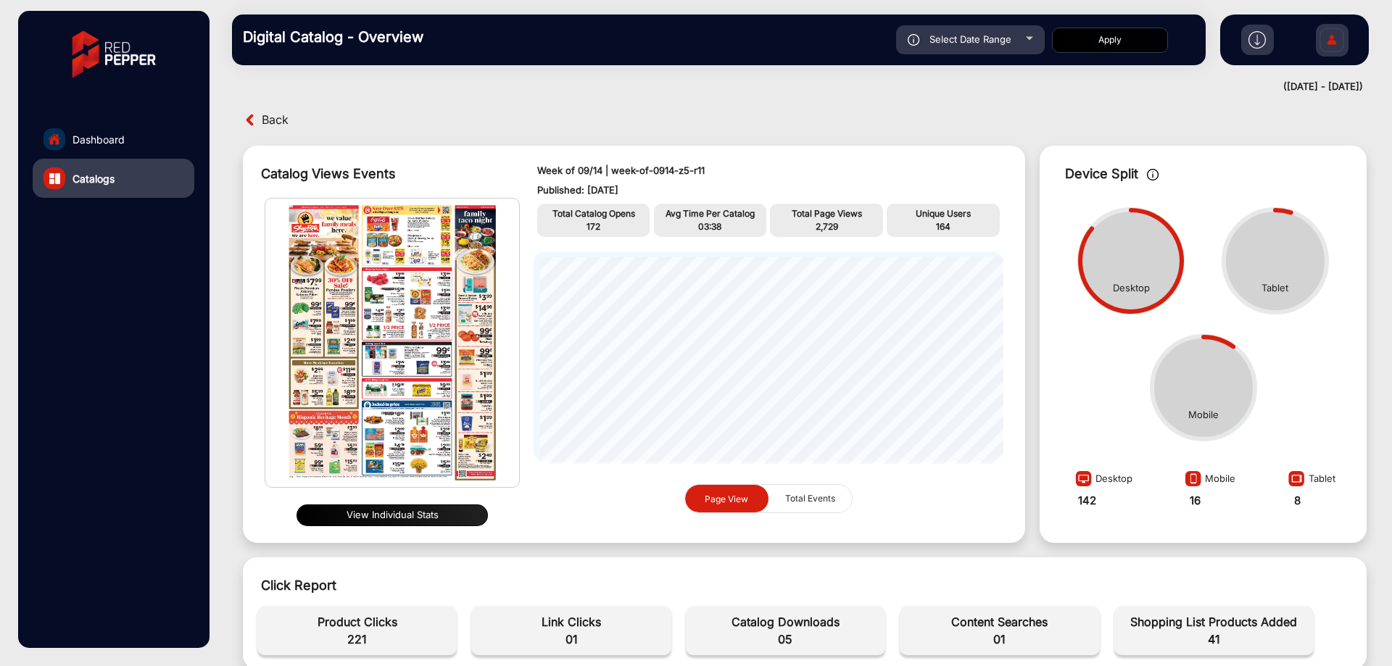
click at [281, 122] on span "Back" at bounding box center [275, 120] width 27 height 22
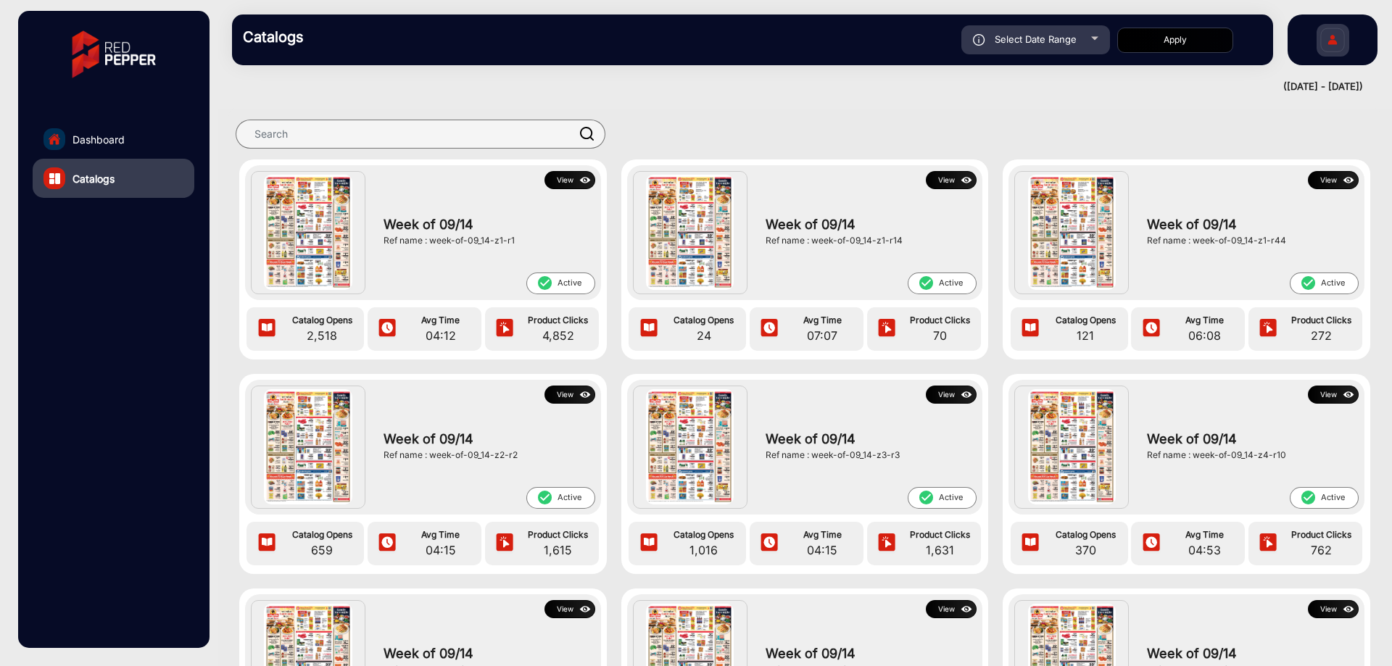
click at [1073, 43] on span "Select Date Range" at bounding box center [1035, 39] width 82 height 12
type input "[DATE]"
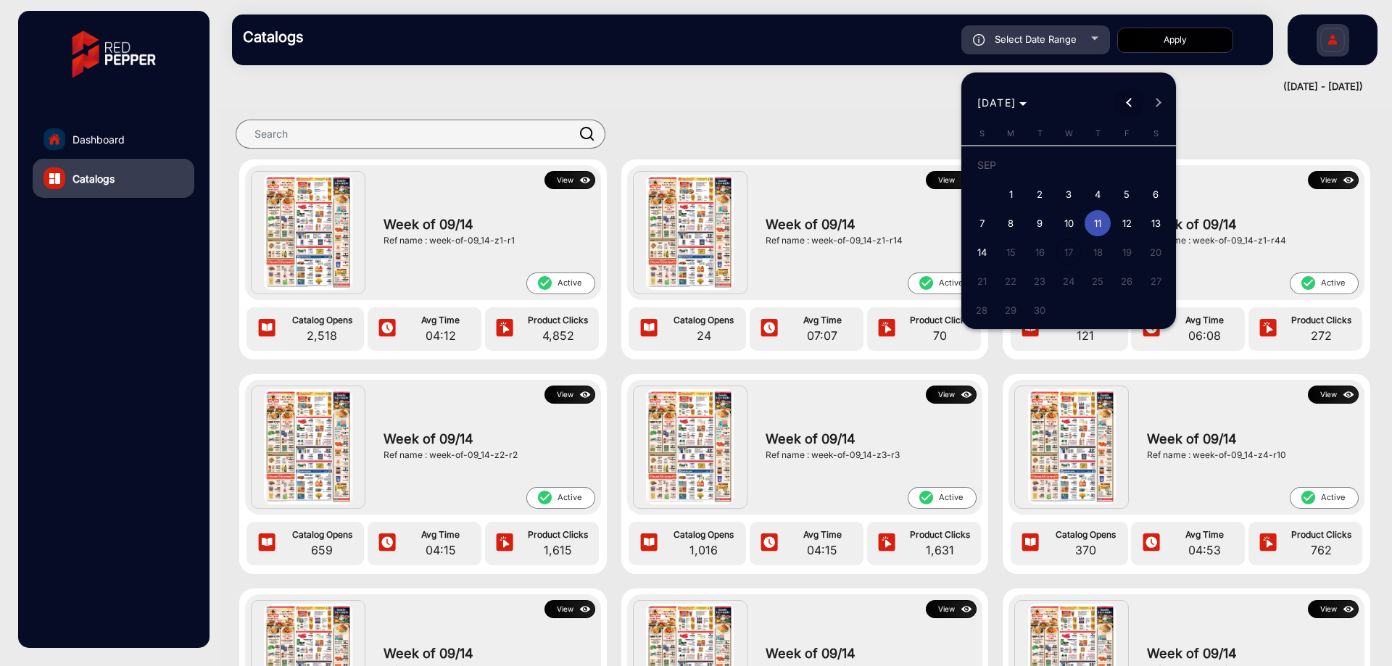
click at [1131, 104] on button "Previous month" at bounding box center [1128, 102] width 29 height 29
click at [1103, 202] on span "7" at bounding box center [1097, 198] width 26 height 26
type input "8/7/2025"
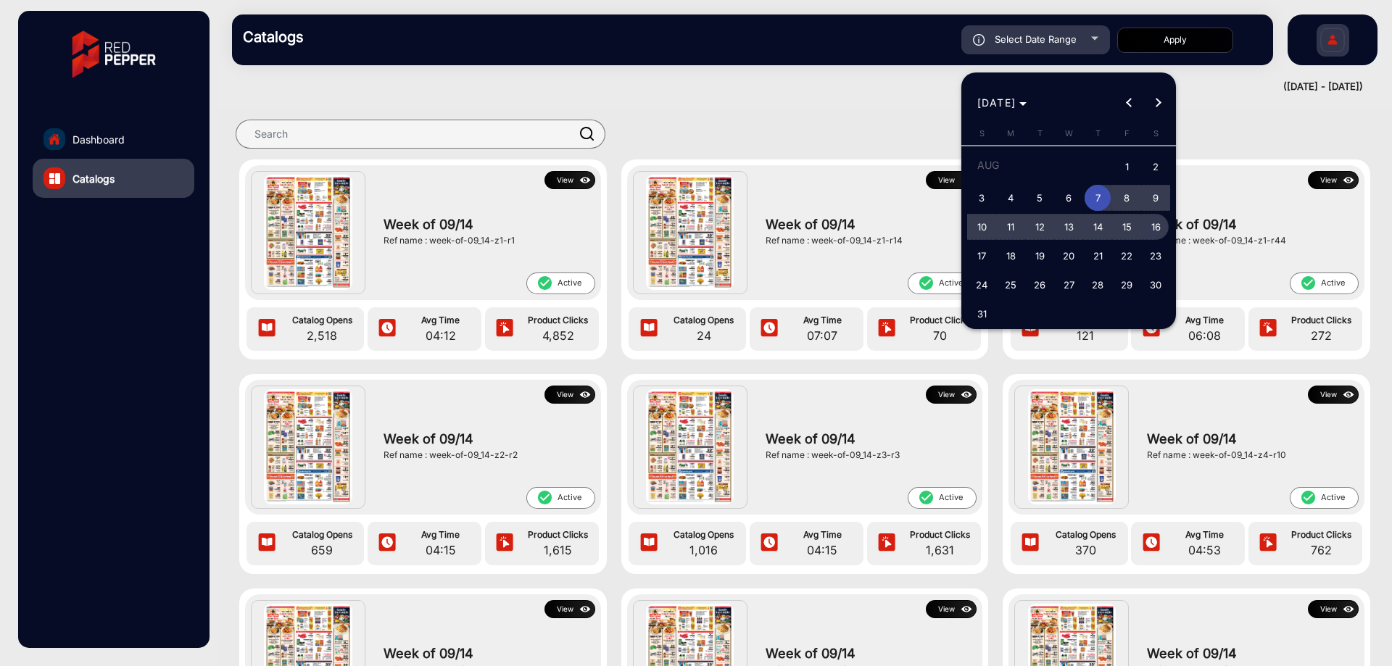
click at [1145, 223] on span "16" at bounding box center [1155, 227] width 26 height 26
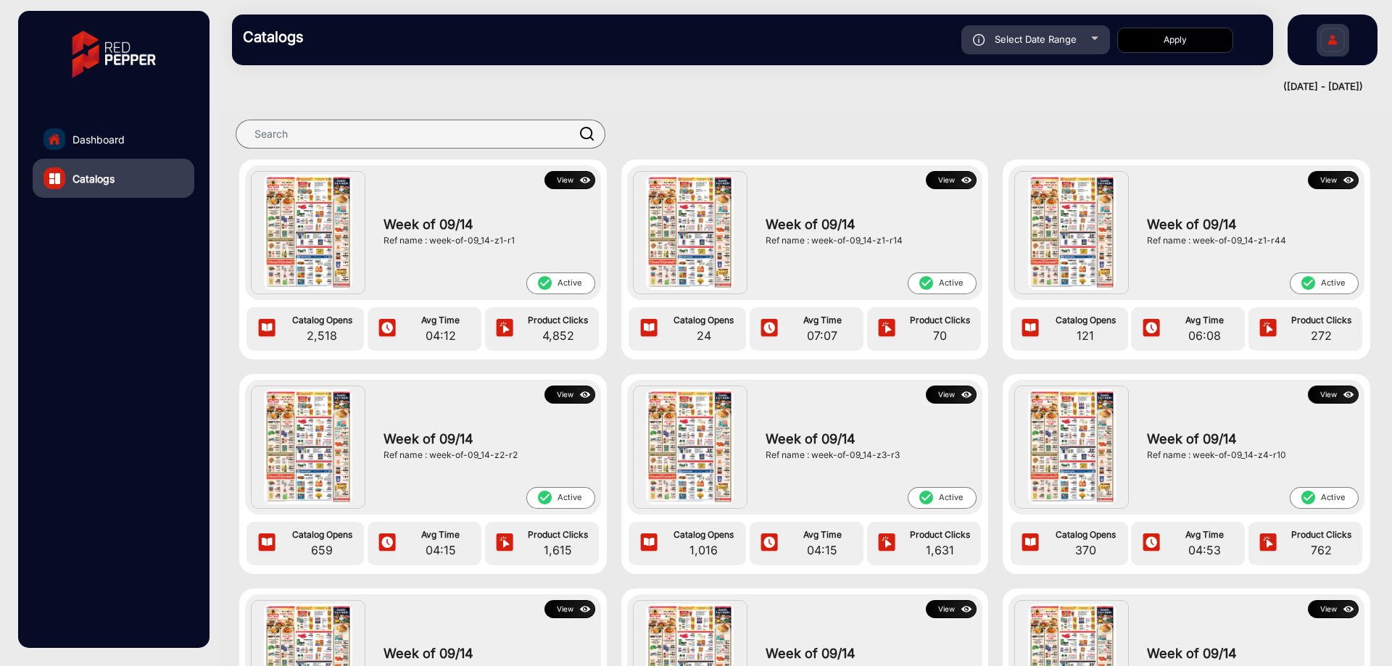
type input "8/16/2025"
click at [1184, 44] on button "Apply" at bounding box center [1175, 40] width 116 height 25
type input "8/7/2025"
type input "8/16/2025"
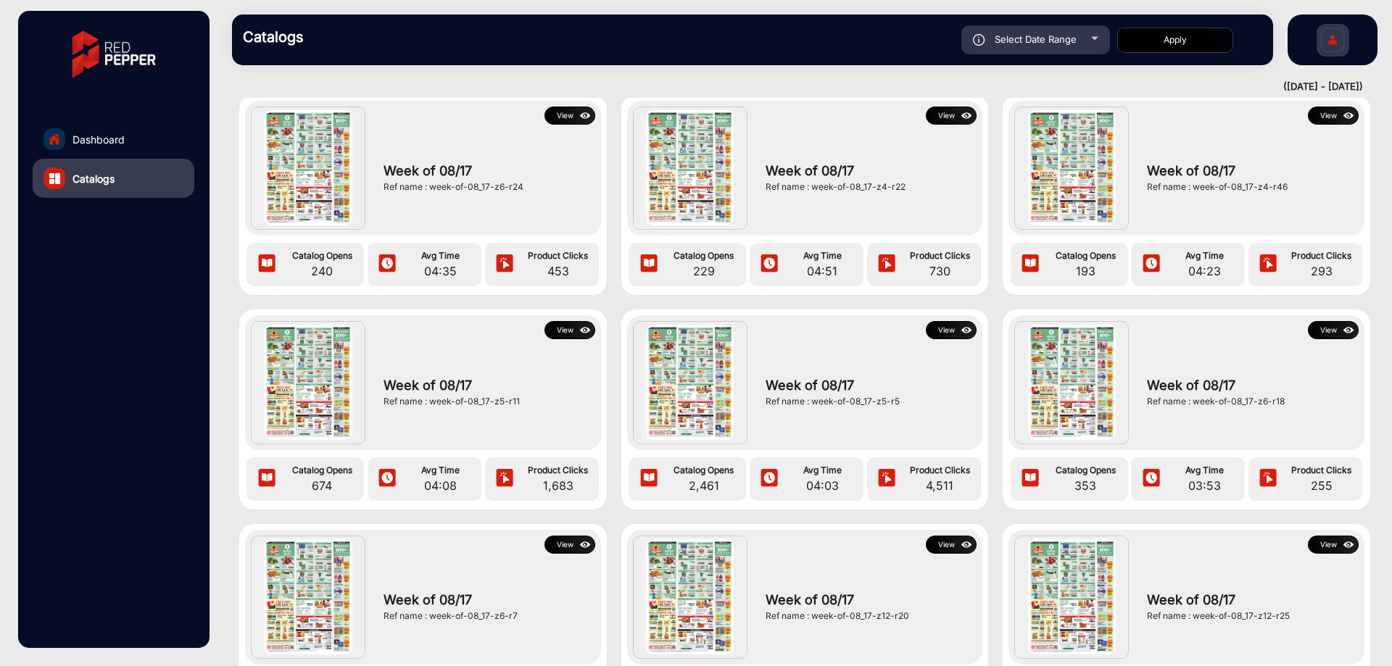
scroll to position [725, 0]
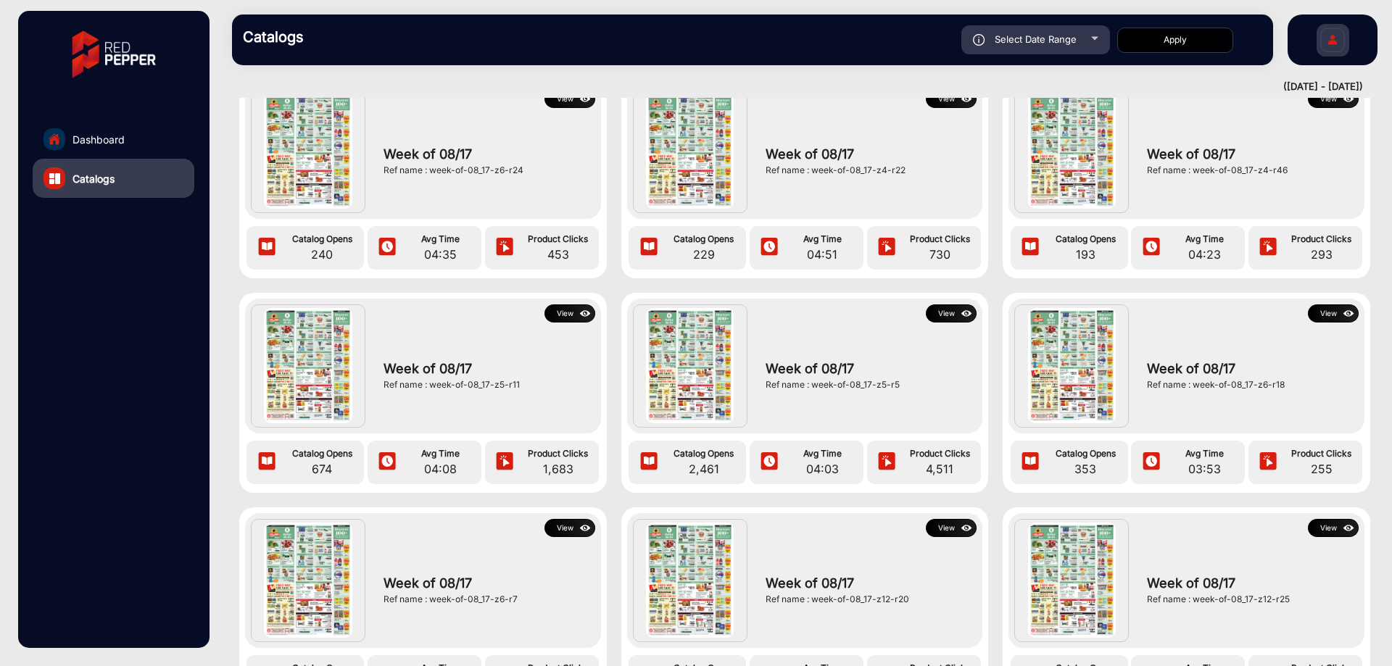
click at [574, 313] on button "View" at bounding box center [569, 313] width 51 height 18
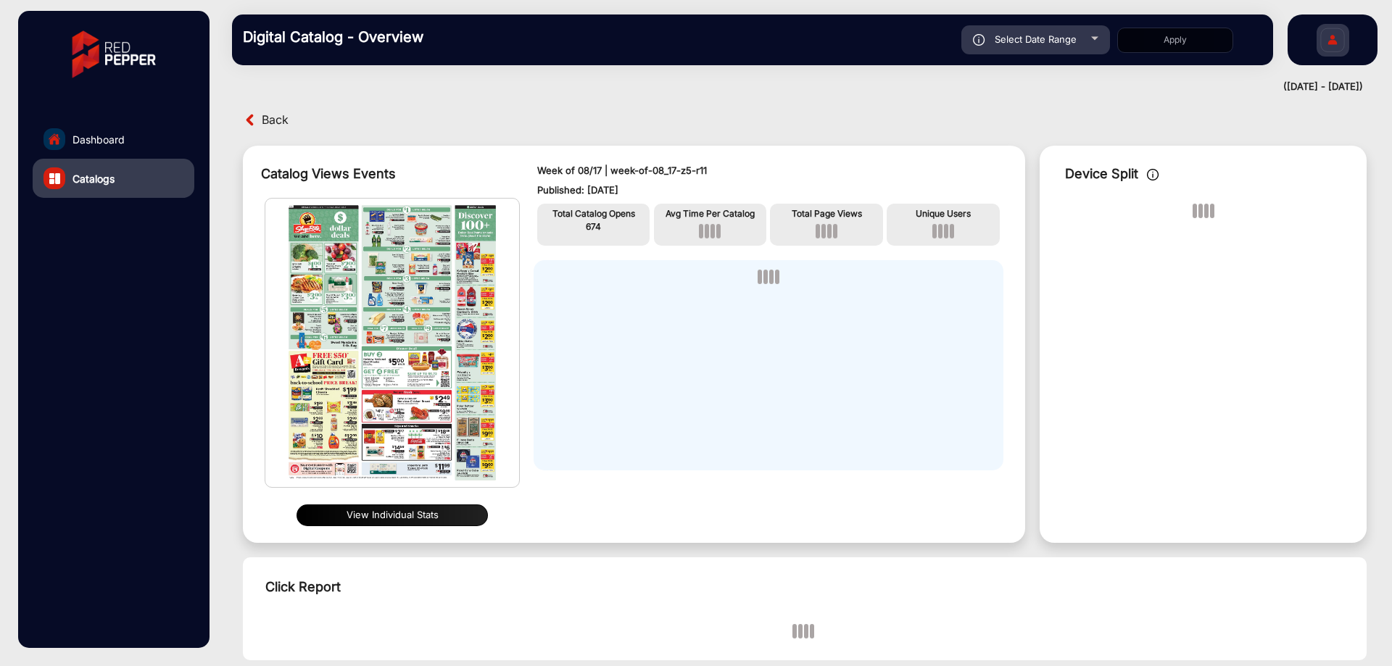
scroll to position [72, 0]
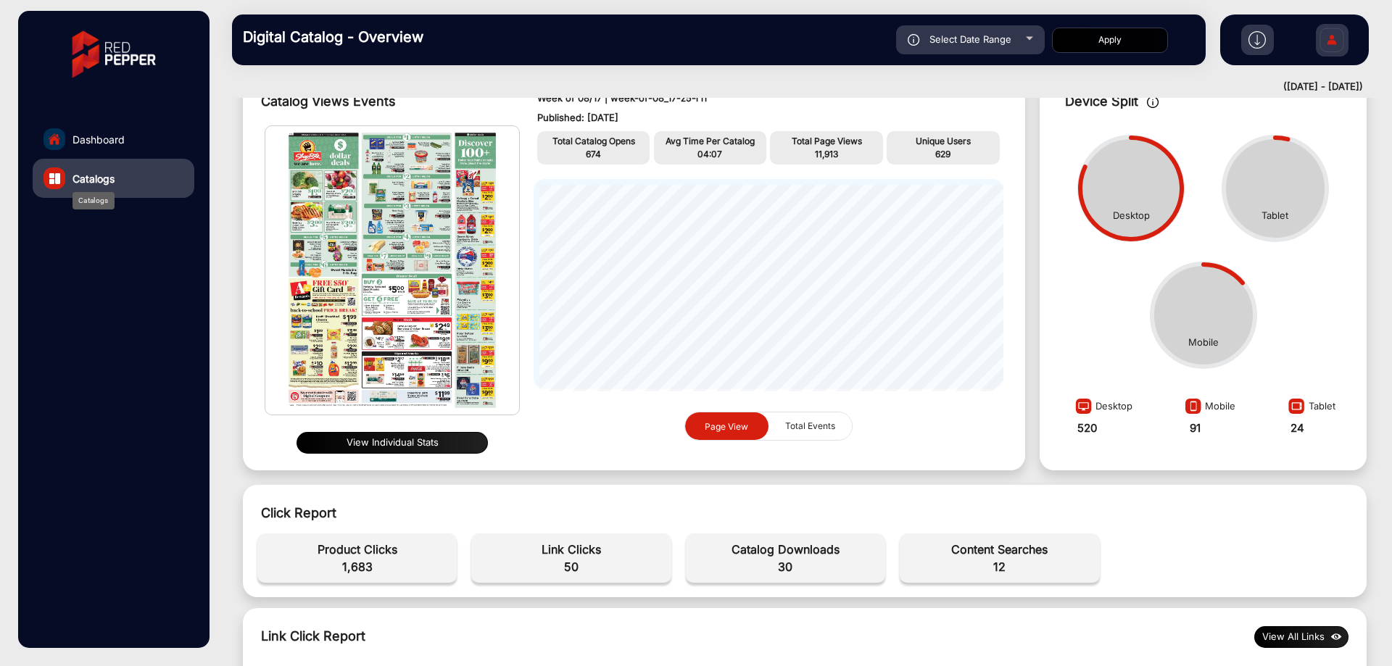
click at [77, 184] on span "Catalogs" at bounding box center [93, 178] width 42 height 15
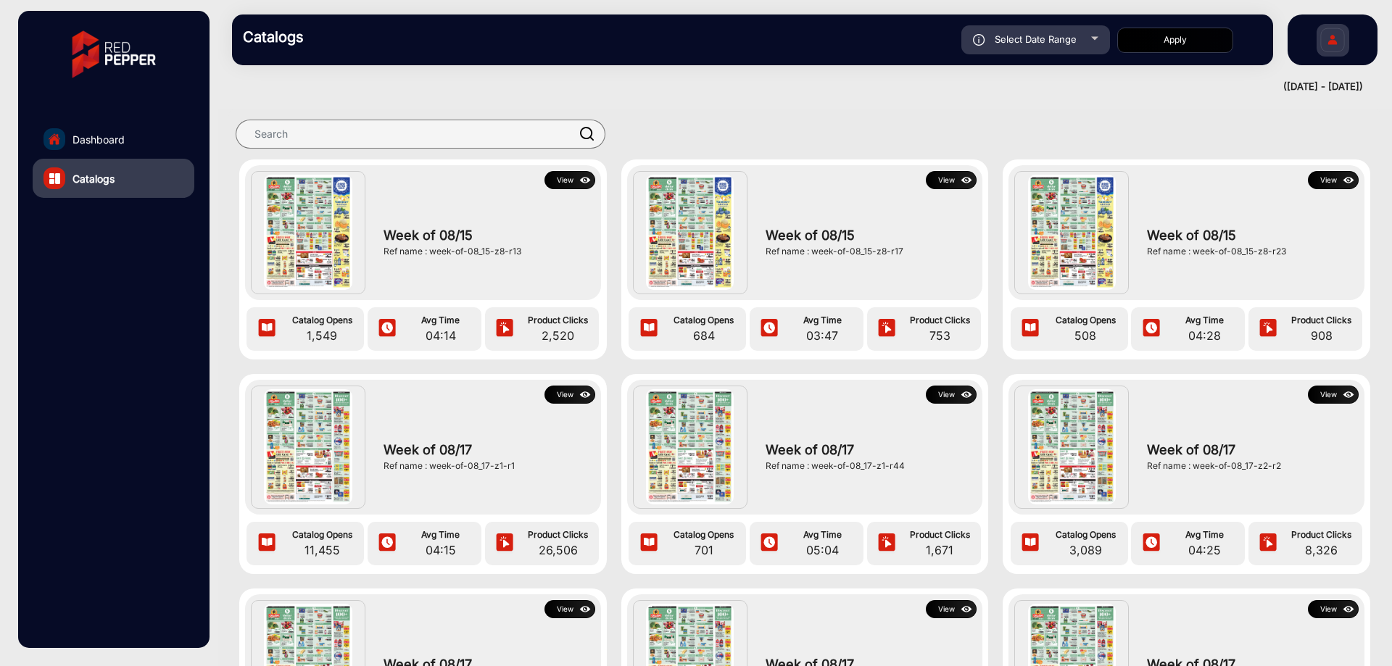
click at [1087, 35] on div "Select Date Range" at bounding box center [1035, 39] width 149 height 29
type input "8/7/2025"
type input "8/16/2025"
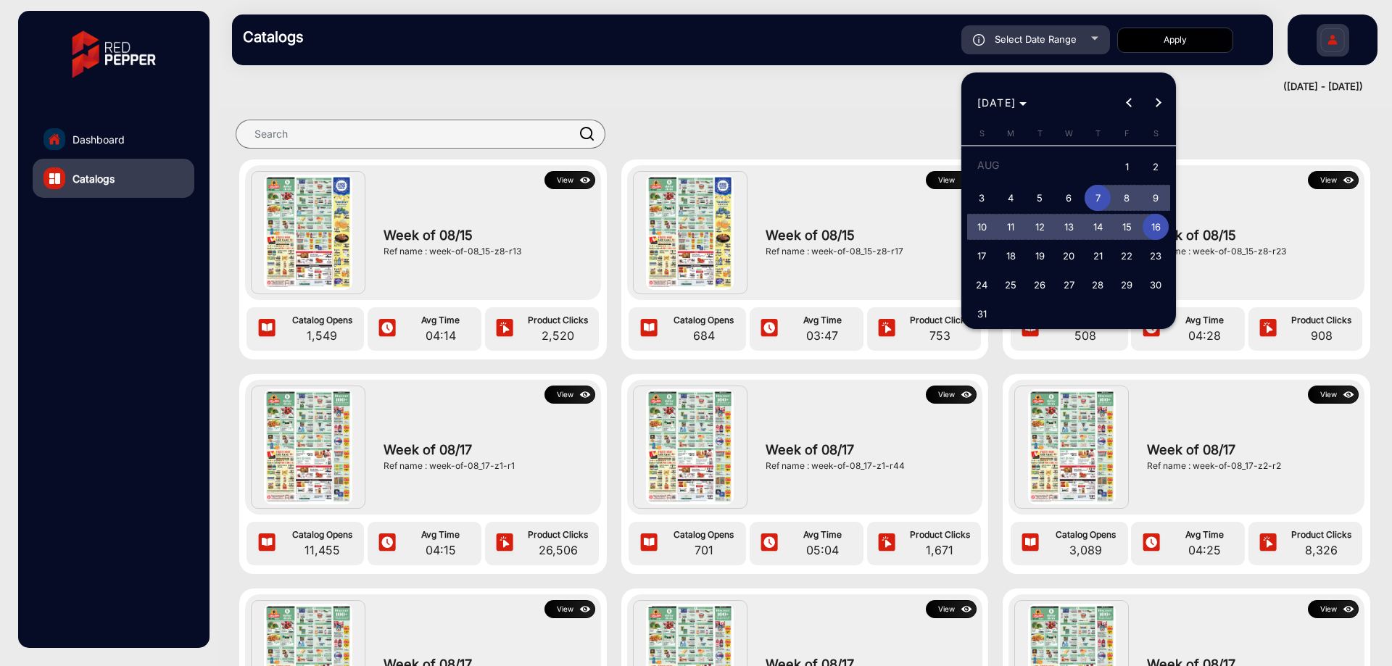
click at [1099, 229] on span "14" at bounding box center [1097, 227] width 26 height 26
type input "8/14/2025"
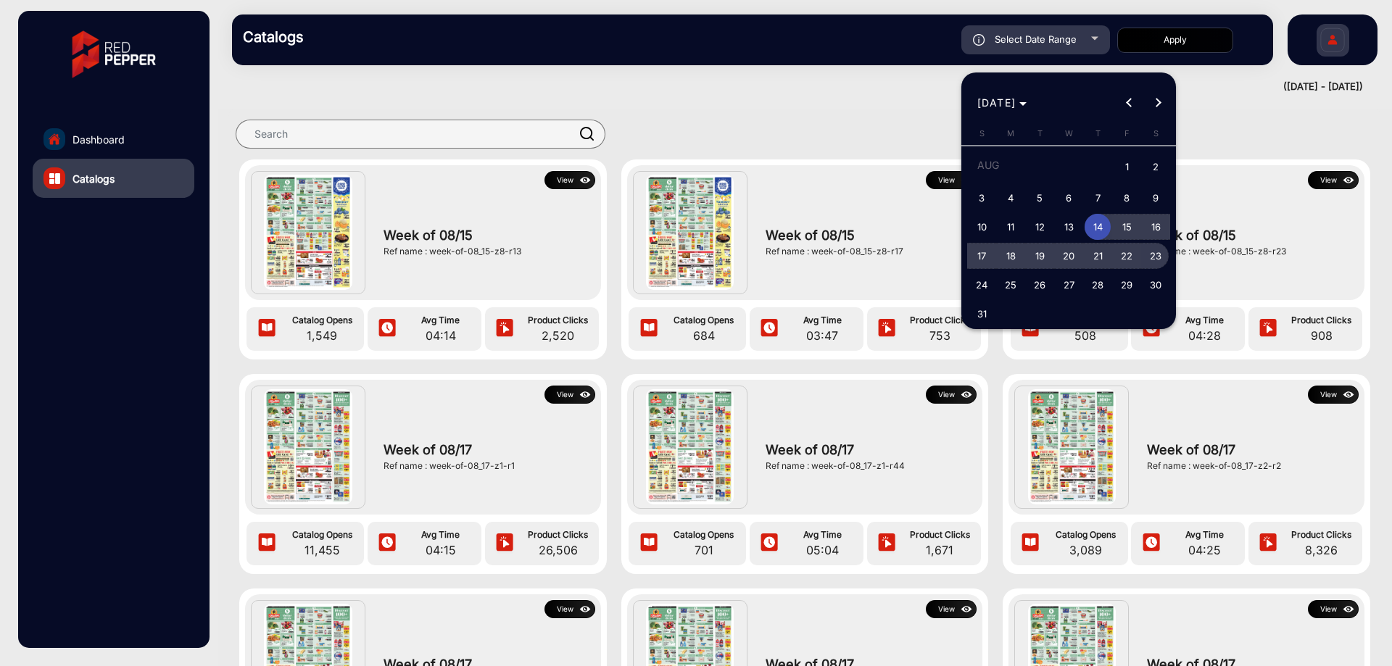
click at [1159, 259] on span "23" at bounding box center [1155, 256] width 26 height 26
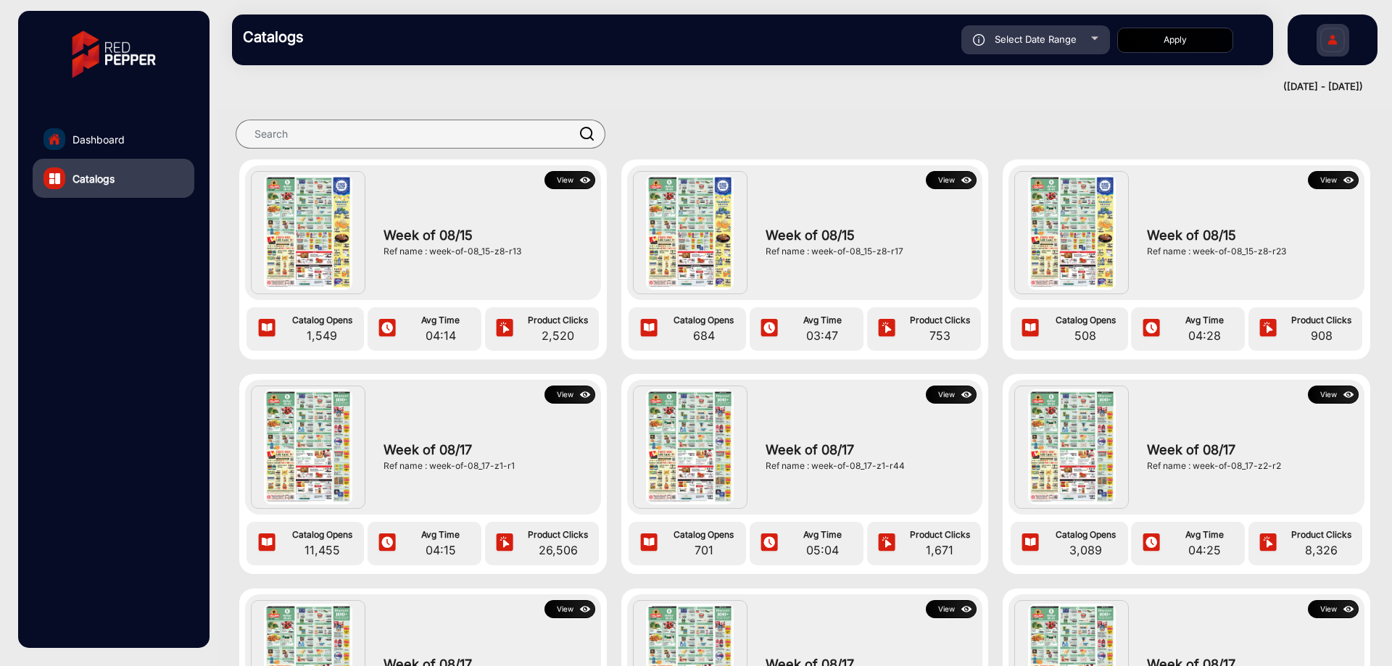
type input "8/23/2025"
click at [1144, 32] on button "Apply" at bounding box center [1175, 40] width 116 height 25
type input "8/14/2025"
type input "8/23/2025"
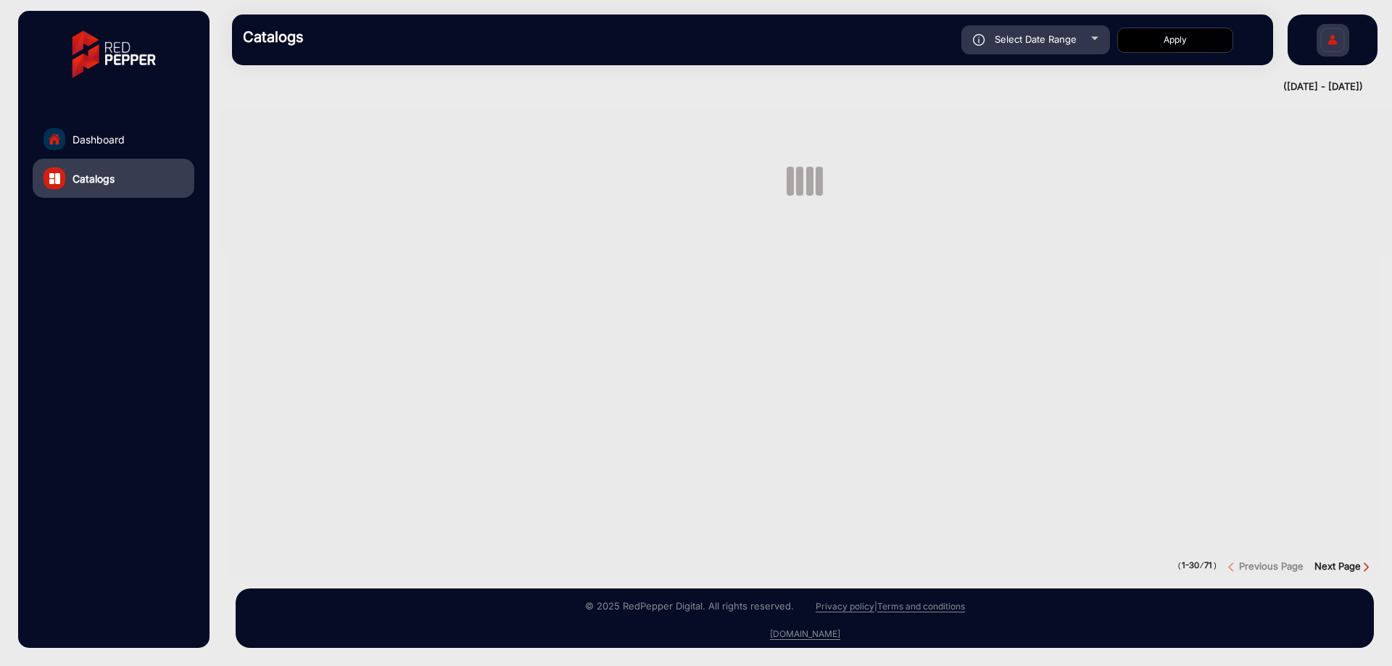
click at [1060, 37] on span "Select Date Range" at bounding box center [1035, 39] width 82 height 12
type input "8/14/2025"
type input "8/23/2025"
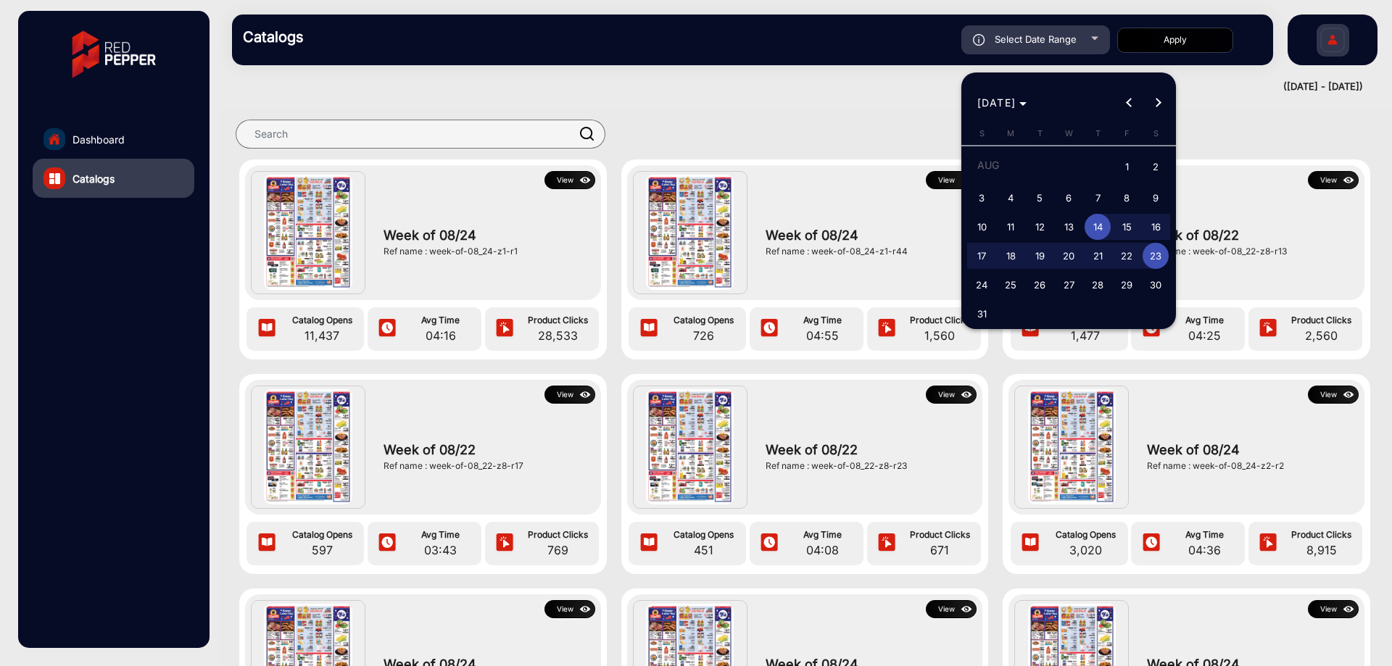
click at [1101, 253] on span "21" at bounding box center [1097, 256] width 26 height 26
type input "8/21/2025"
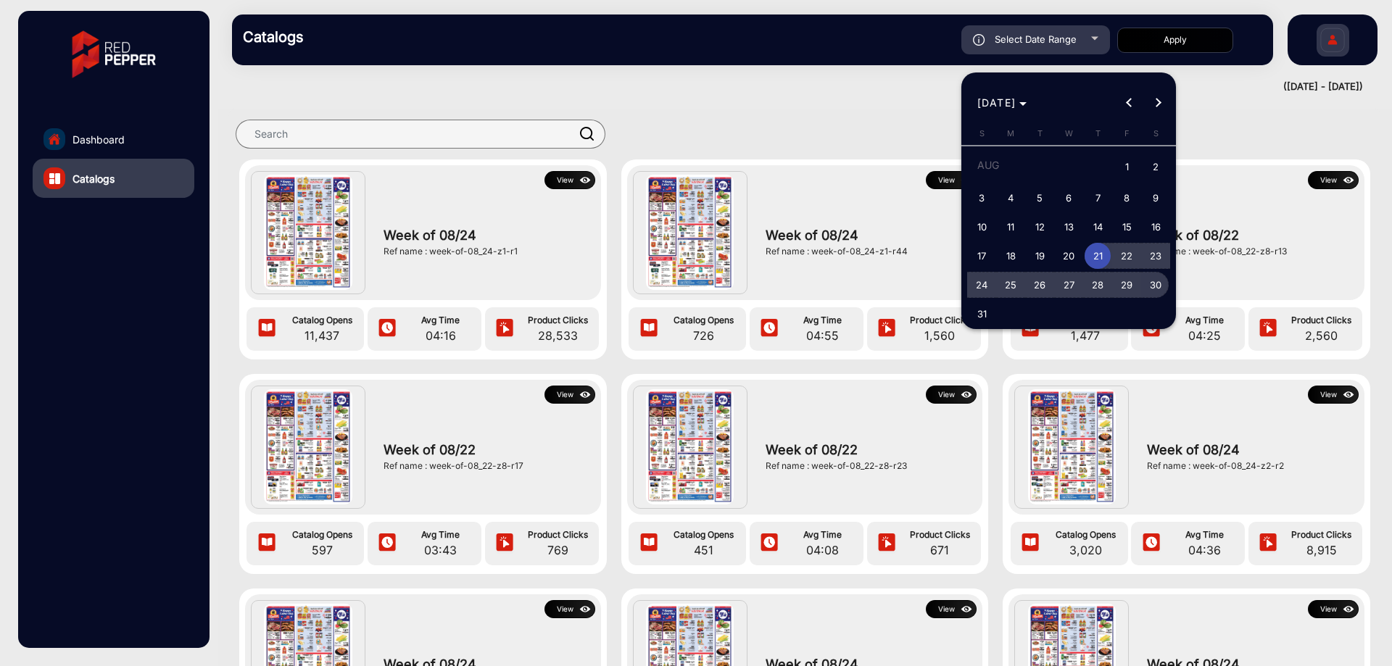
click at [1152, 281] on span "30" at bounding box center [1155, 285] width 26 height 26
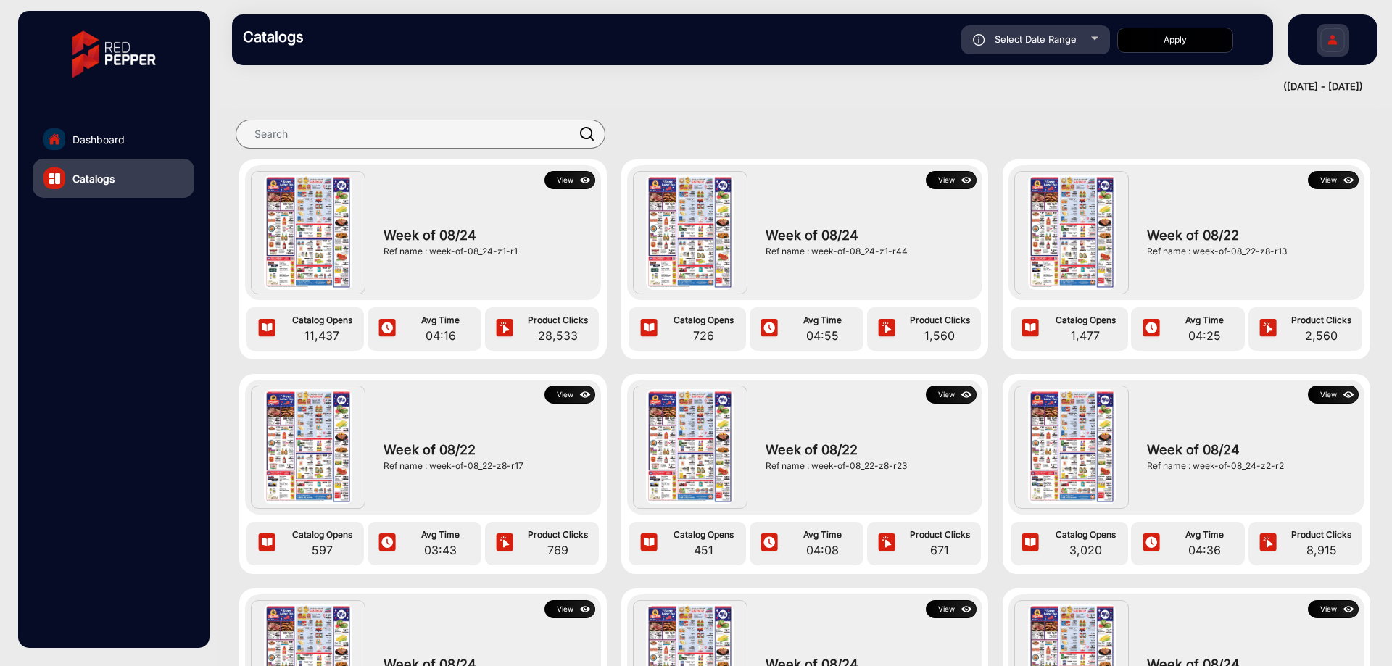
type input "8/30/2025"
click at [1174, 41] on button "Apply" at bounding box center [1175, 40] width 116 height 25
type input "8/21/2025"
type input "8/30/2025"
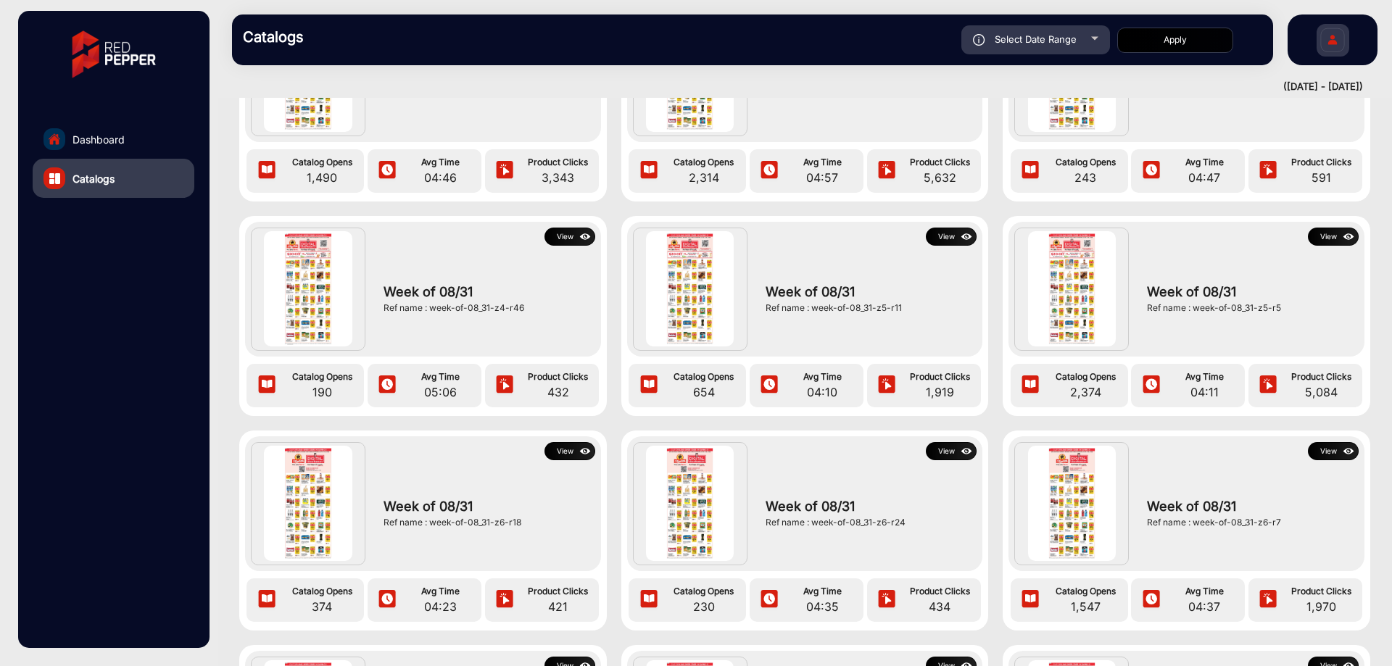
scroll to position [1232, 0]
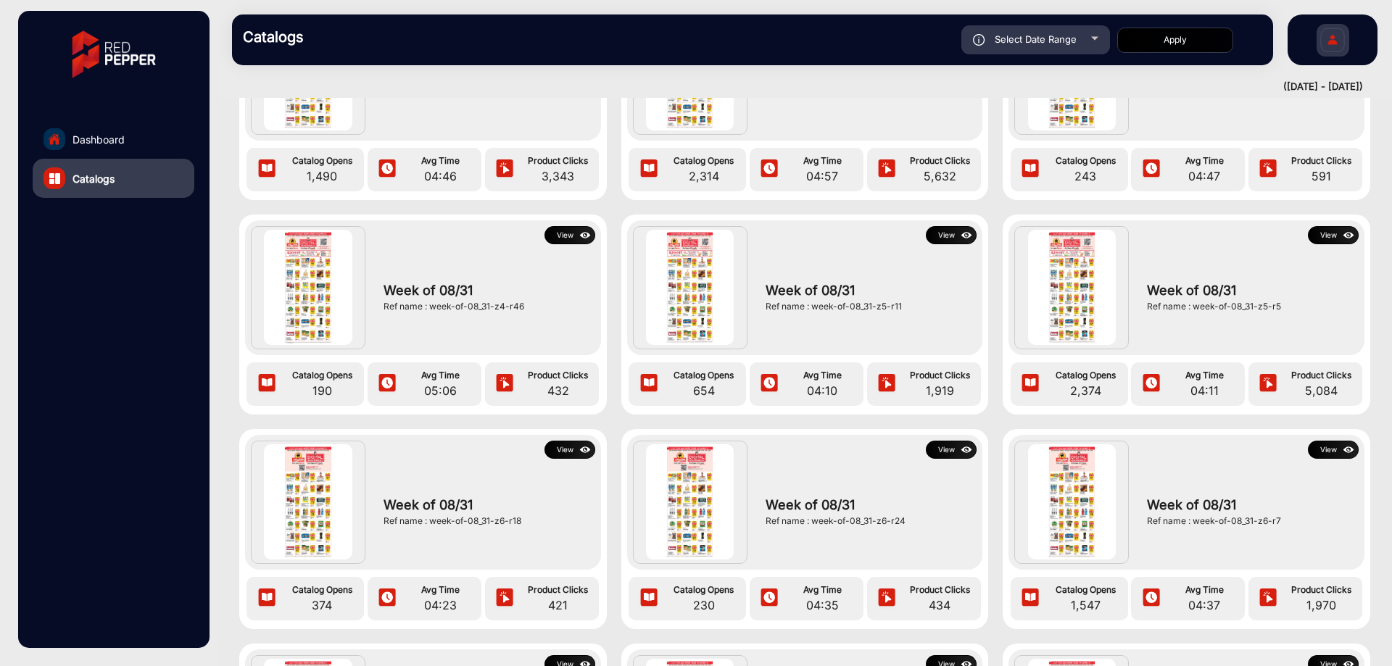
click at [936, 233] on button "View" at bounding box center [951, 235] width 51 height 18
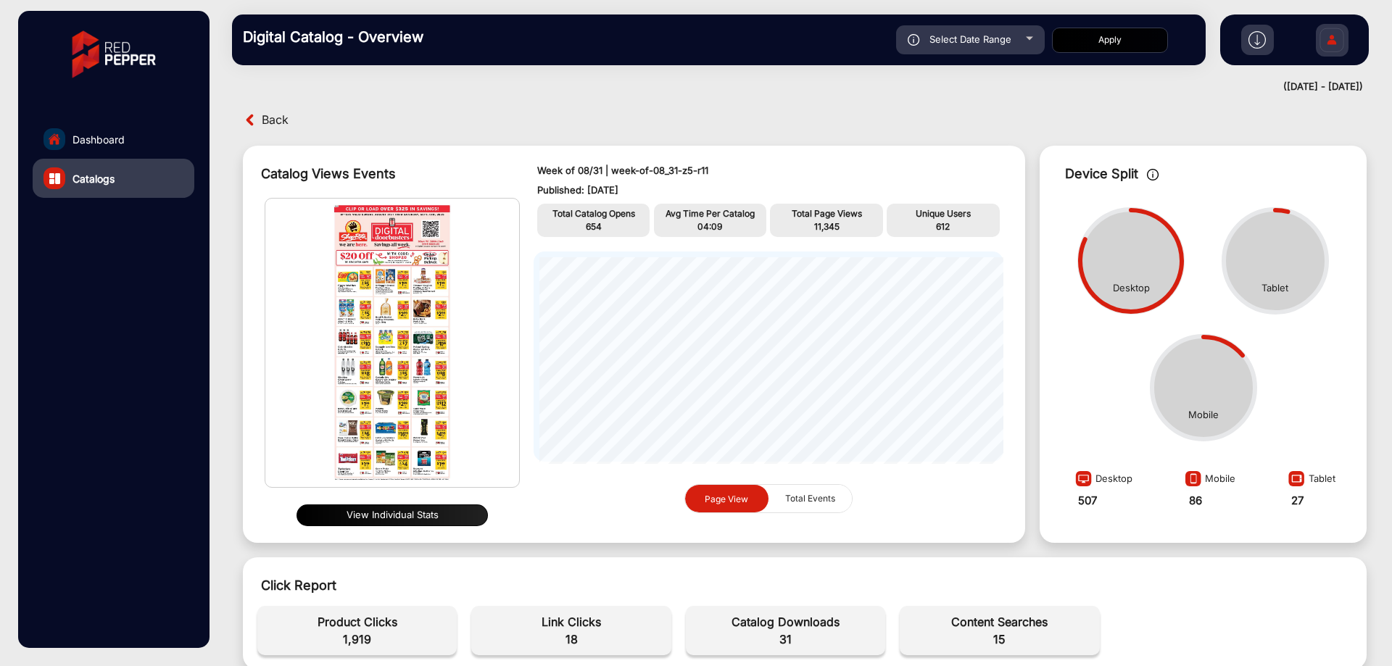
click at [269, 113] on span "Back" at bounding box center [275, 120] width 27 height 22
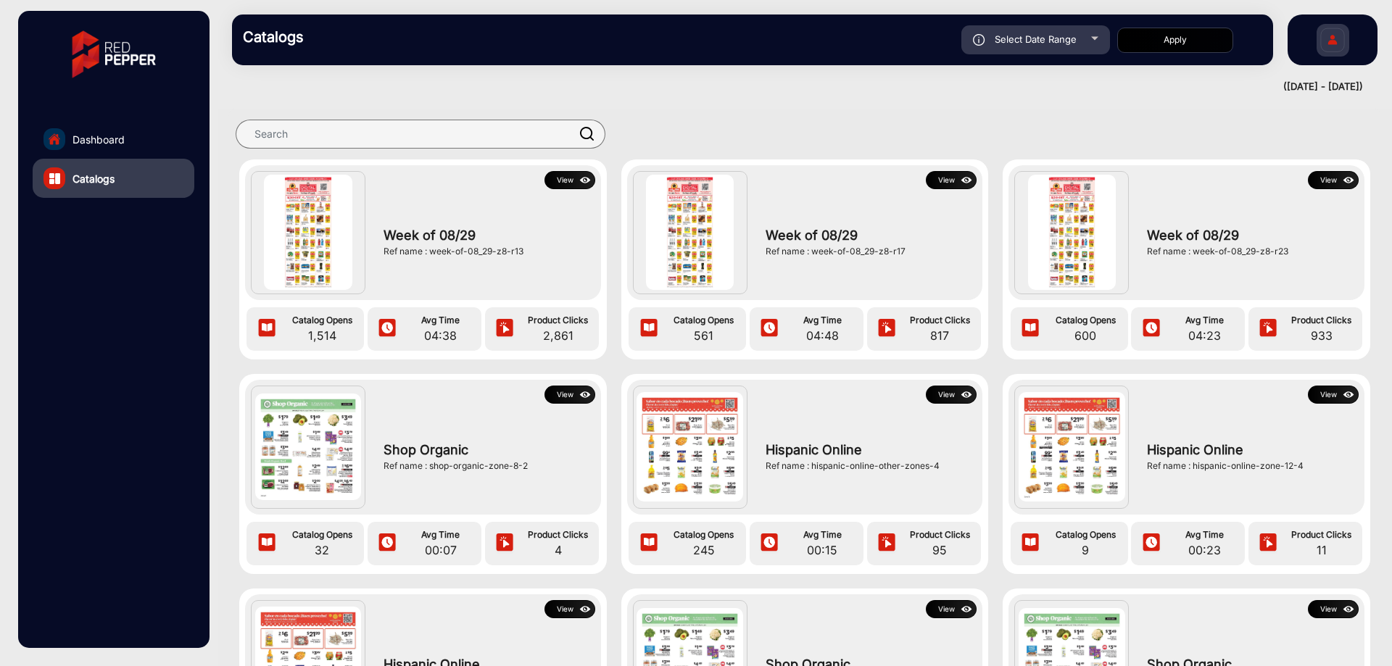
click at [1052, 48] on div "Select Date Range" at bounding box center [1035, 39] width 149 height 29
type input "8/21/2025"
type input "8/30/2025"
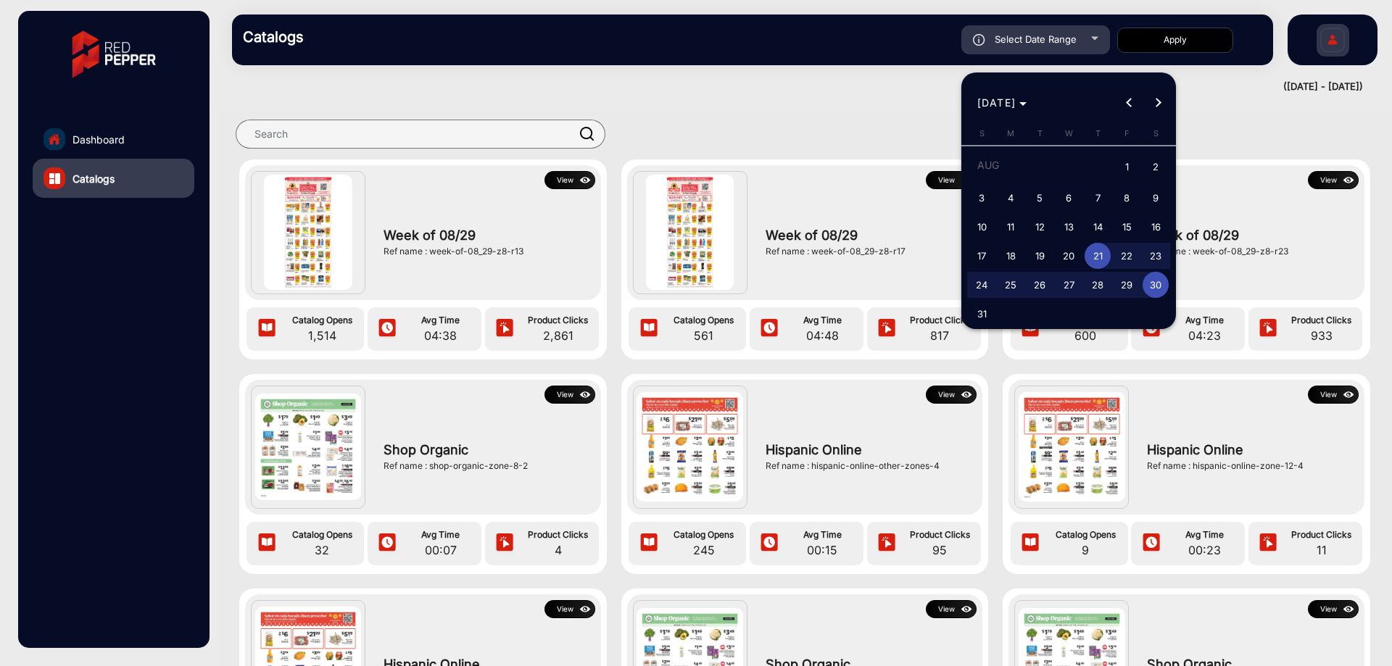
click at [1100, 230] on span "14" at bounding box center [1097, 227] width 26 height 26
type input "8/14/2025"
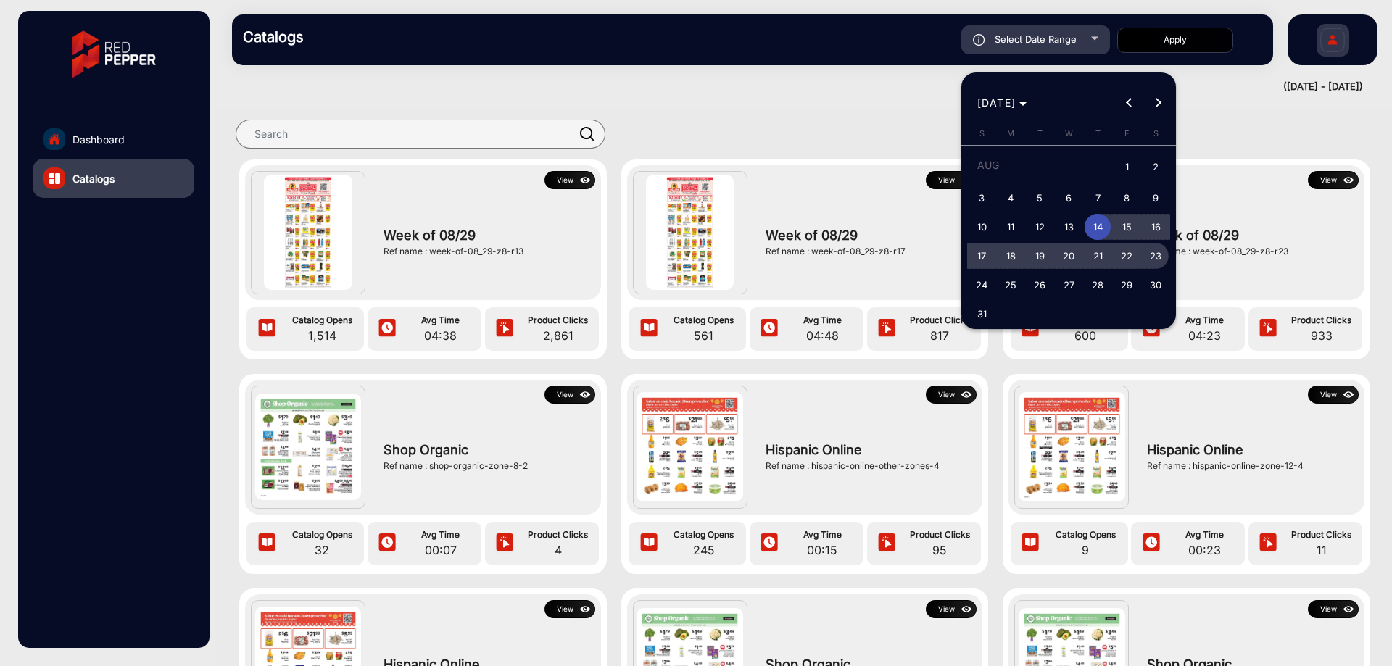
click at [1160, 259] on span "23" at bounding box center [1155, 256] width 26 height 26
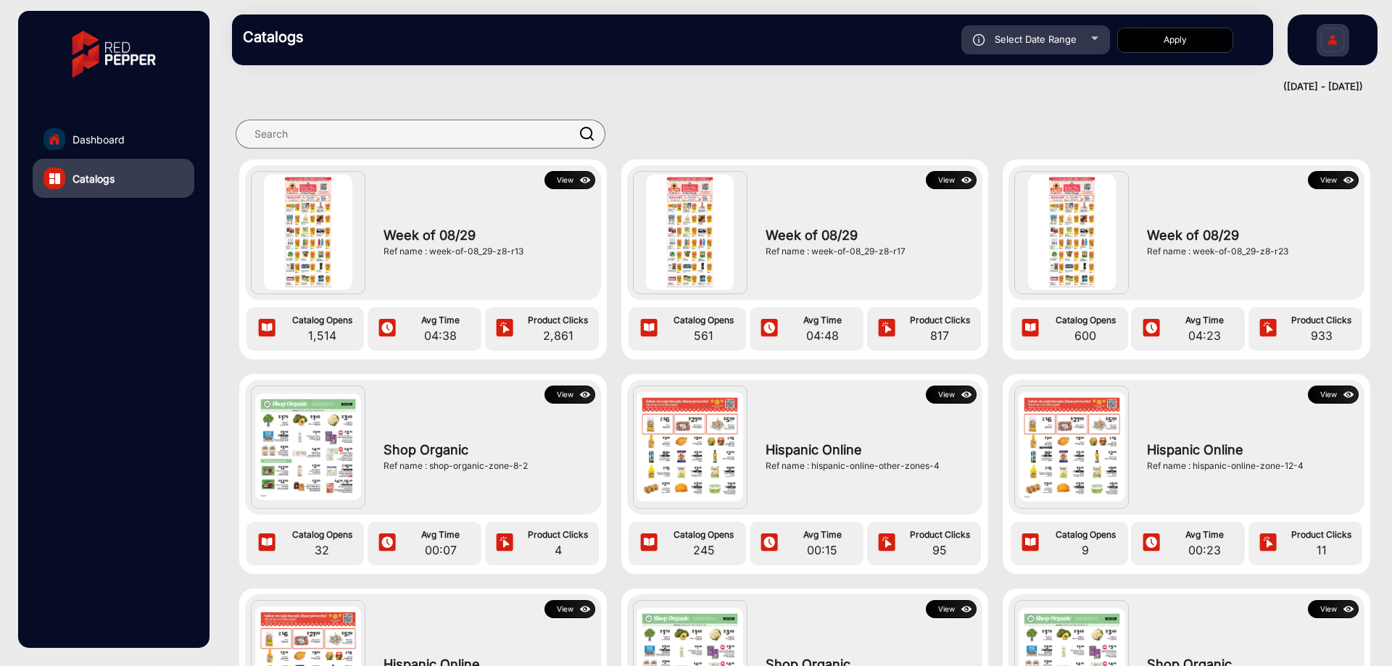
type input "8/23/2025"
click at [1166, 43] on button "Apply" at bounding box center [1175, 40] width 116 height 25
type input "8/14/2025"
type input "8/23/2025"
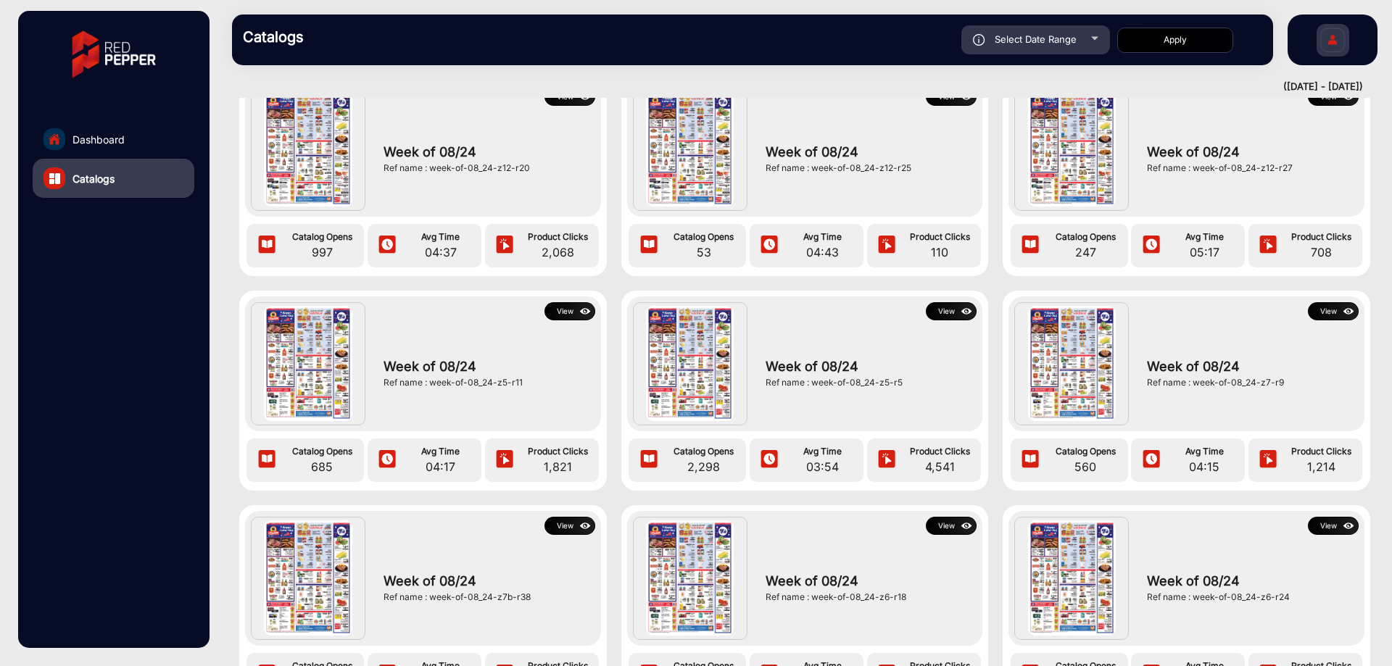
scroll to position [942, 0]
click at [565, 304] on button "View" at bounding box center [569, 311] width 51 height 18
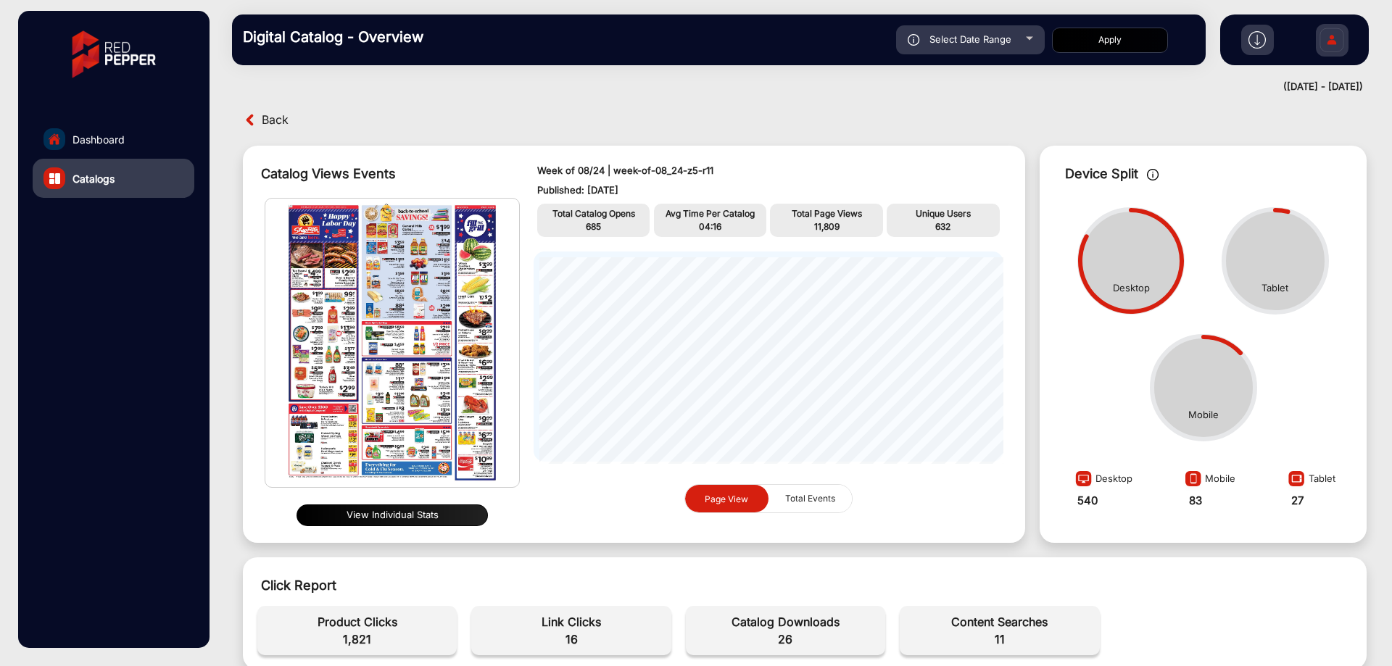
click at [265, 120] on span "Back" at bounding box center [275, 120] width 27 height 22
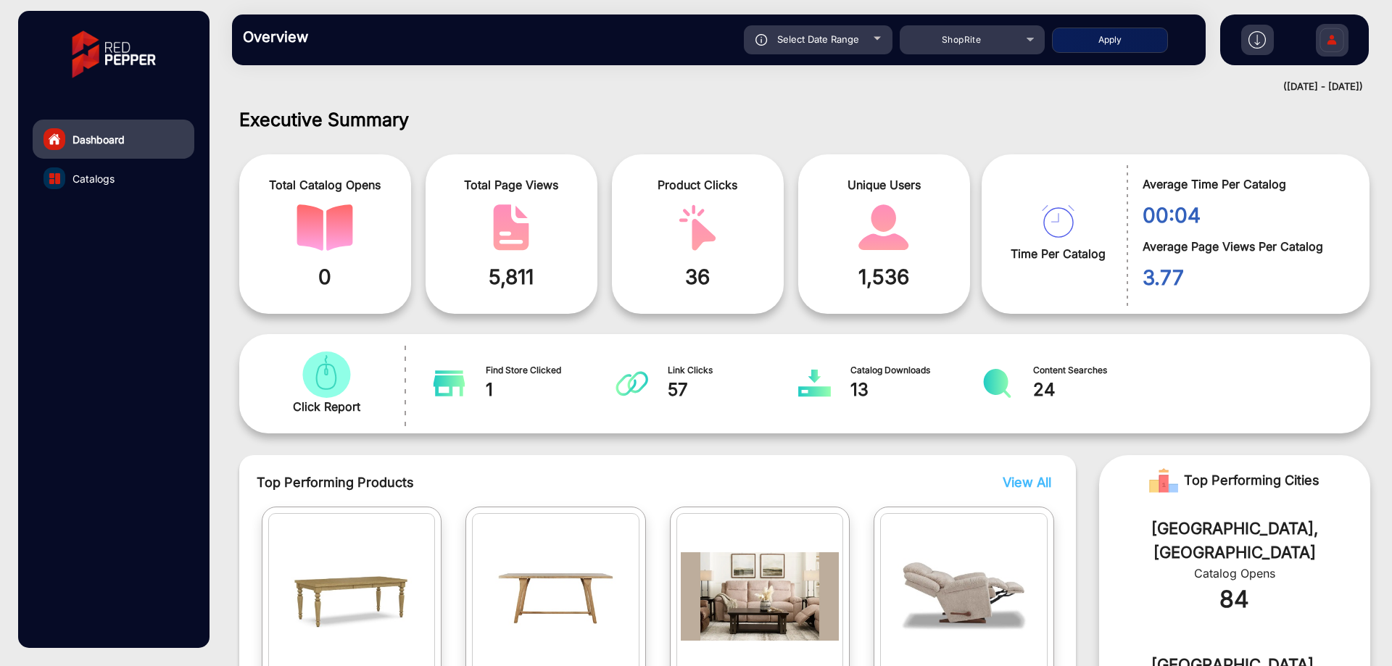
scroll to position [11, 0]
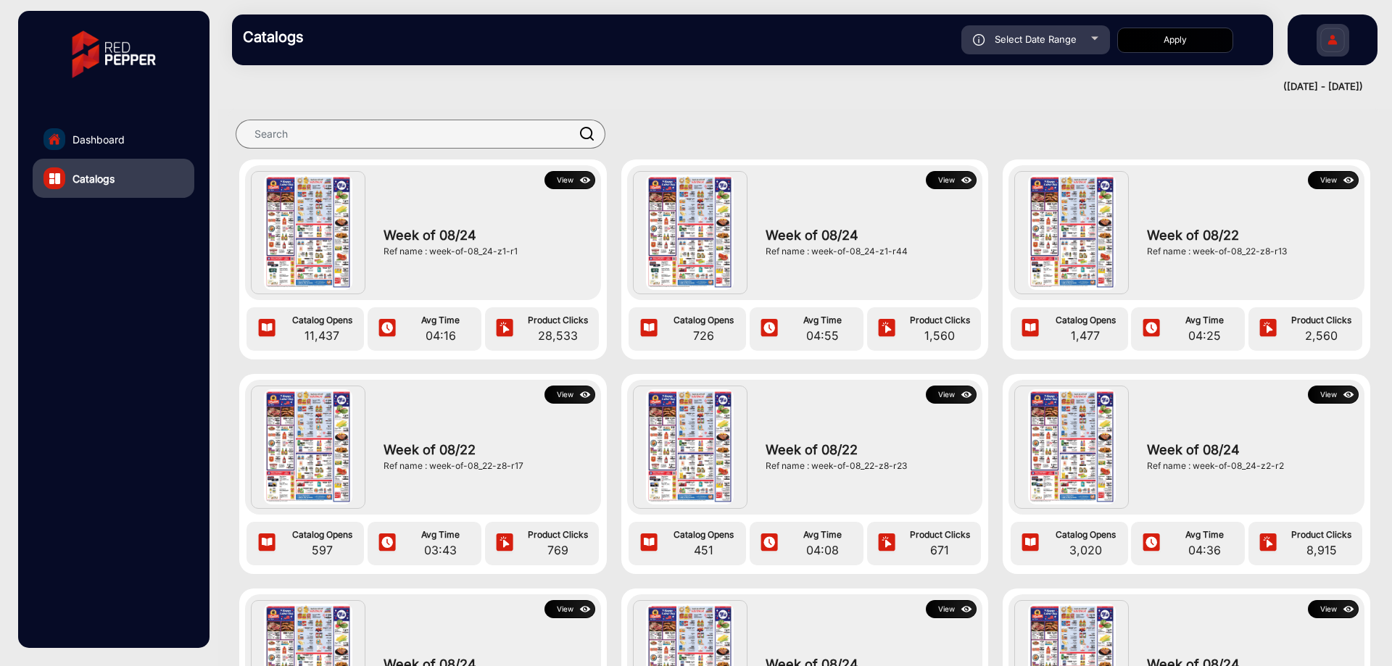
click at [1045, 24] on div "Catalogs Select Date Range 8/14/2025 8/14/2025 – 8/23/2025 8/23/2025 ShopRite A…" at bounding box center [752, 39] width 1041 height 51
click at [1046, 33] on div "Select Date Range" at bounding box center [1035, 39] width 149 height 29
type input "8/14/2025"
type input "8/23/2025"
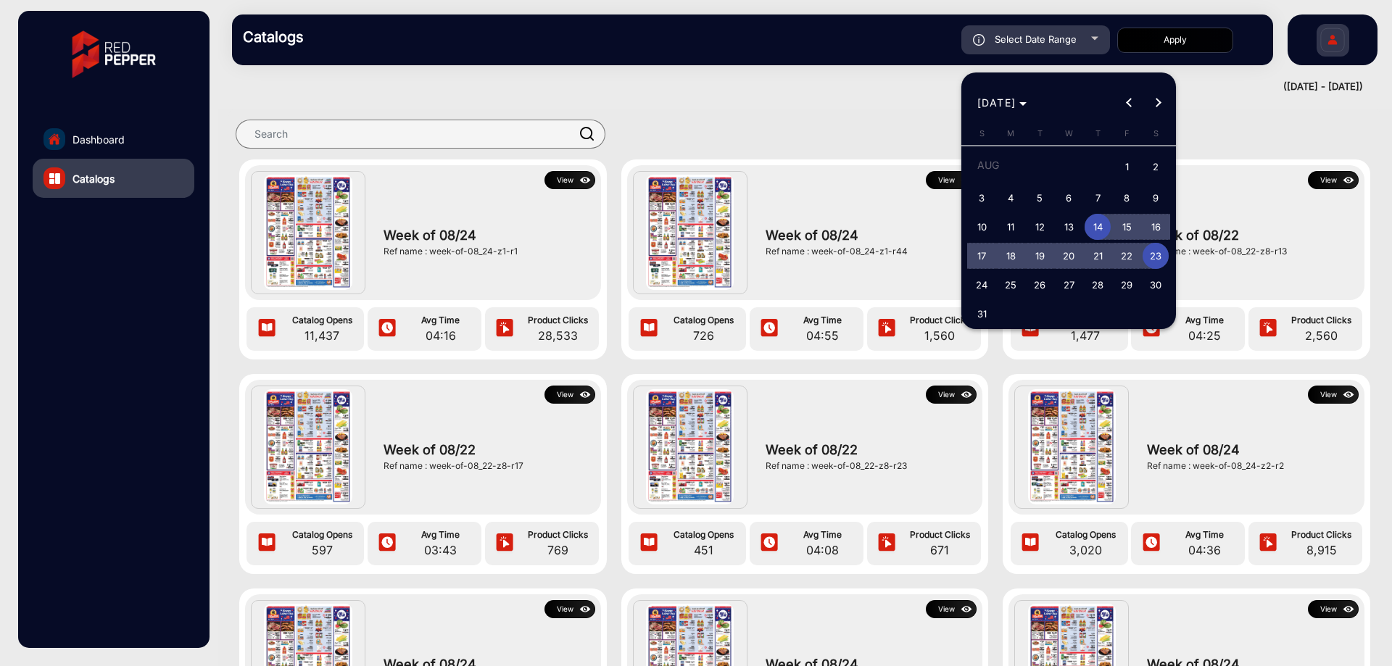
click at [1094, 252] on span "21" at bounding box center [1097, 256] width 26 height 26
type input "8/21/2025"
click at [1150, 97] on span "Next month" at bounding box center [1157, 102] width 29 height 29
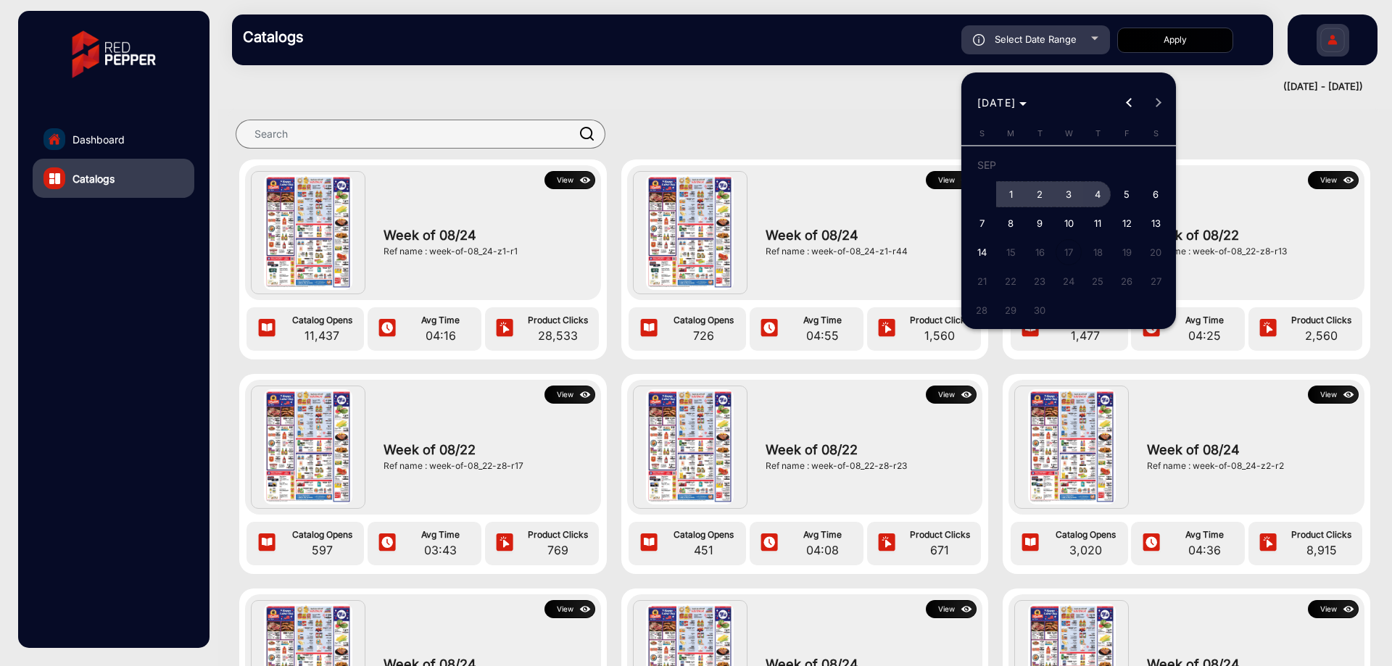
click at [1098, 183] on span "4" at bounding box center [1097, 194] width 26 height 26
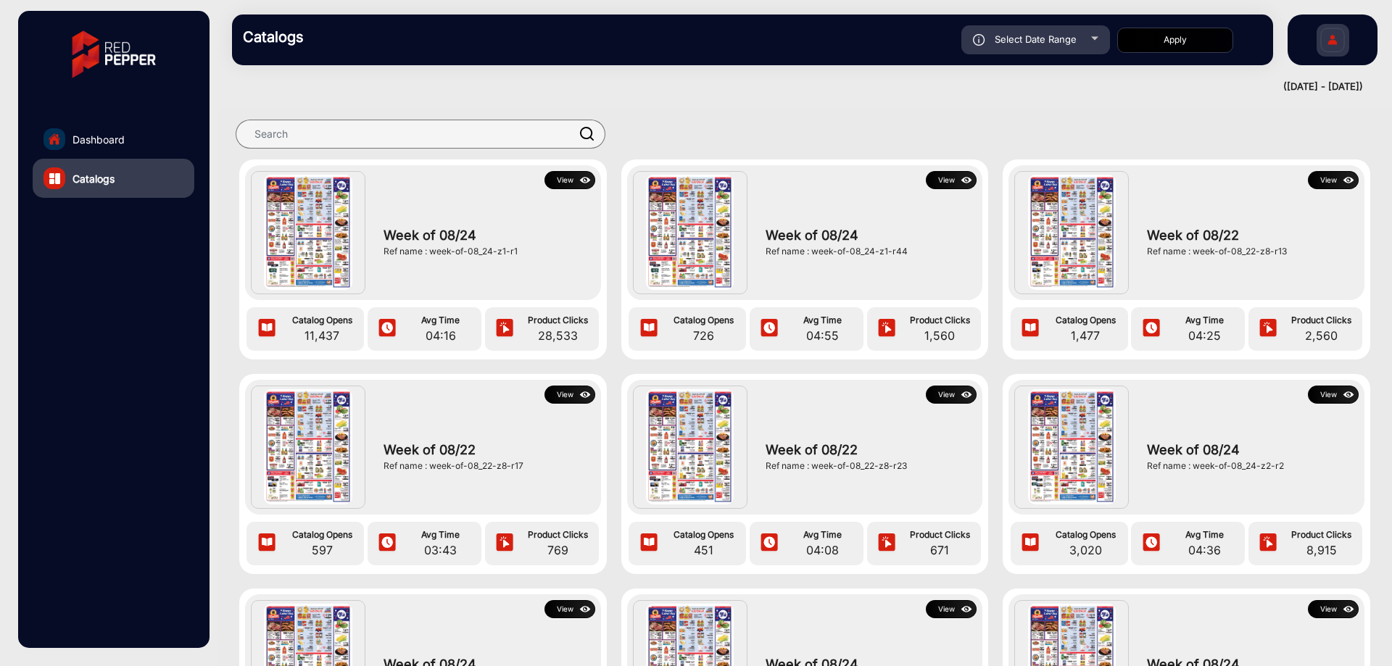
type input "9/4/2025"
click at [1072, 29] on div "Select Date Range" at bounding box center [1035, 39] width 149 height 29
type input "8/14/2025"
type input "8/23/2025"
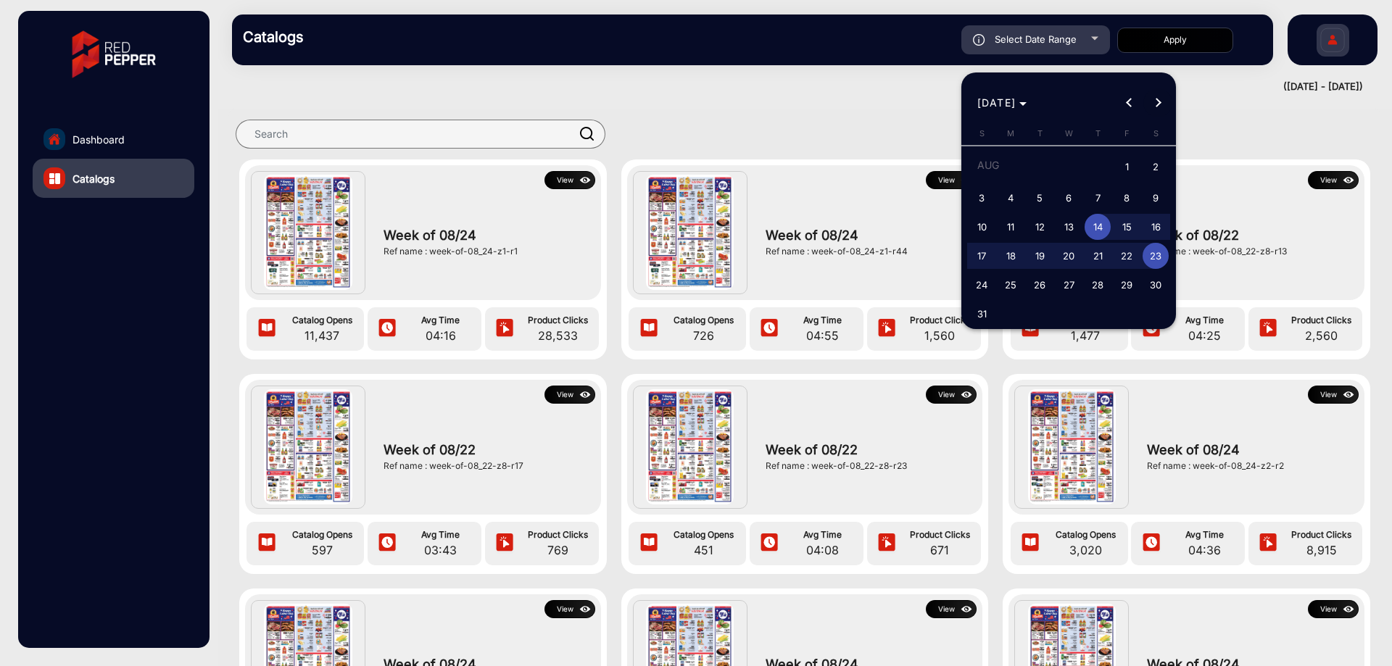
click at [1158, 106] on button "Next month" at bounding box center [1157, 102] width 29 height 29
click at [1129, 104] on button "Previous month" at bounding box center [1128, 102] width 29 height 29
click at [1157, 100] on button "Next month" at bounding box center [1157, 102] width 29 height 29
click at [1096, 197] on span "4" at bounding box center [1097, 194] width 26 height 26
type input "9/4/2025"
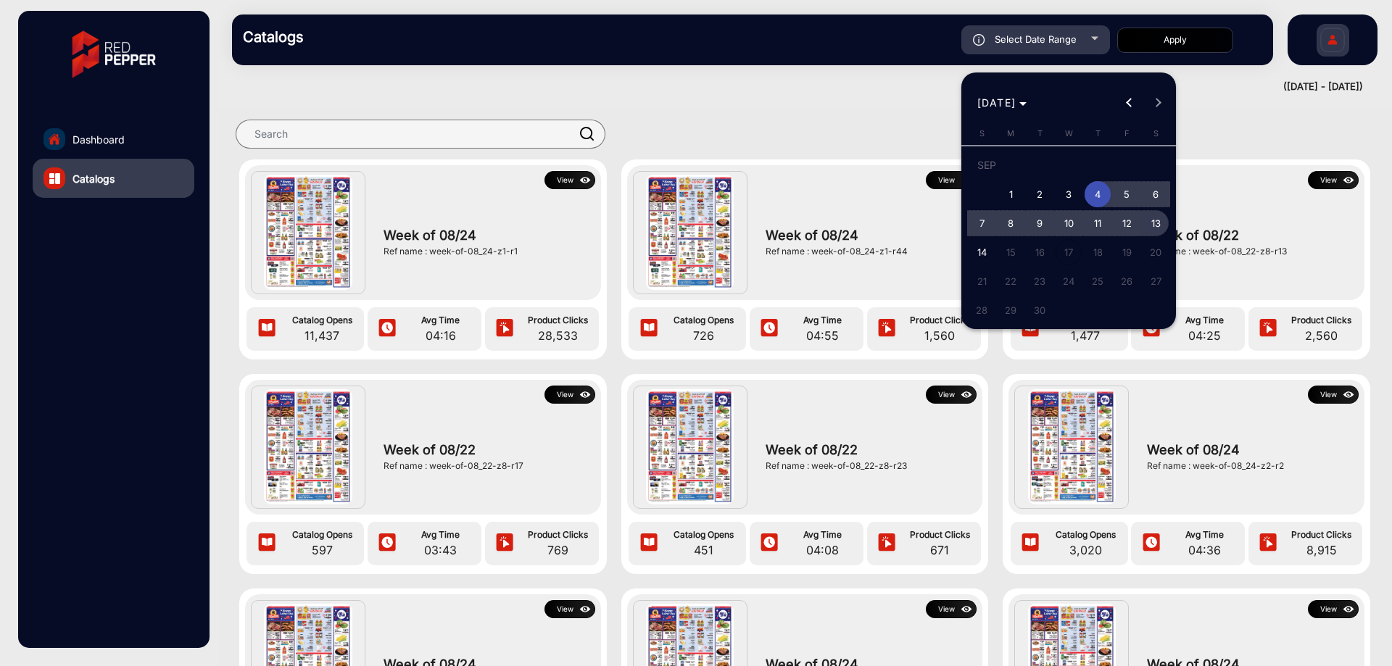
click at [1156, 219] on span "13" at bounding box center [1155, 223] width 26 height 26
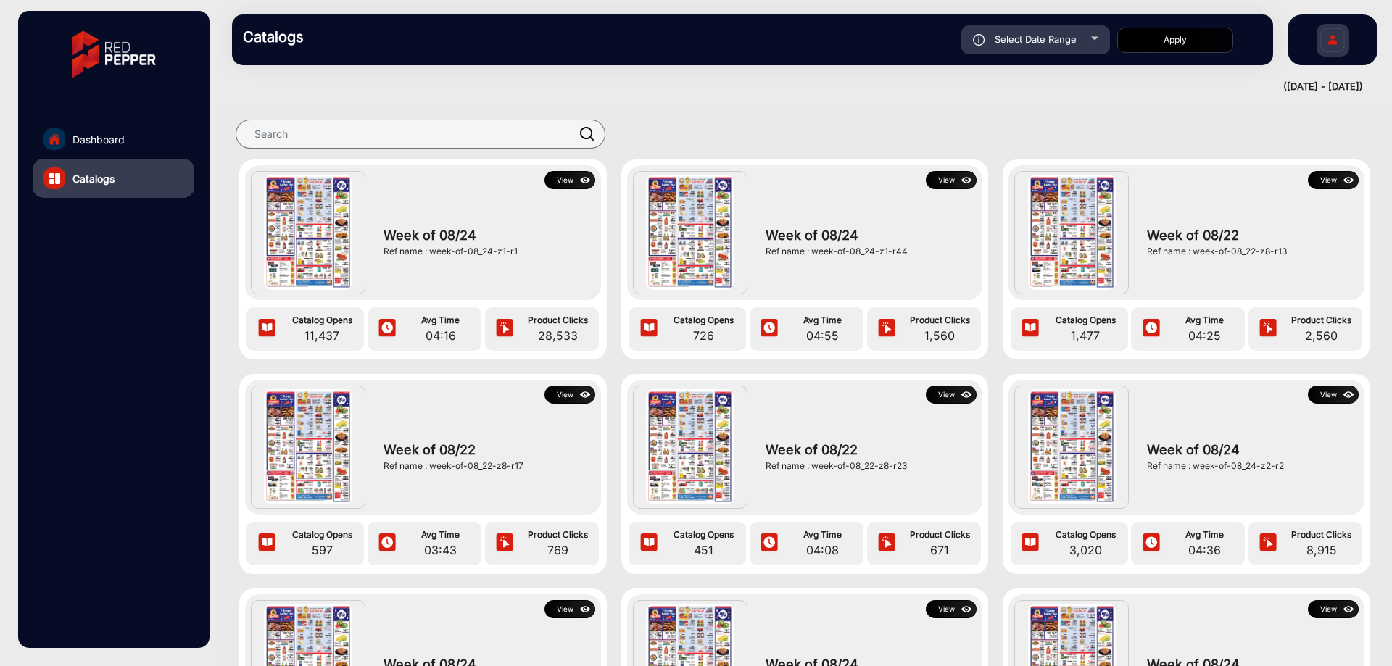
type input "9/13/2025"
click at [1189, 35] on button "Apply" at bounding box center [1175, 40] width 116 height 25
type input "9/4/2025"
type input "9/13/2025"
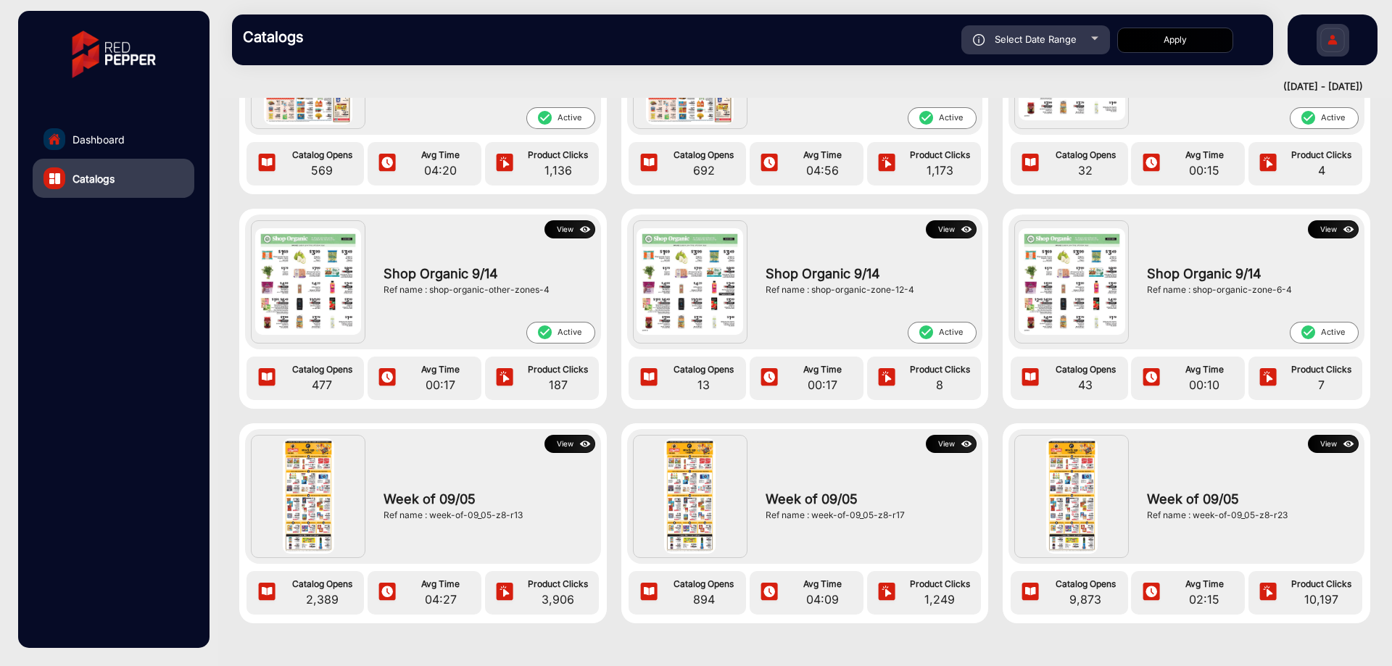
scroll to position [1799, 0]
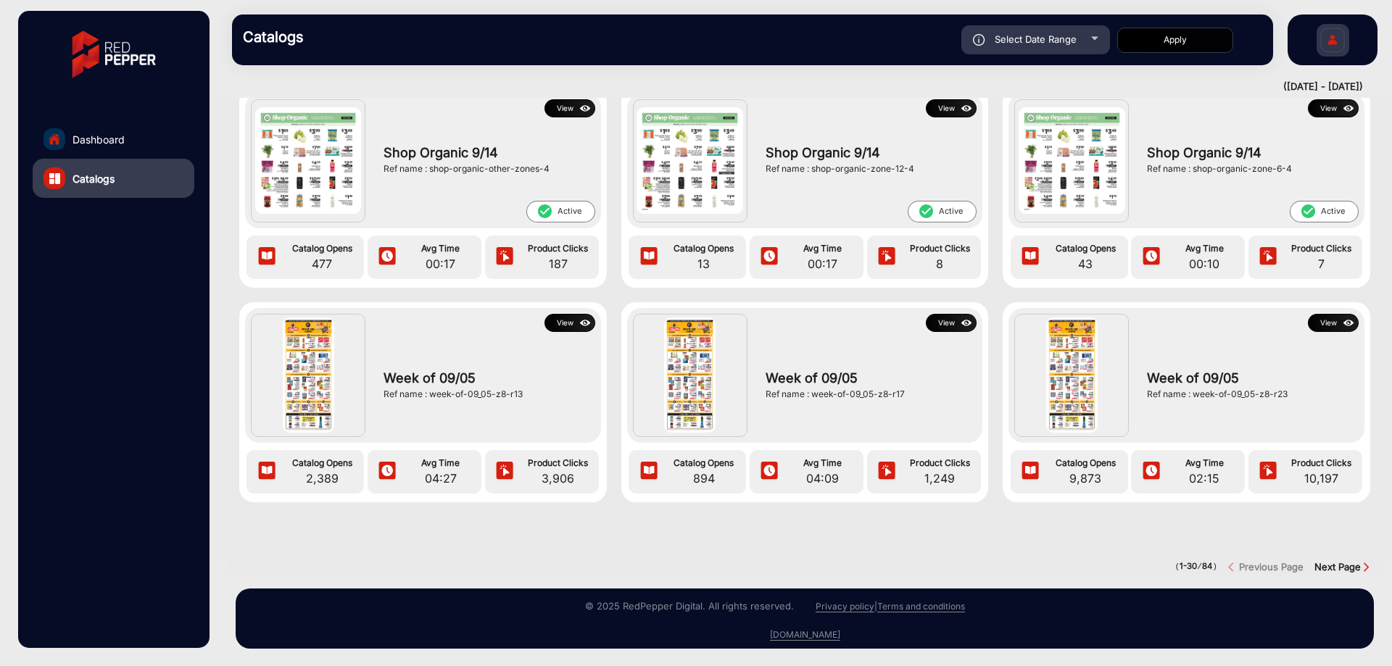
click at [1361, 562] on img "Next button" at bounding box center [1366, 567] width 11 height 11
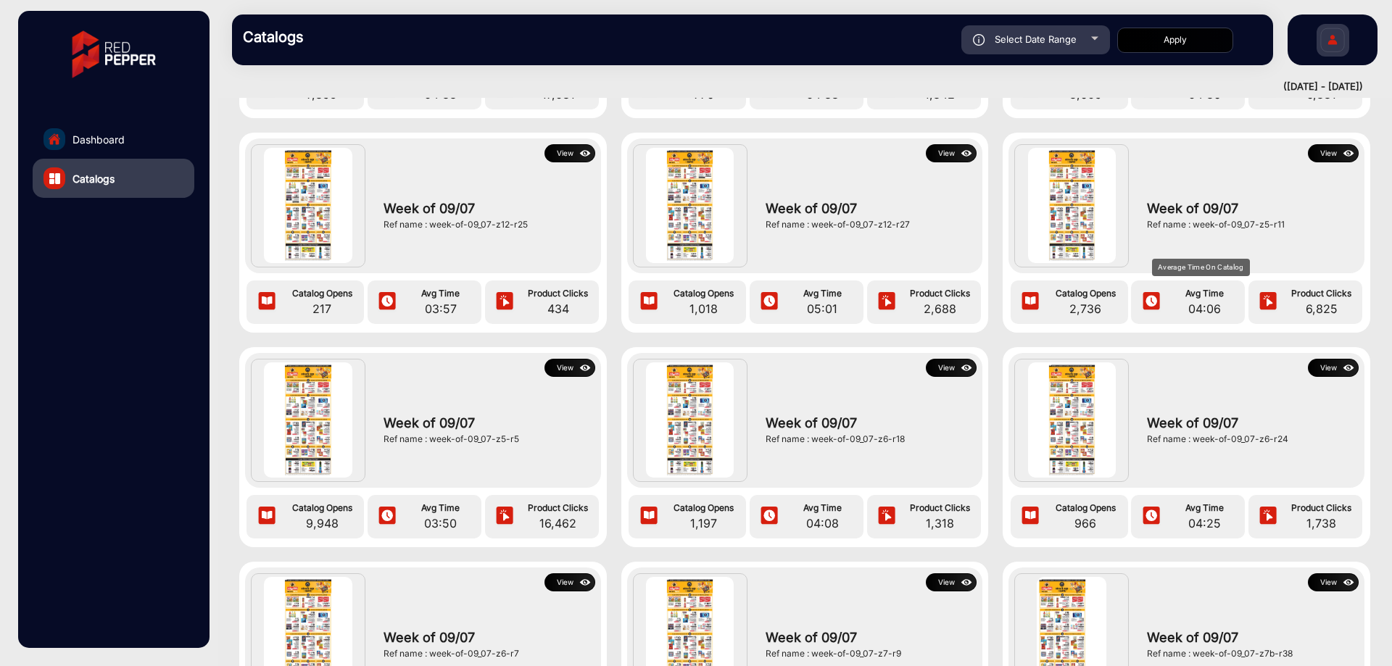
scroll to position [1074, 0]
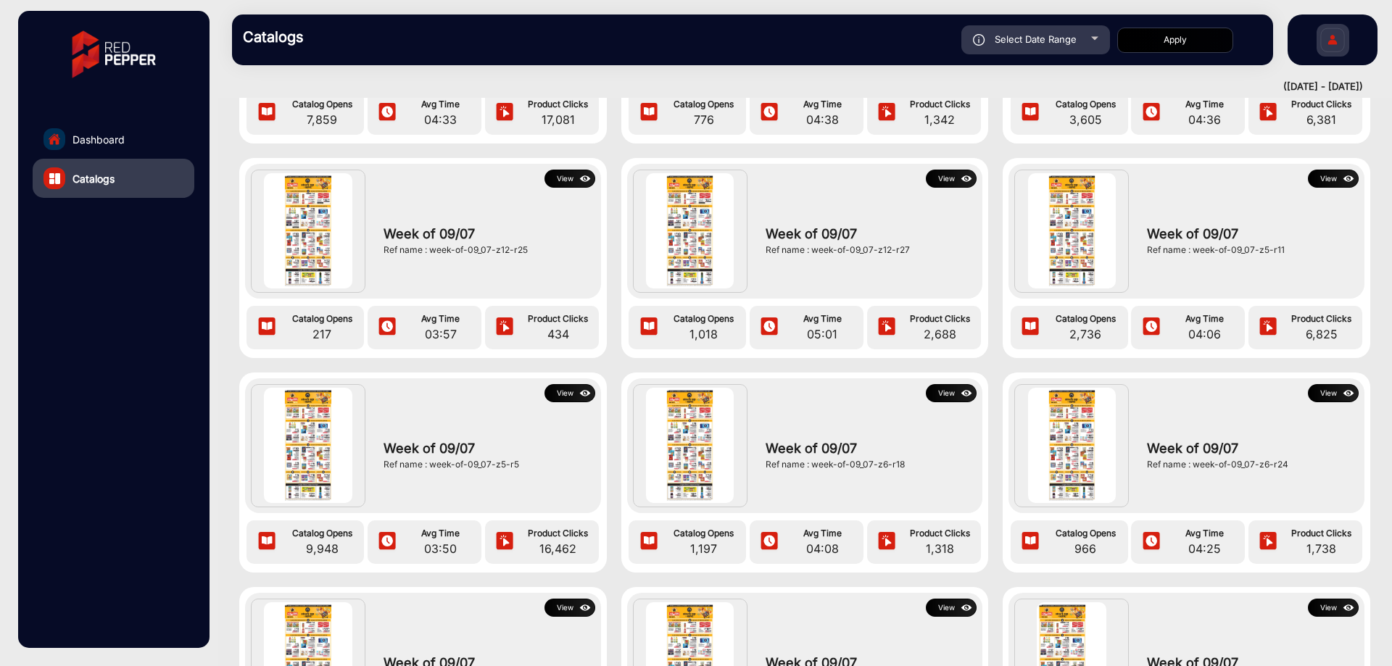
click at [1329, 175] on button "View" at bounding box center [1333, 179] width 51 height 18
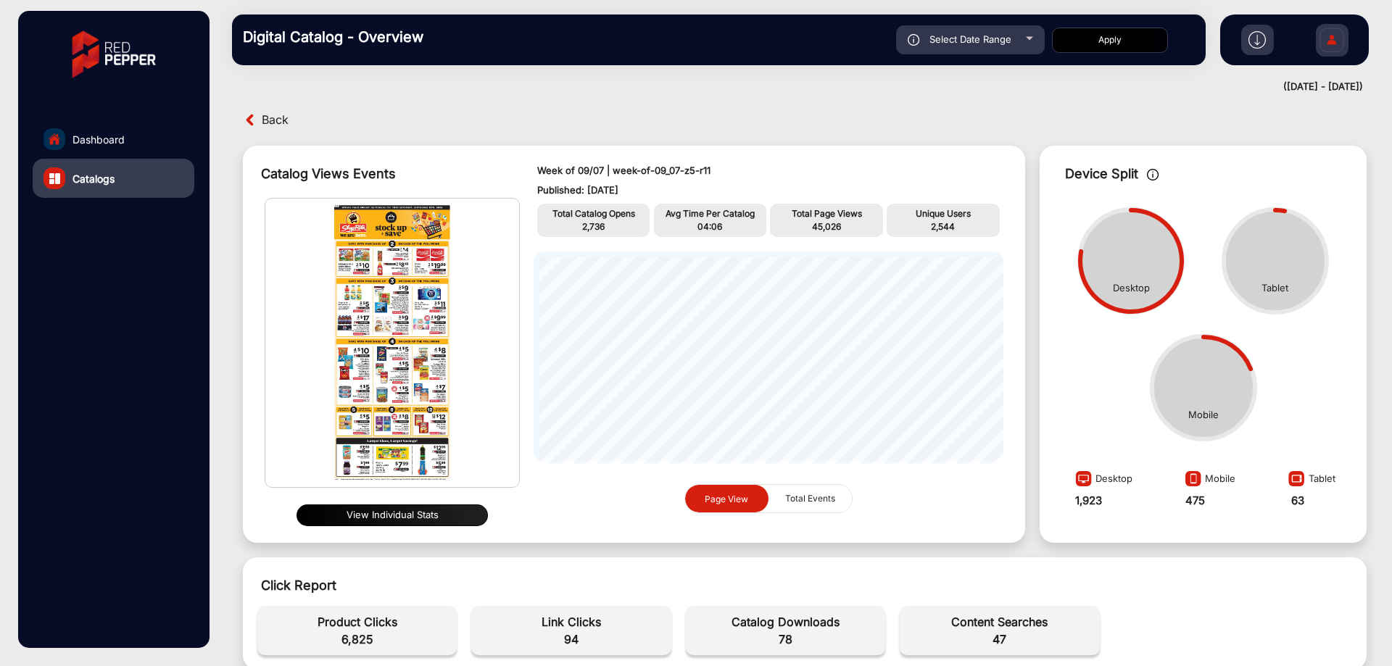
click at [1250, 39] on img at bounding box center [1256, 39] width 17 height 17
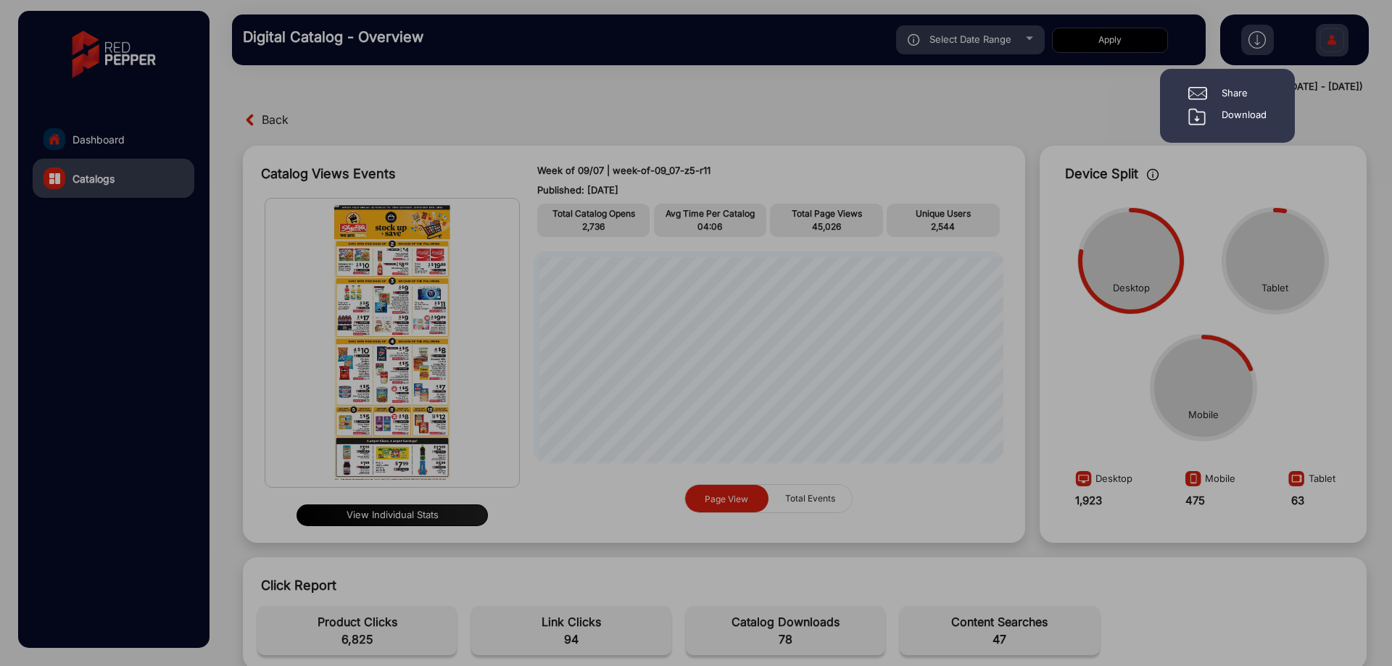
click at [1219, 110] on div "Download" at bounding box center [1227, 116] width 78 height 17
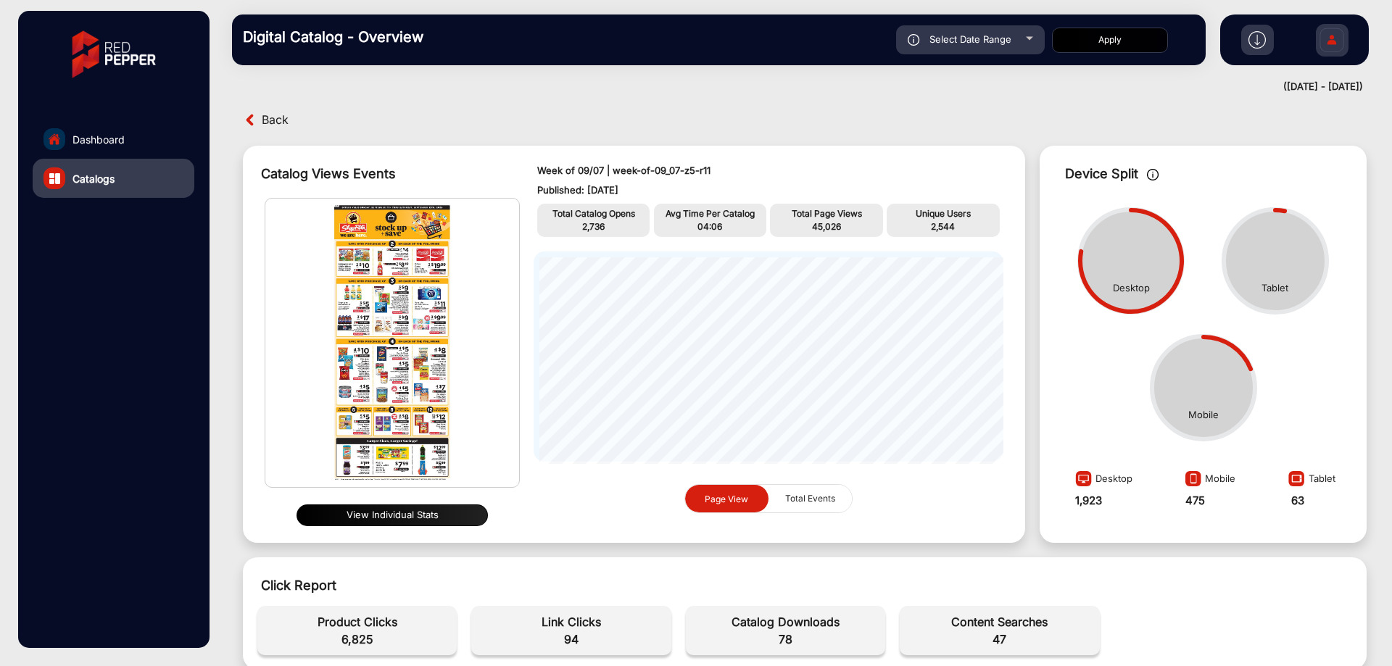
click at [1013, 43] on div "Select Date Range" at bounding box center [970, 39] width 149 height 29
type input "9/13/2025"
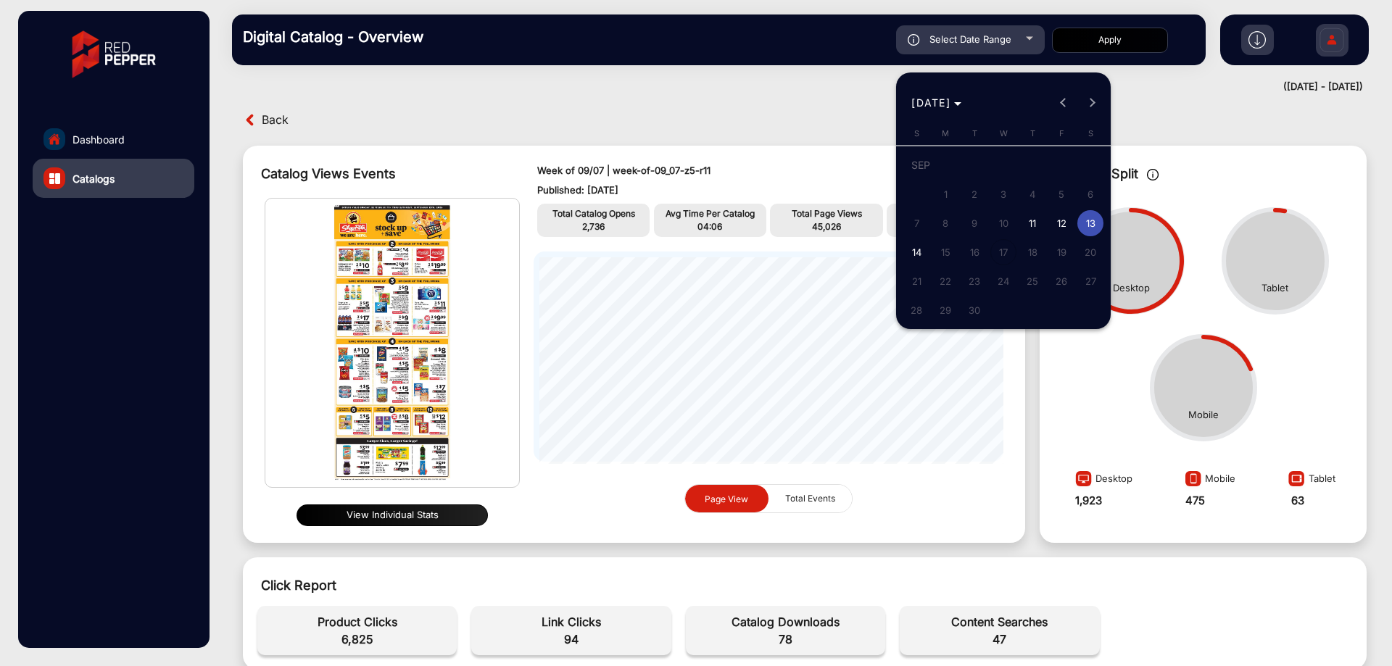
click at [497, 96] on div at bounding box center [696, 333] width 1392 height 666
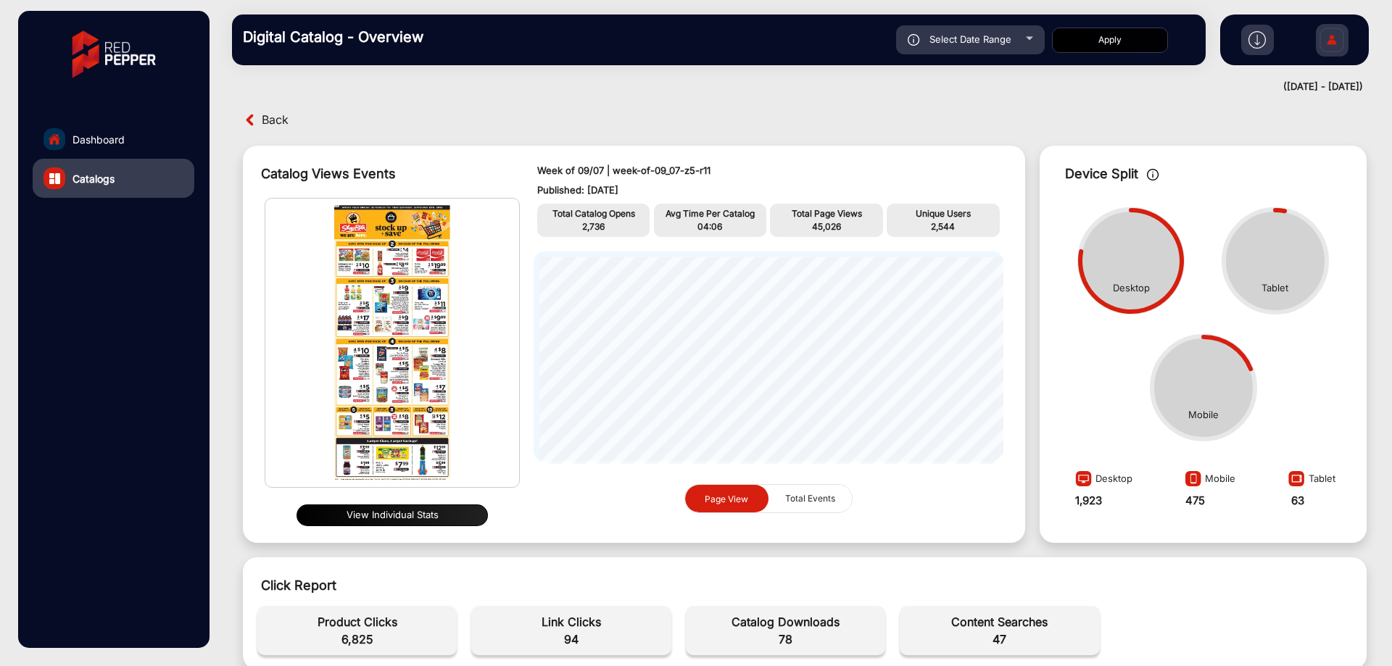
click at [265, 122] on span "Back" at bounding box center [275, 120] width 27 height 22
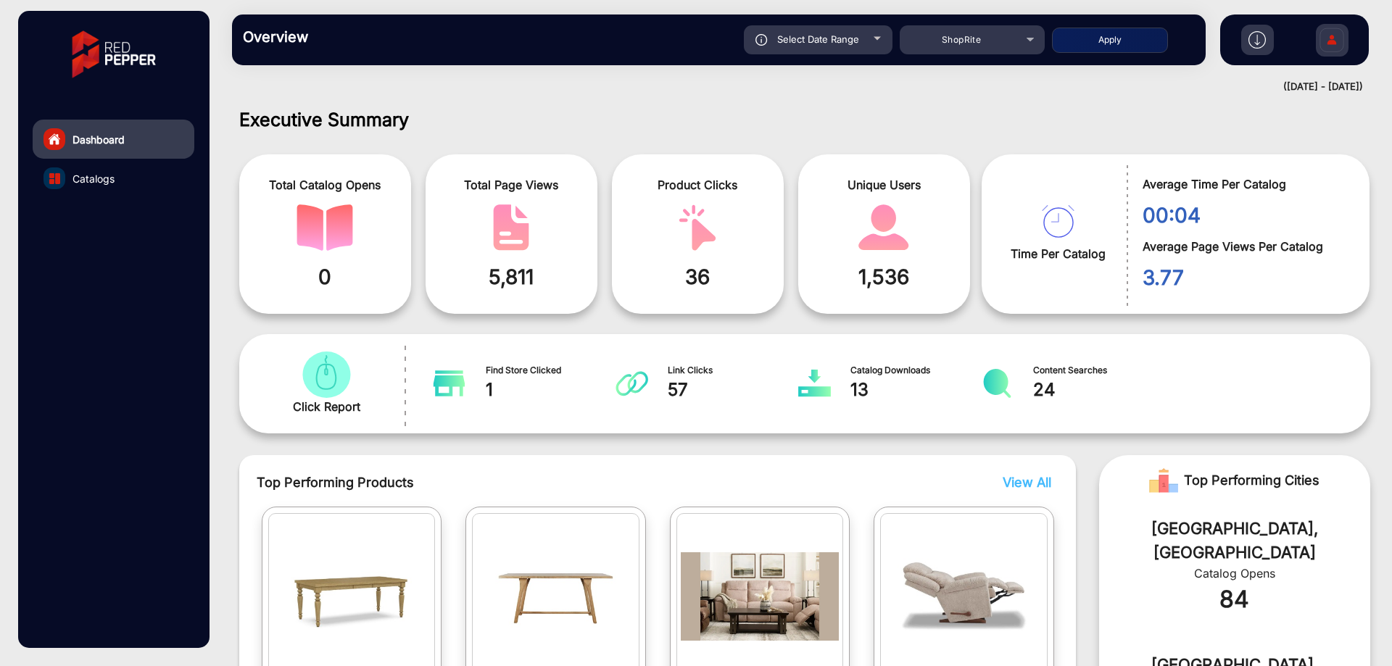
scroll to position [11, 0]
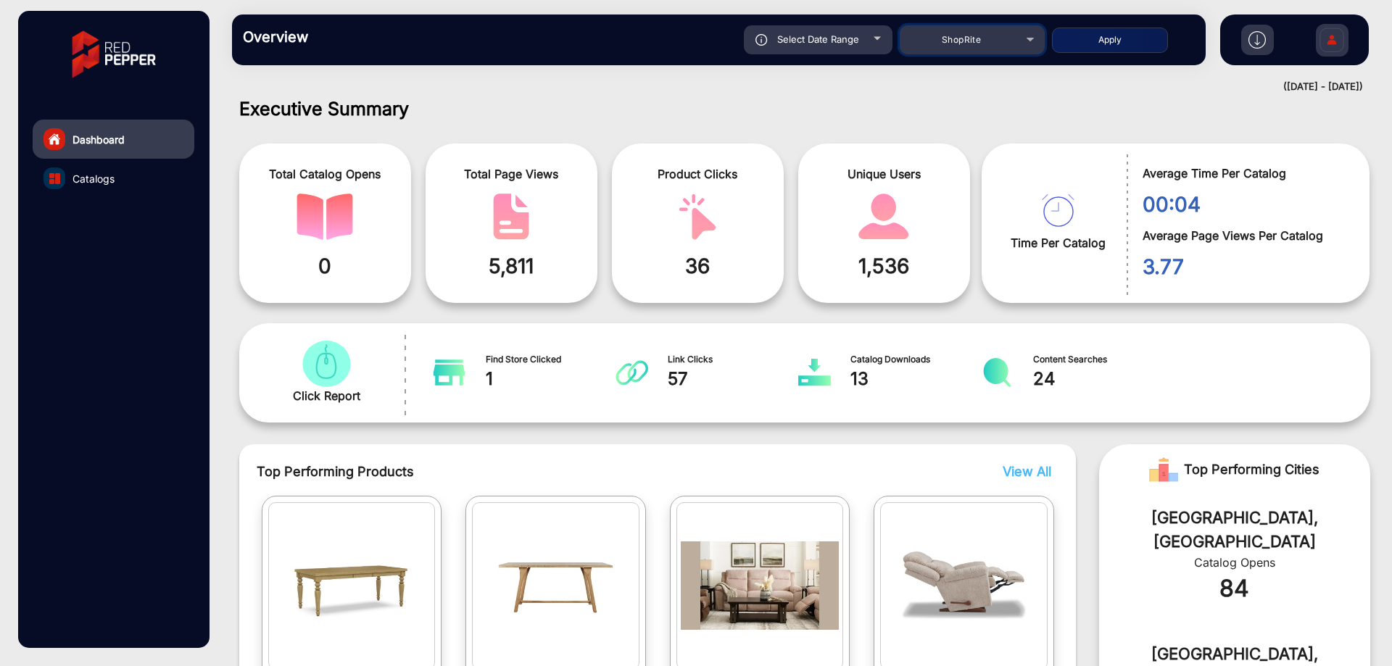
click at [1005, 45] on div "ShopRite" at bounding box center [961, 39] width 116 height 17
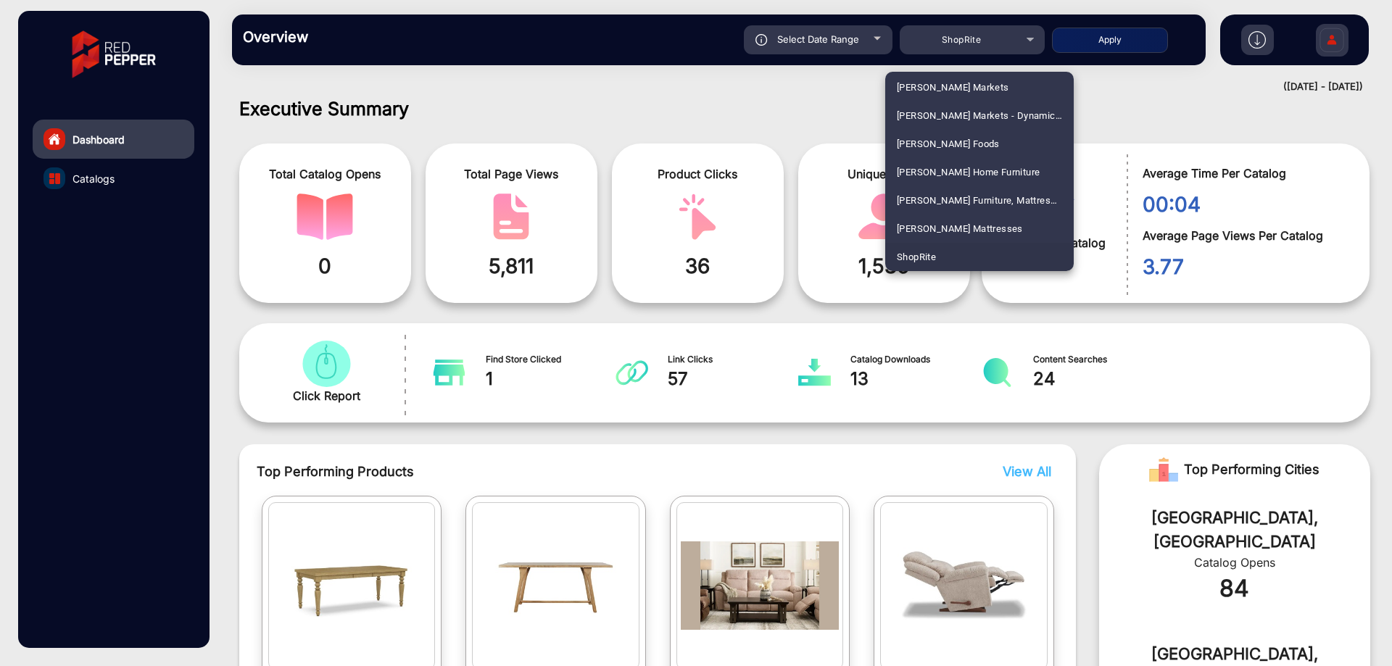
click at [764, 99] on div at bounding box center [696, 333] width 1392 height 666
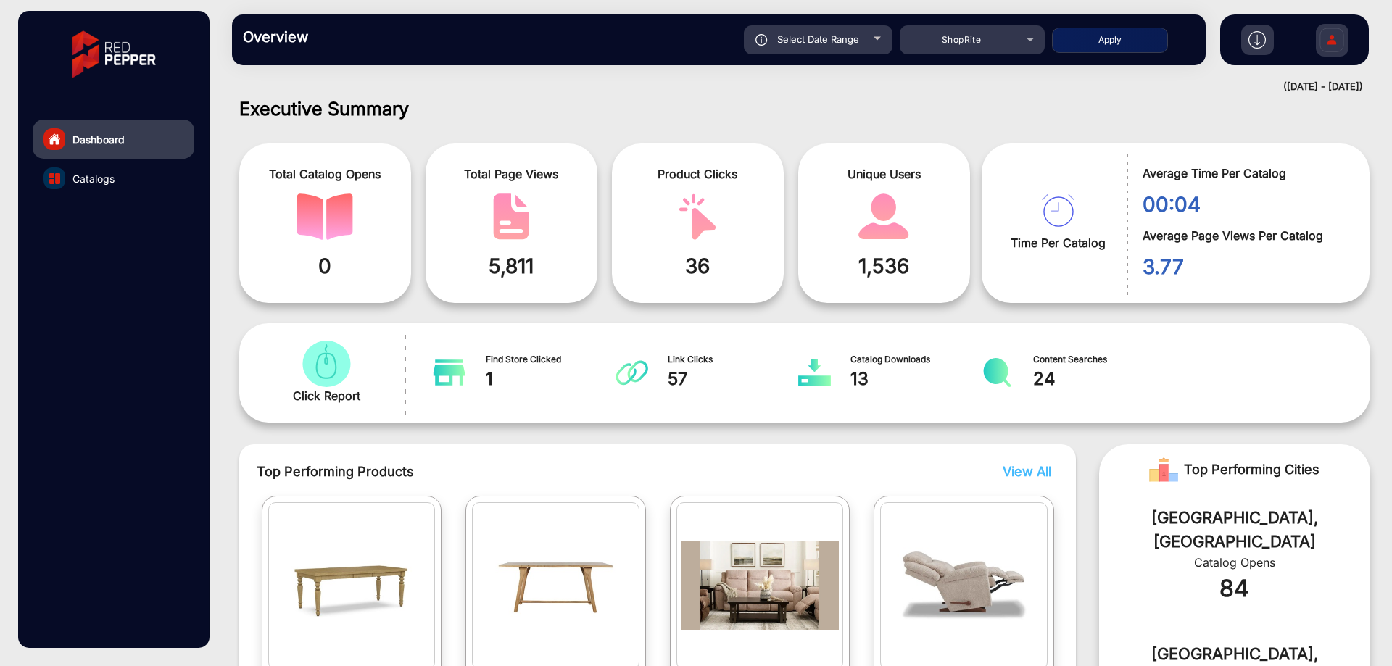
click at [1120, 38] on button "Apply" at bounding box center [1110, 40] width 116 height 25
type input "[DATE]"
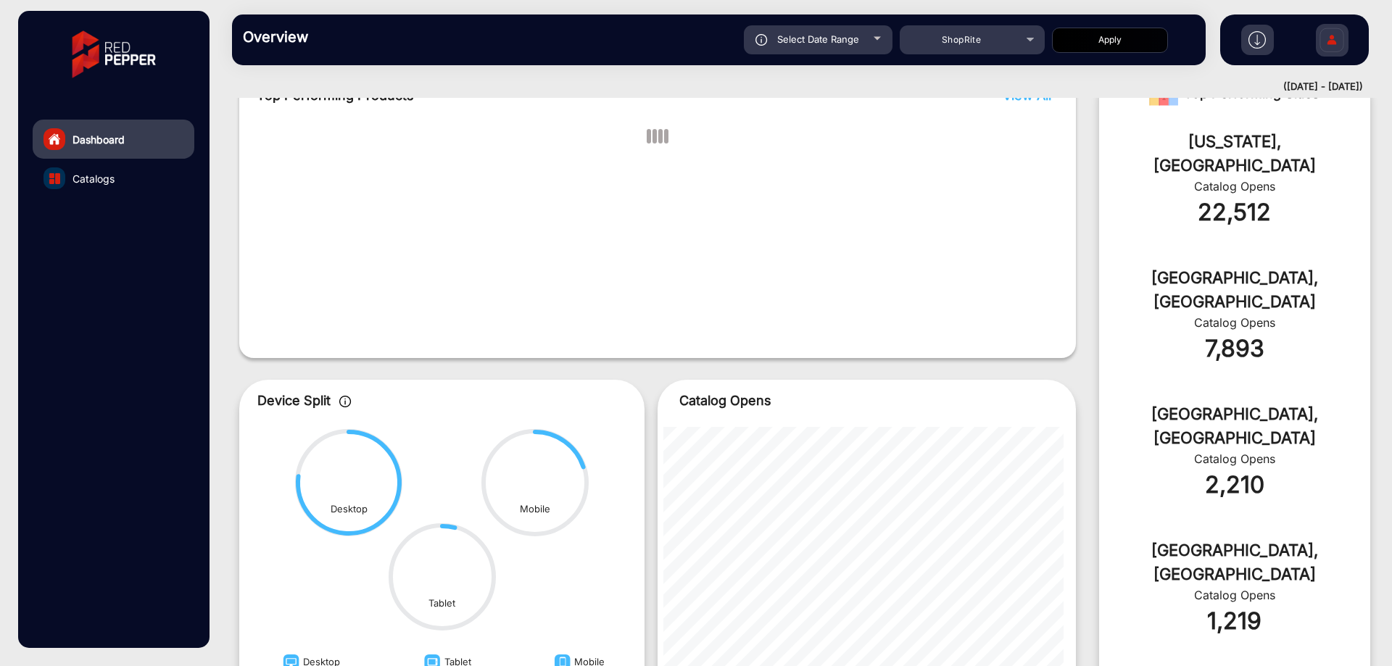
scroll to position [434, 0]
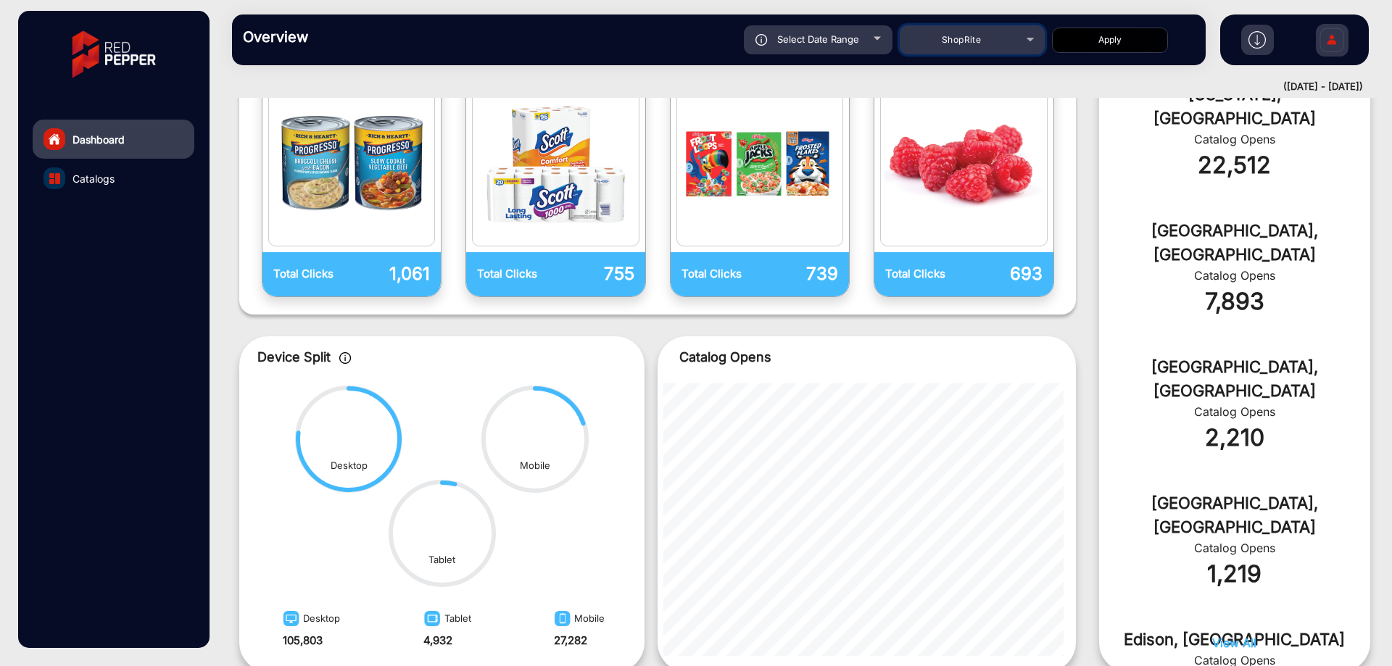
click at [1019, 39] on div "ShopRite" at bounding box center [961, 39] width 116 height 17
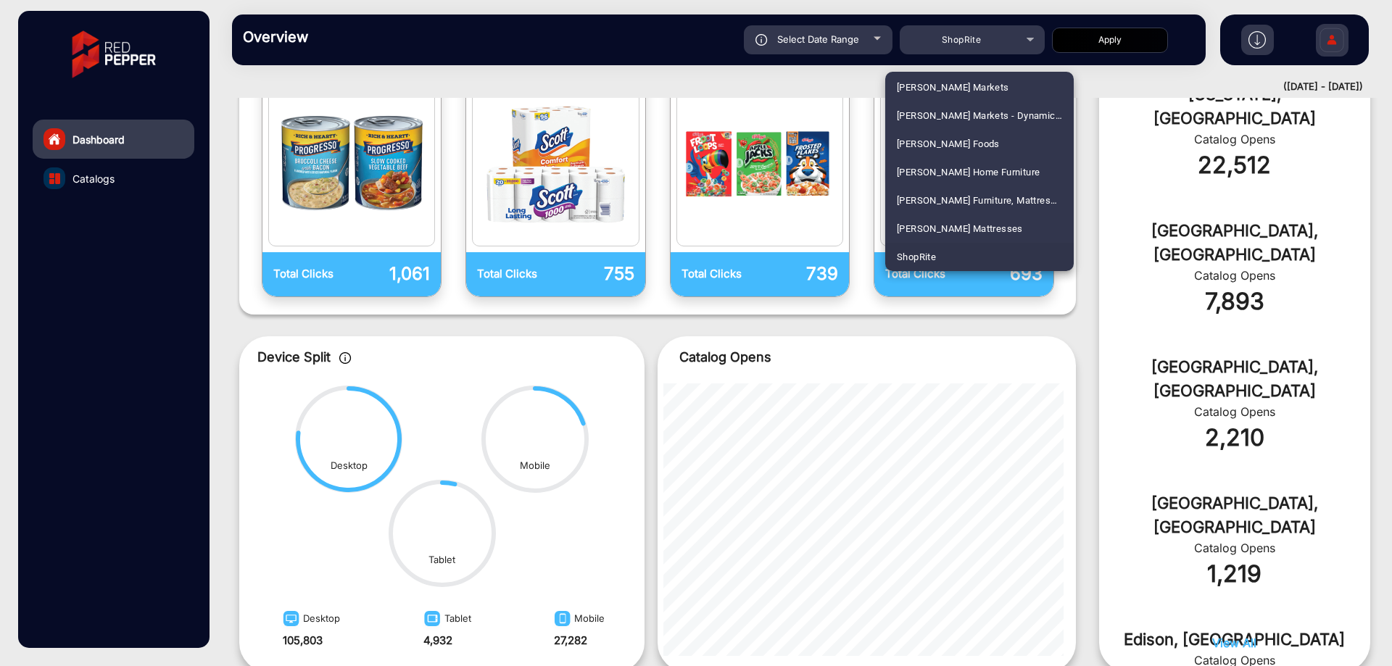
click at [831, 46] on div at bounding box center [696, 333] width 1392 height 666
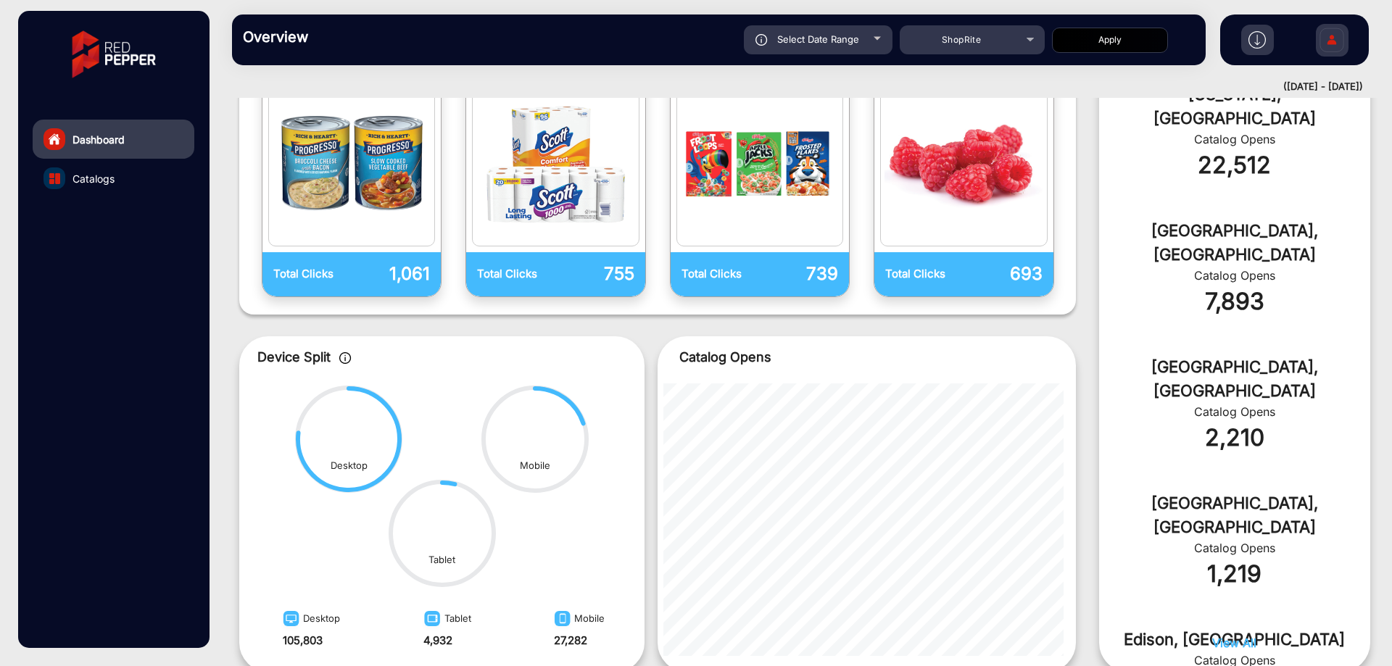
click at [833, 46] on div "Select Date Range" at bounding box center [818, 39] width 149 height 29
type input "[DATE]"
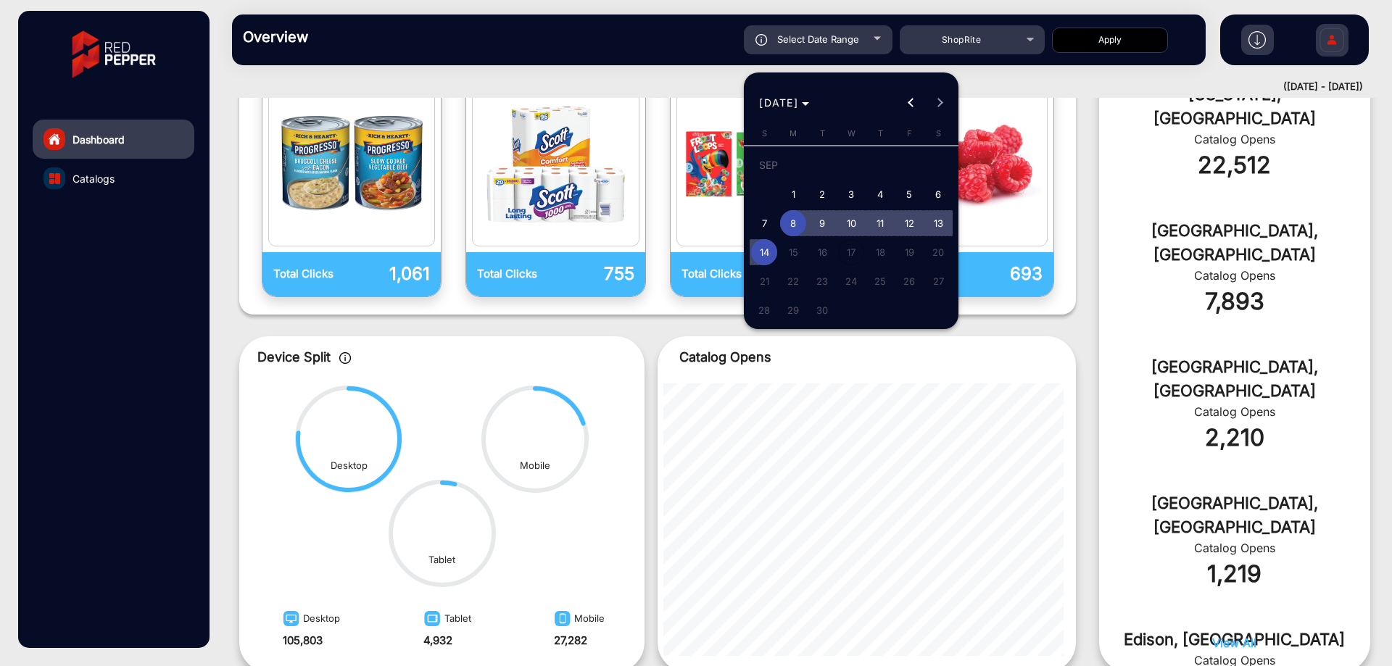
click at [874, 229] on span "11" at bounding box center [880, 223] width 26 height 26
type input "[DATE]"
click at [769, 250] on span "14" at bounding box center [764, 252] width 26 height 26
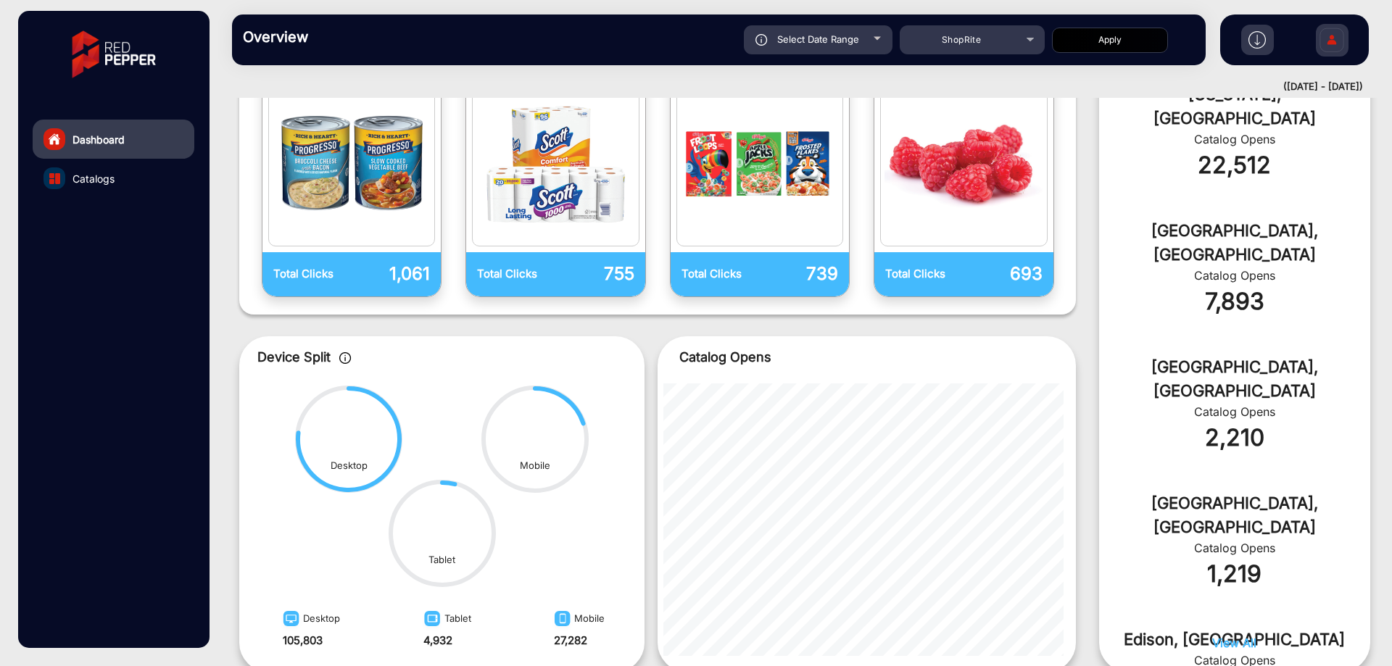
type input "[DATE]"
click at [1092, 43] on button "Apply" at bounding box center [1110, 40] width 116 height 25
type input "[DATE]"
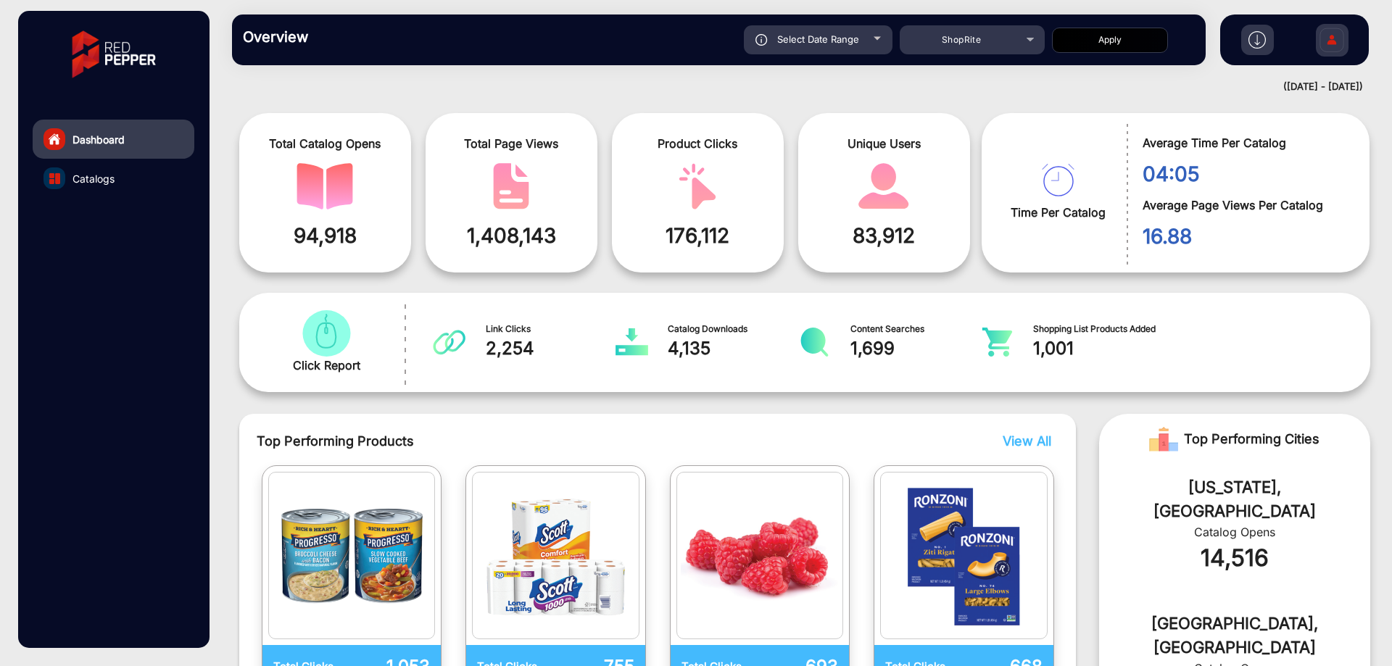
scroll to position [0, 0]
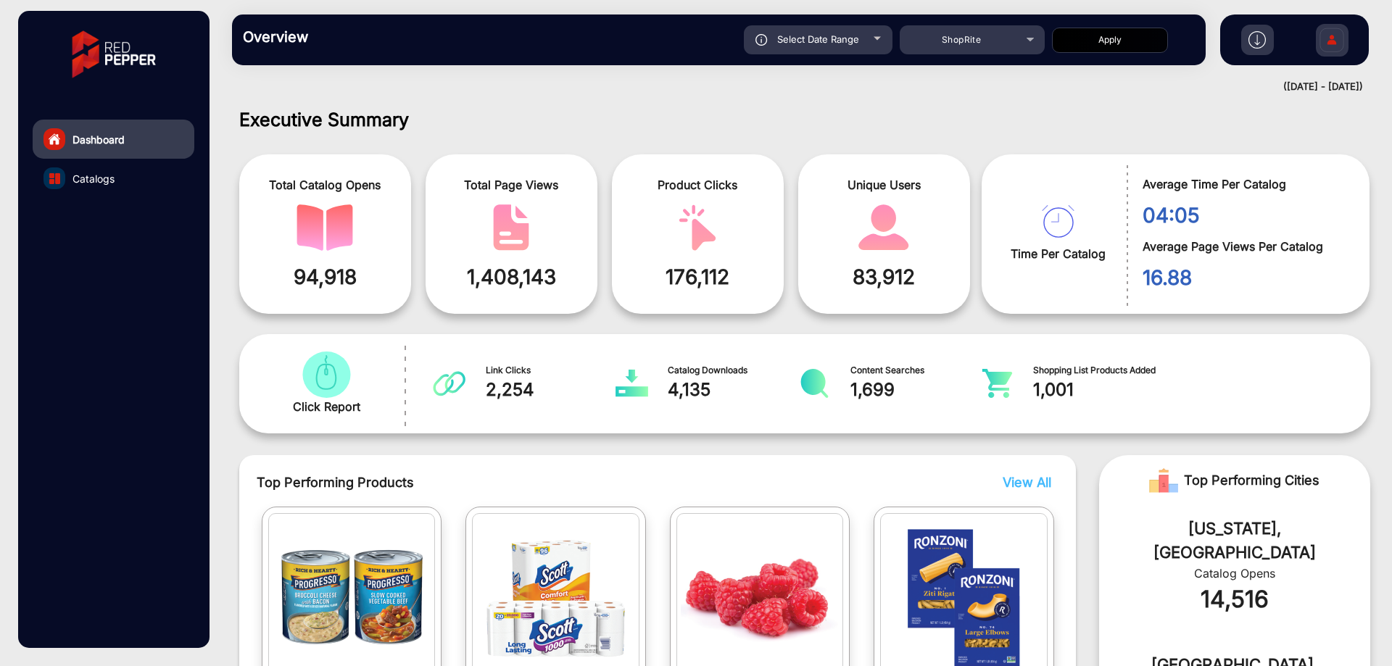
click at [124, 178] on link "Catalogs" at bounding box center [114, 178] width 162 height 39
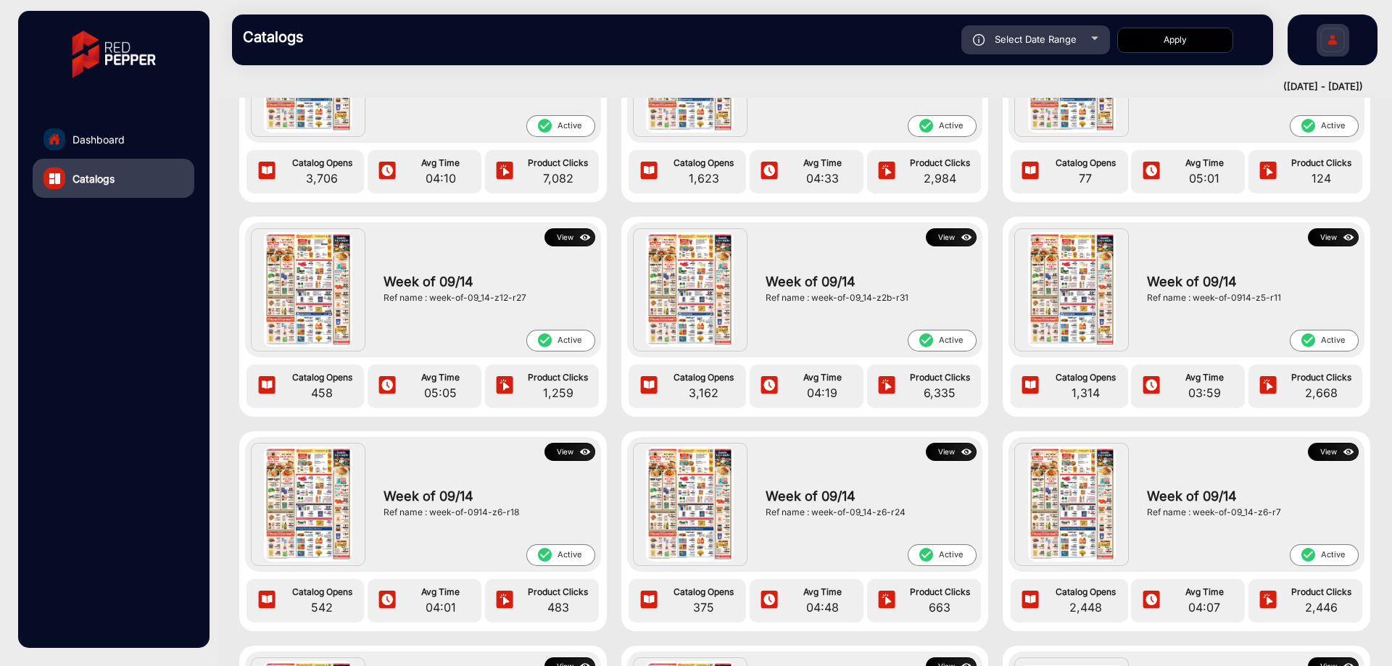
scroll to position [1015, 0]
click at [1327, 233] on button "View" at bounding box center [1333, 238] width 51 height 18
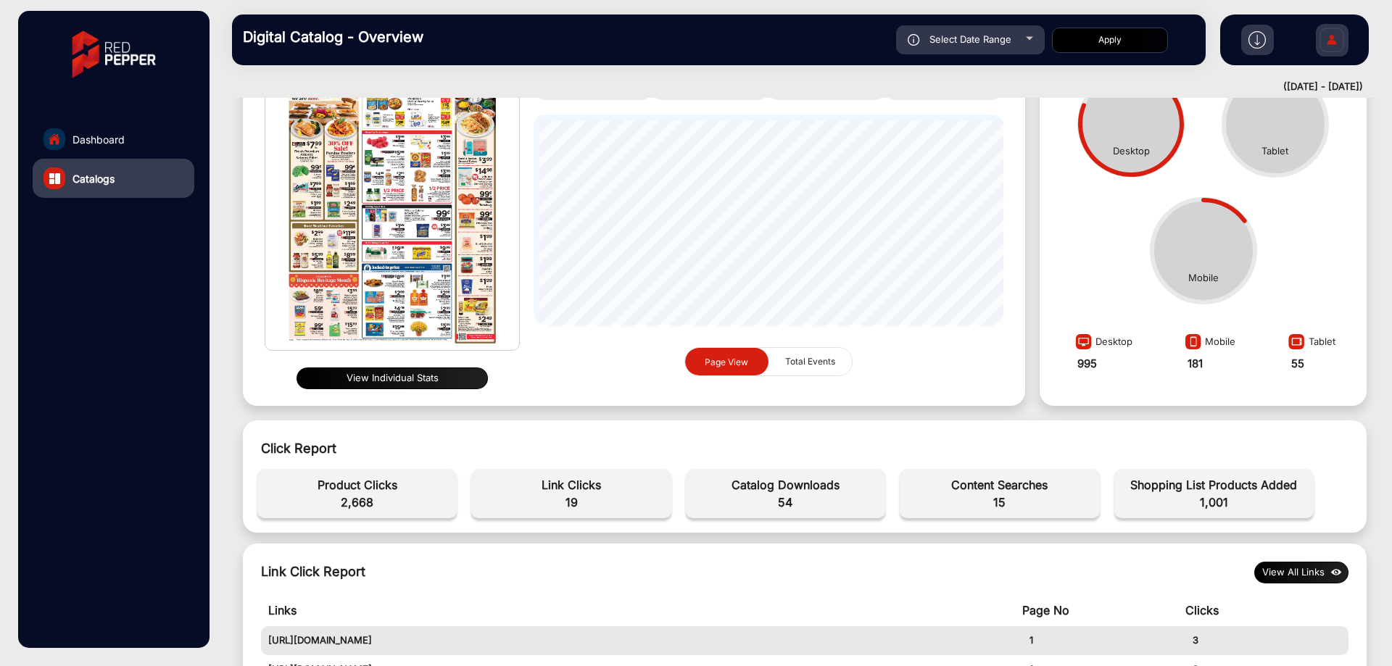
scroll to position [145, 0]
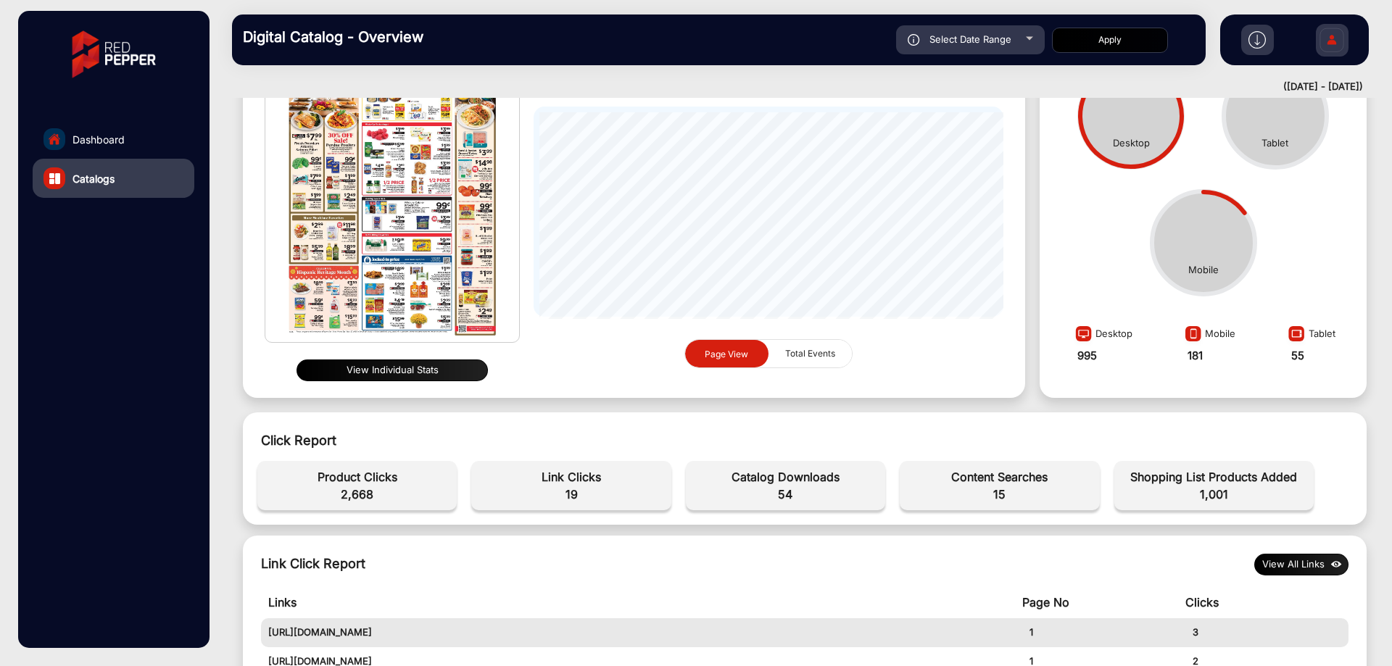
click at [1259, 37] on img at bounding box center [1256, 39] width 17 height 17
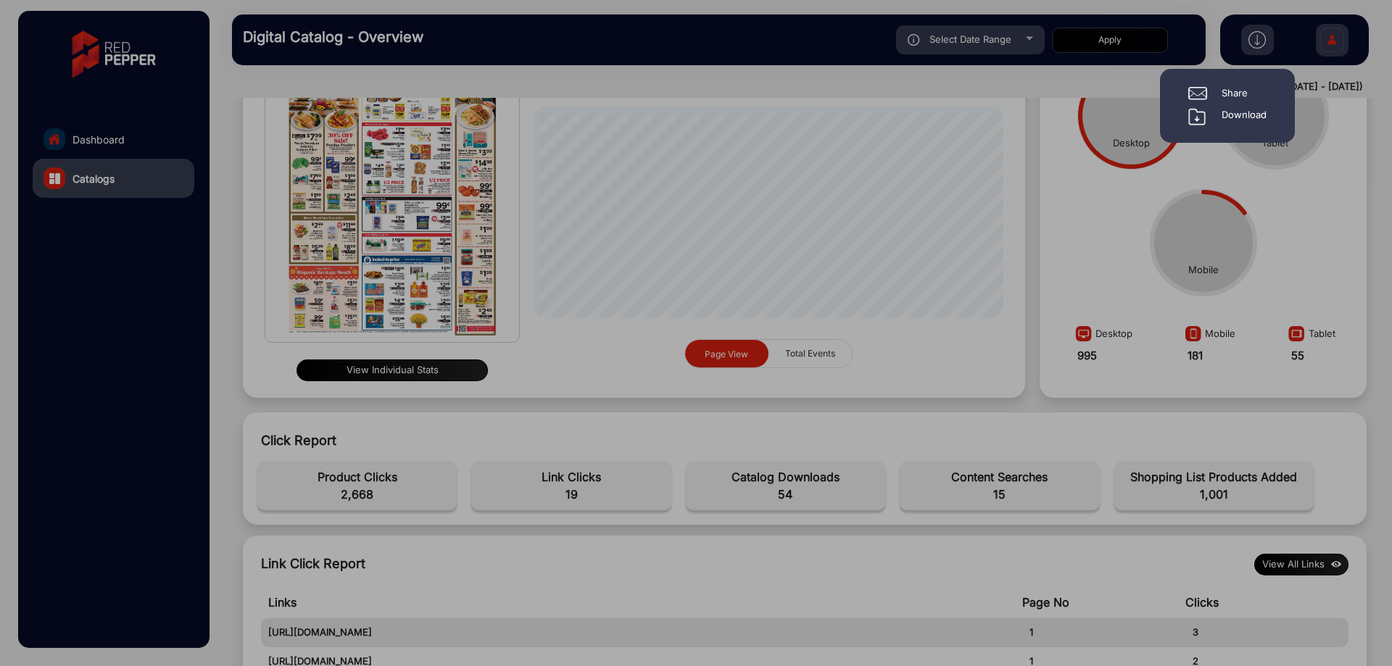
click at [1236, 111] on div "Download" at bounding box center [1243, 116] width 45 height 17
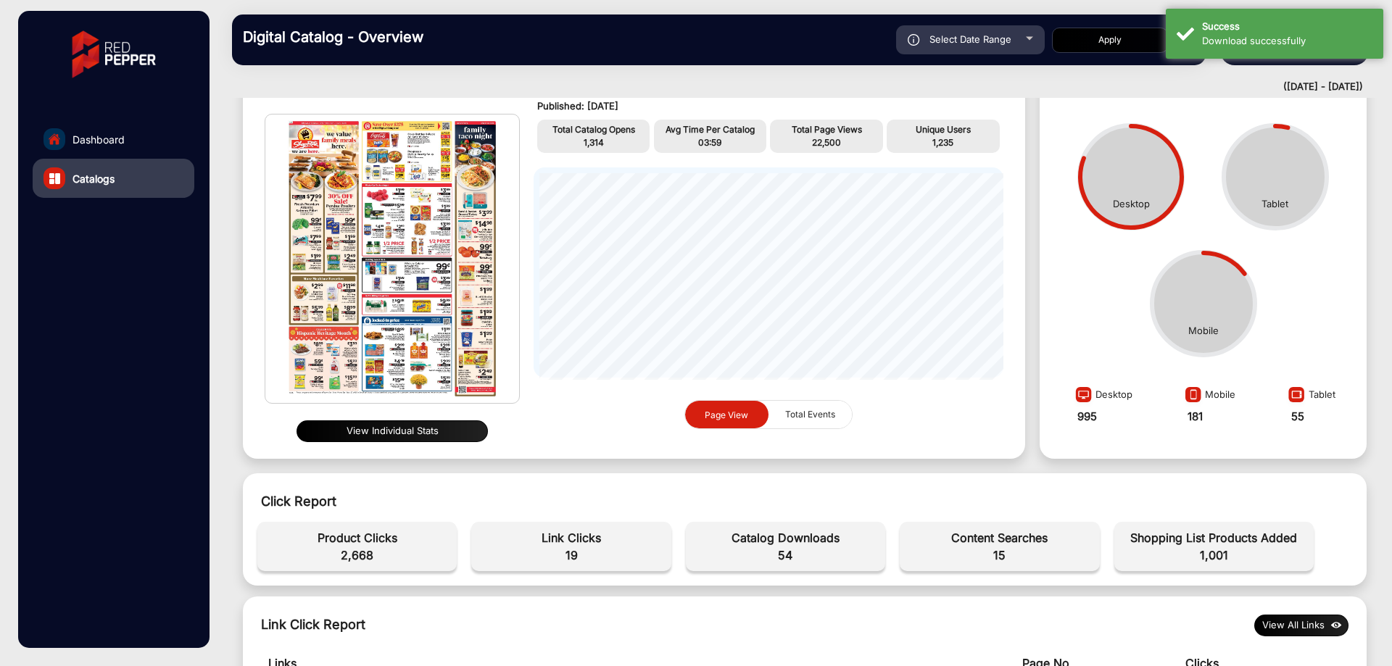
scroll to position [0, 0]
